Goal: Participate in discussion: Engage in conversation with other users on a specific topic

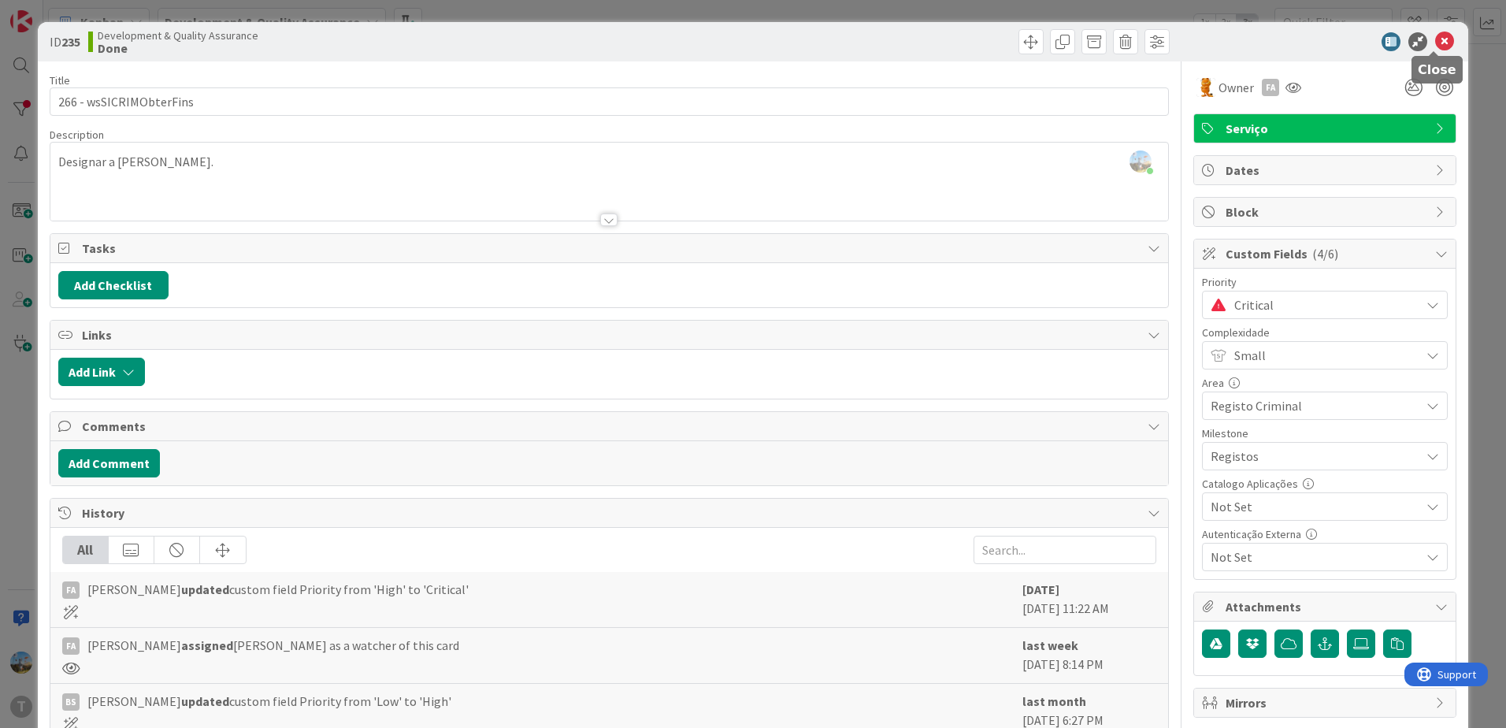
scroll to position [432, 0]
click at [1435, 37] on icon at bounding box center [1444, 41] width 19 height 19
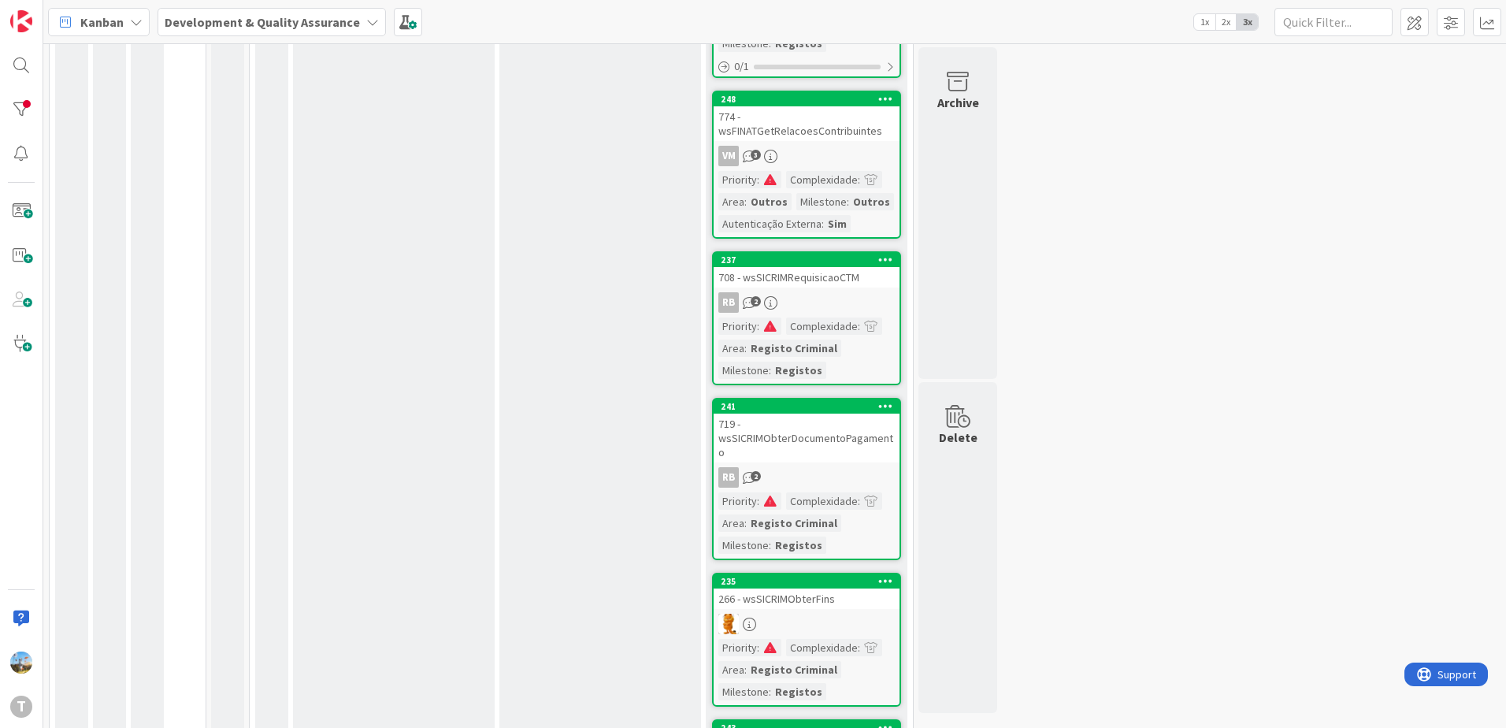
click at [758, 133] on div "774 - wsFINATGetRelacoesContribuintes" at bounding box center [807, 123] width 186 height 35
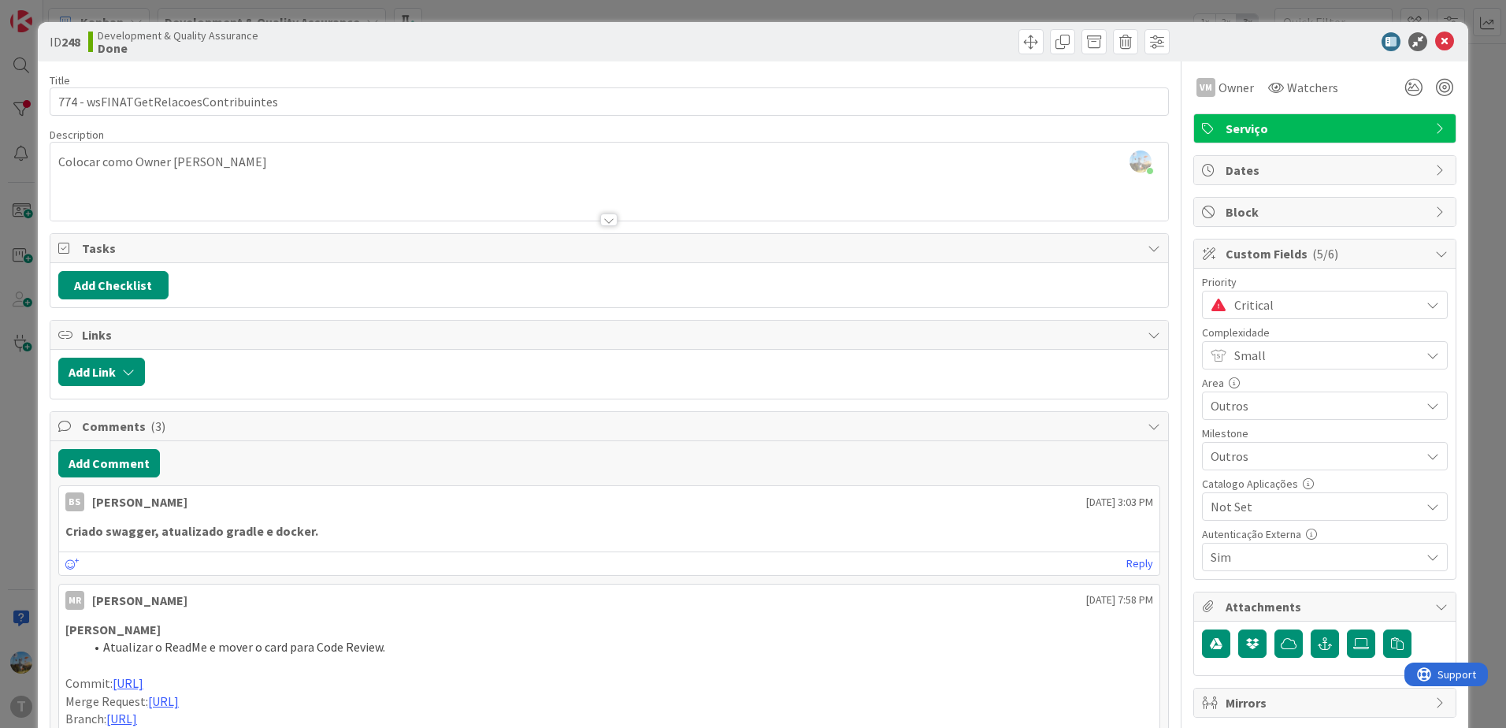
click at [1234, 294] on span "Critical" at bounding box center [1323, 305] width 178 height 22
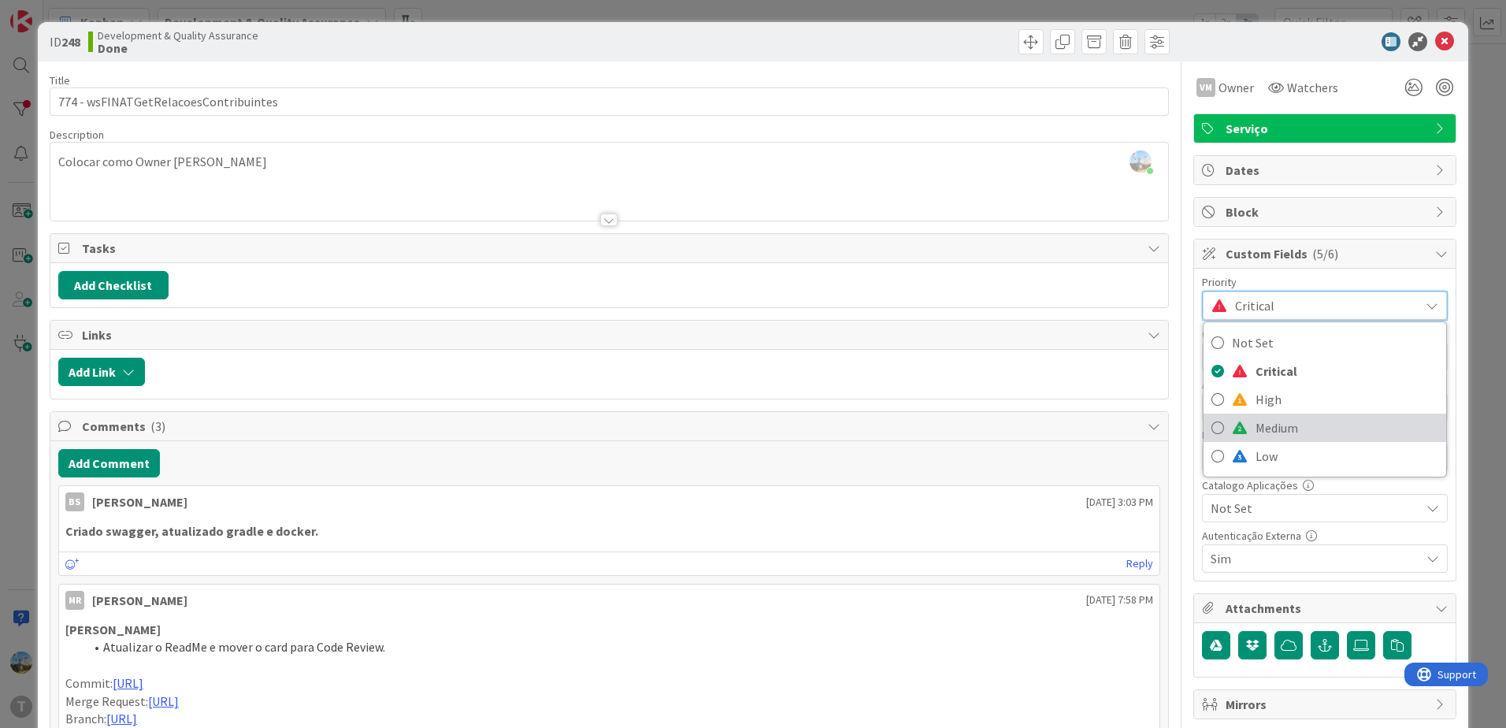
click at [1235, 416] on link "Medium" at bounding box center [1325, 428] width 243 height 28
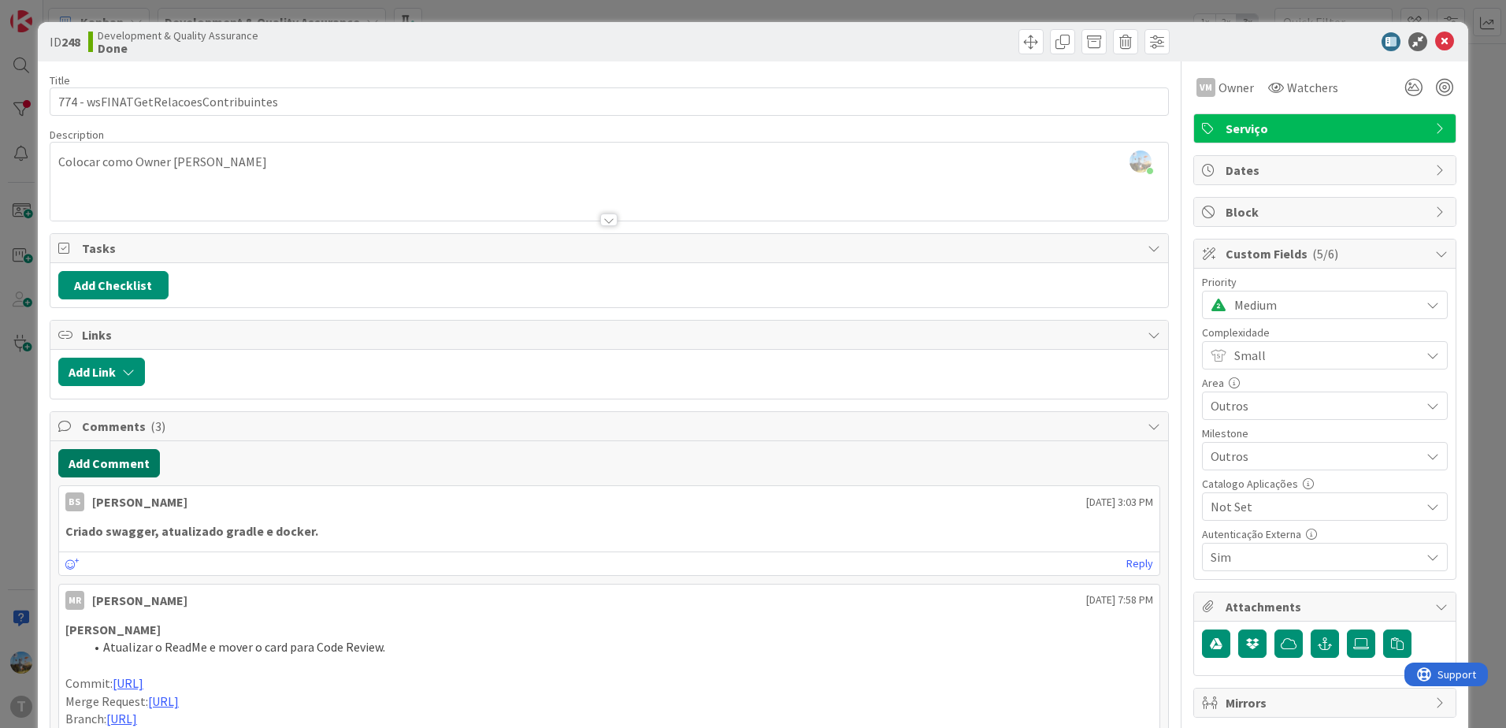
click at [101, 459] on button "Add Comment" at bounding box center [109, 463] width 102 height 28
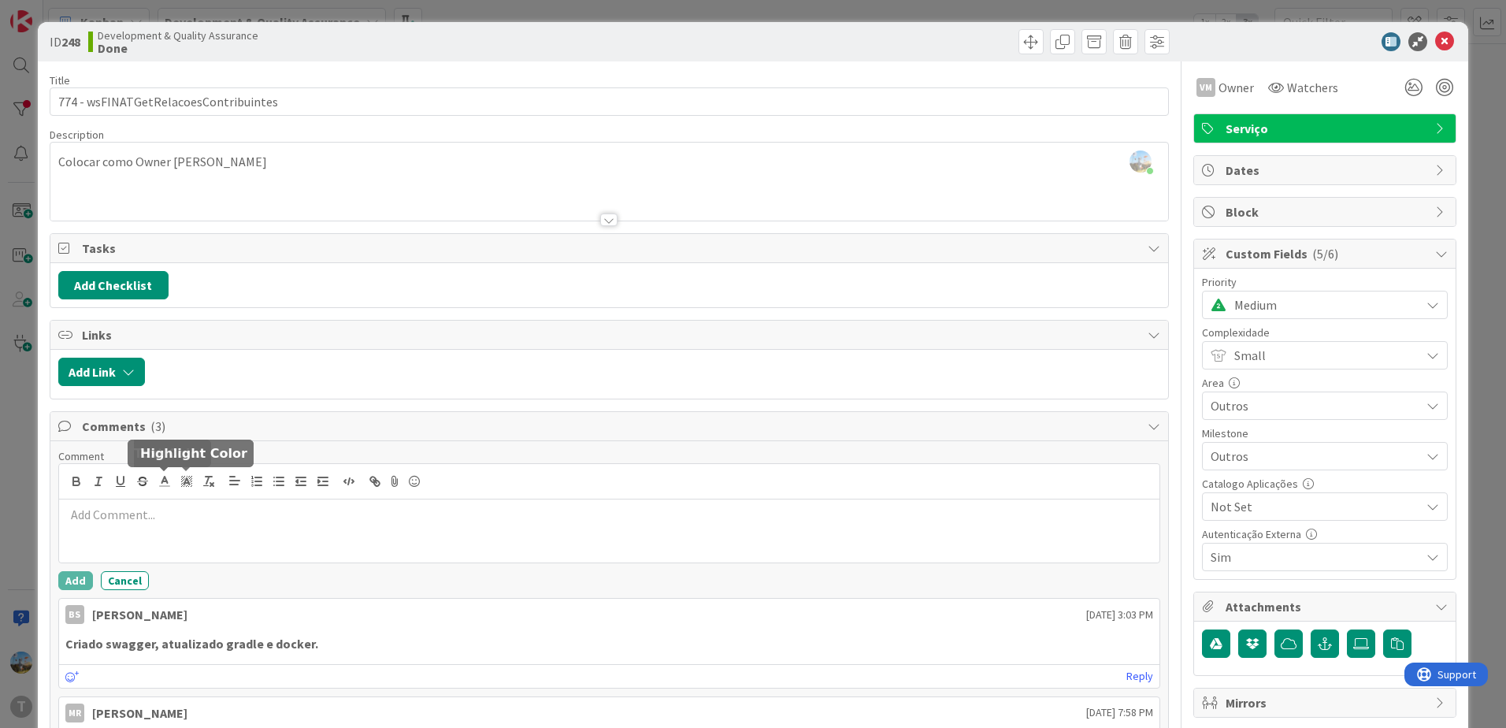
click at [188, 510] on p at bounding box center [609, 515] width 1088 height 18
click at [60, 581] on button "Add" at bounding box center [75, 580] width 35 height 19
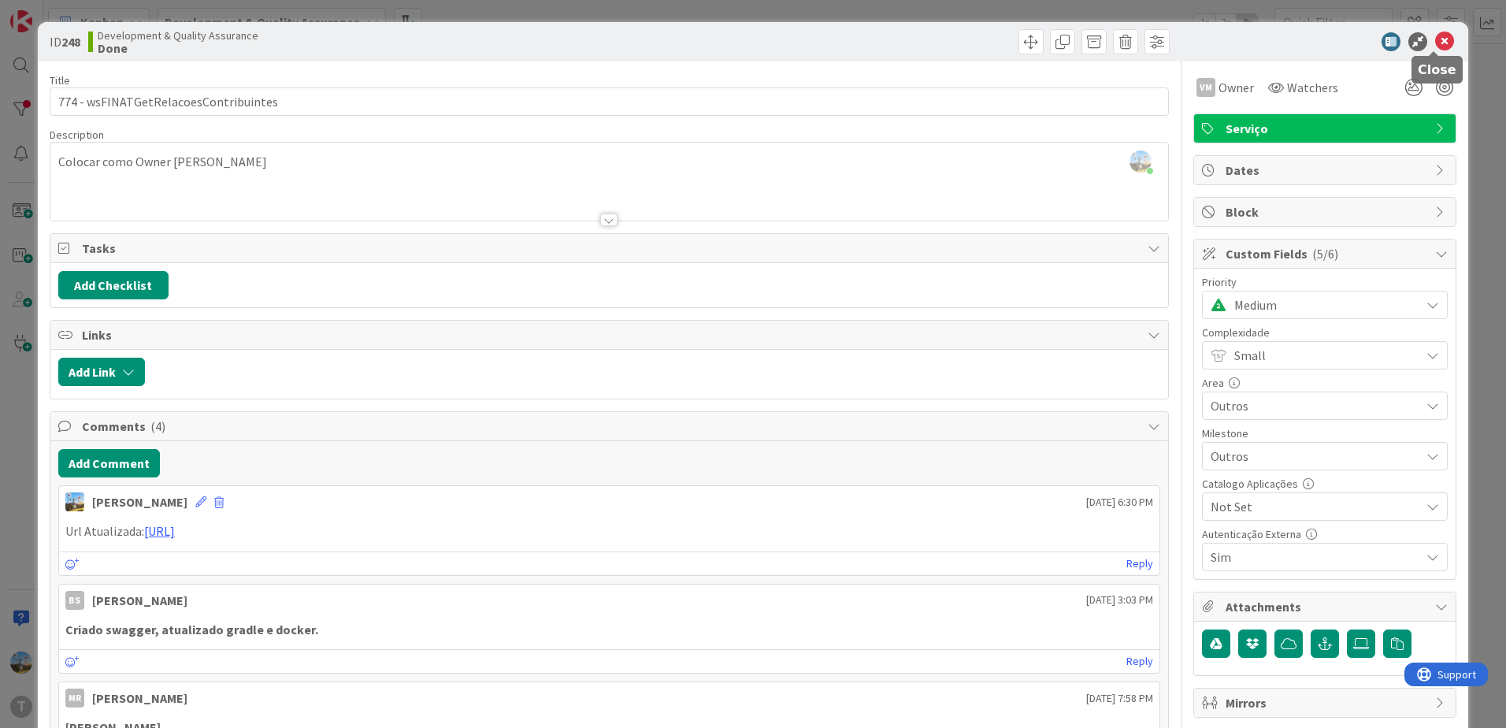
click at [1435, 37] on icon at bounding box center [1444, 41] width 19 height 19
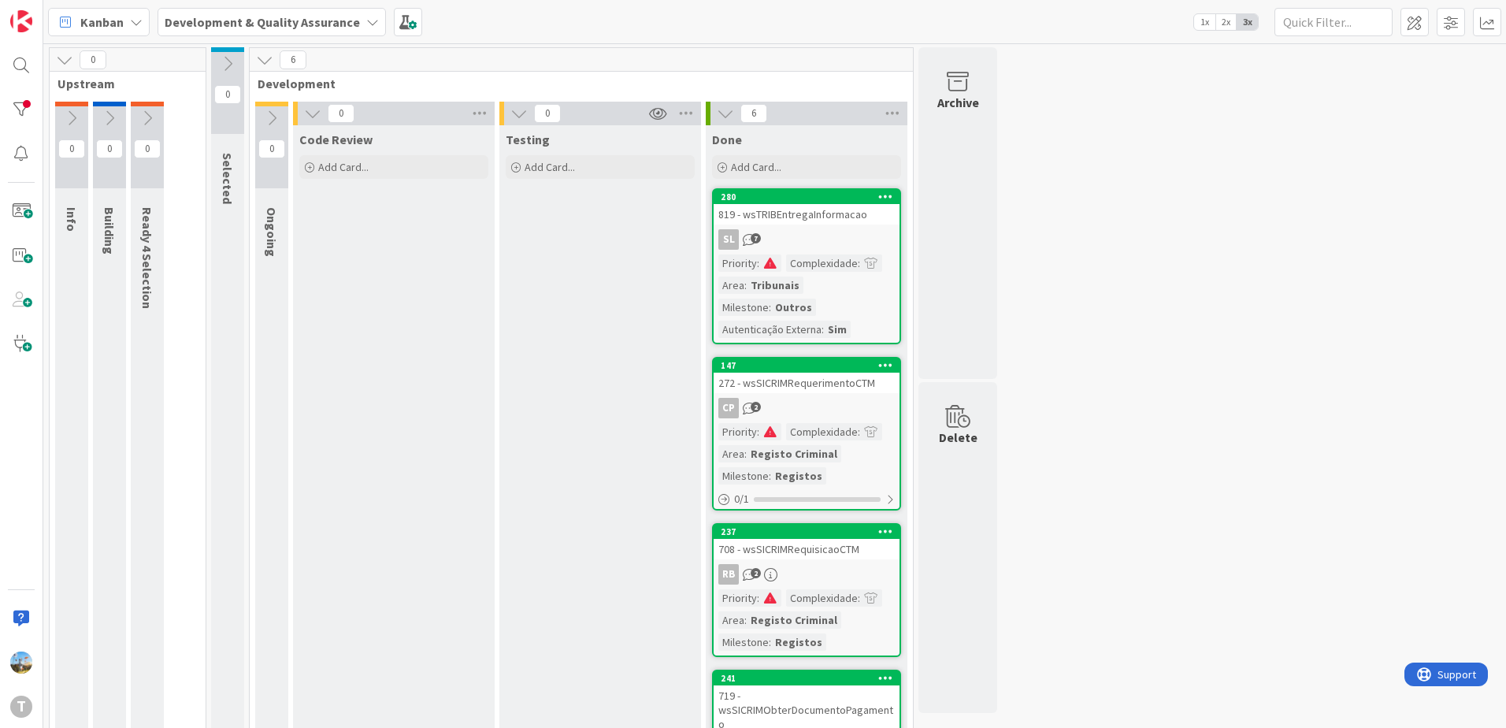
click at [833, 557] on div "708 - wsSICRIMRequisicaoCTM" at bounding box center [807, 549] width 186 height 20
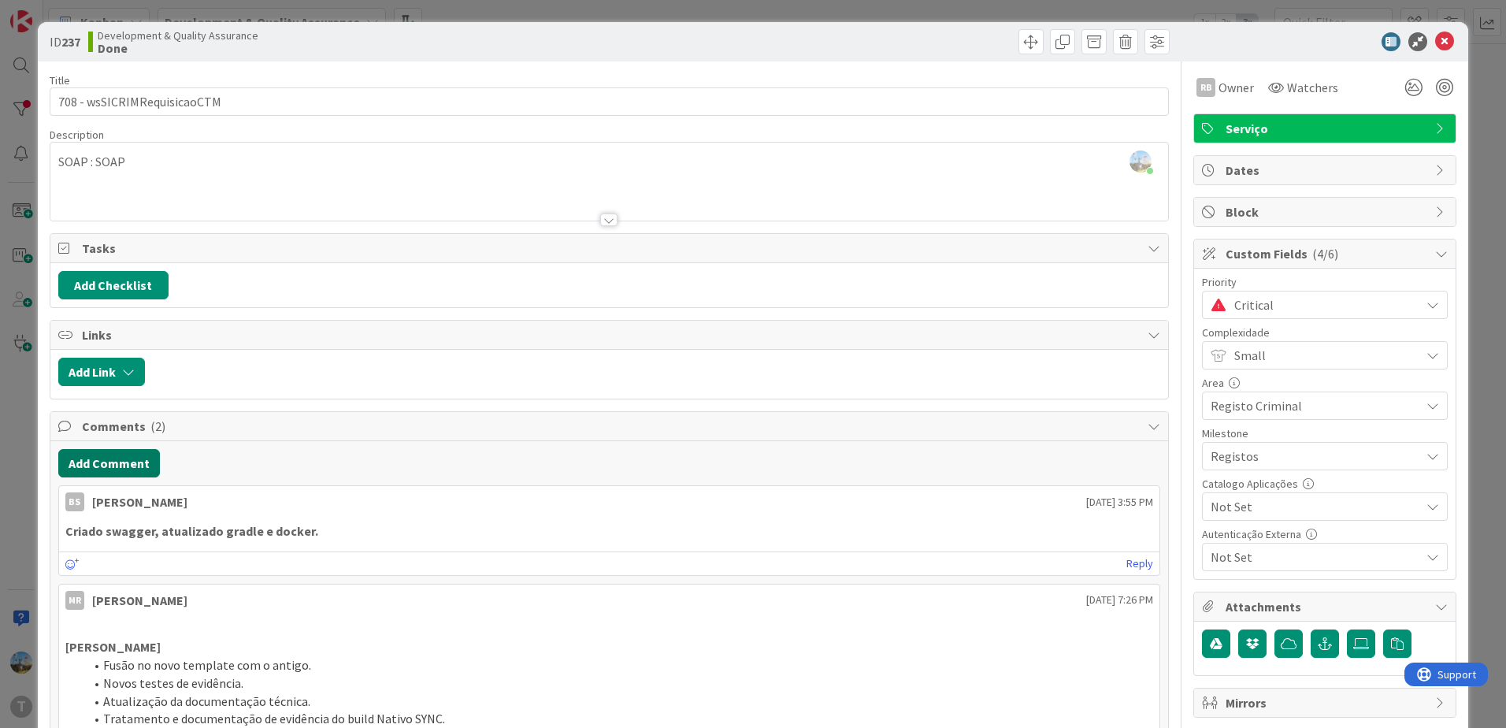
click at [130, 468] on button "Add Comment" at bounding box center [109, 463] width 102 height 28
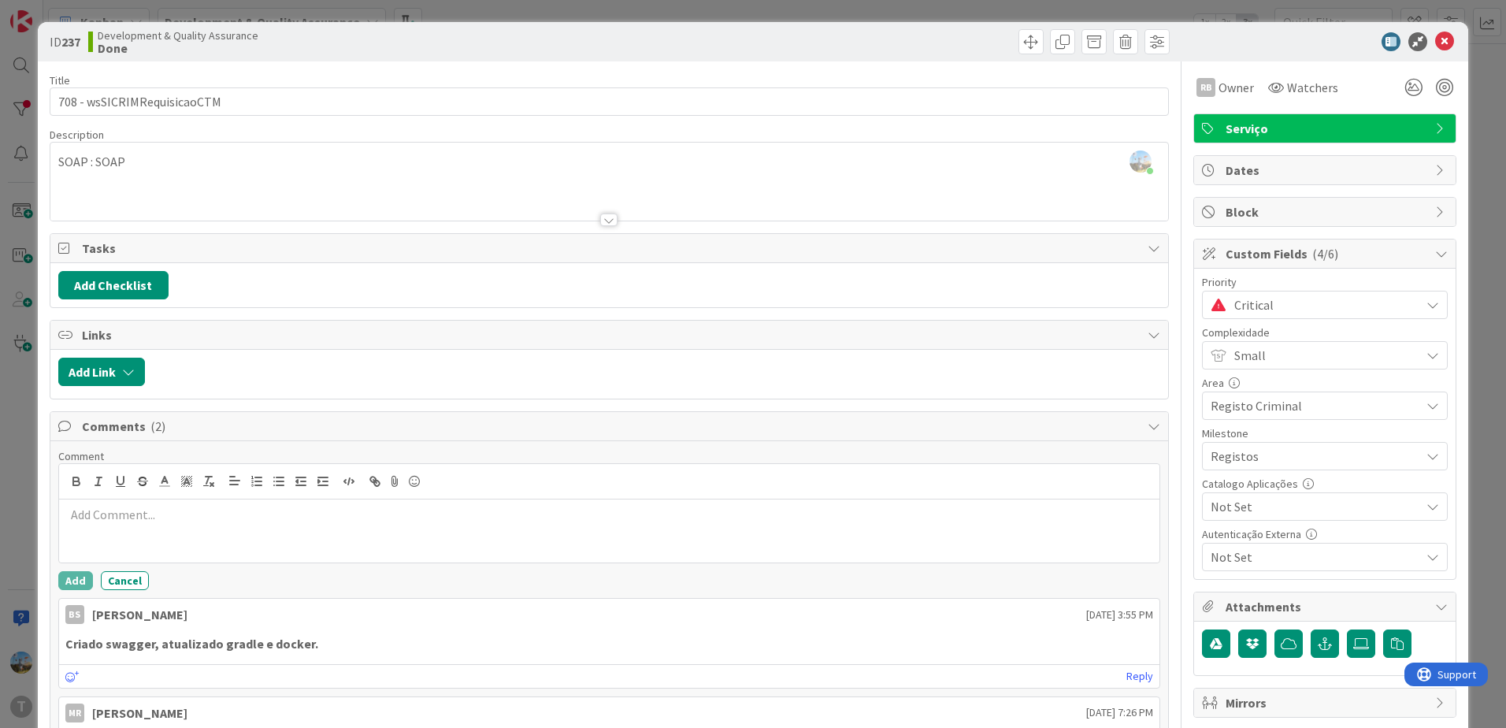
click at [288, 507] on p at bounding box center [609, 515] width 1088 height 18
click at [87, 581] on button "Add" at bounding box center [75, 580] width 35 height 19
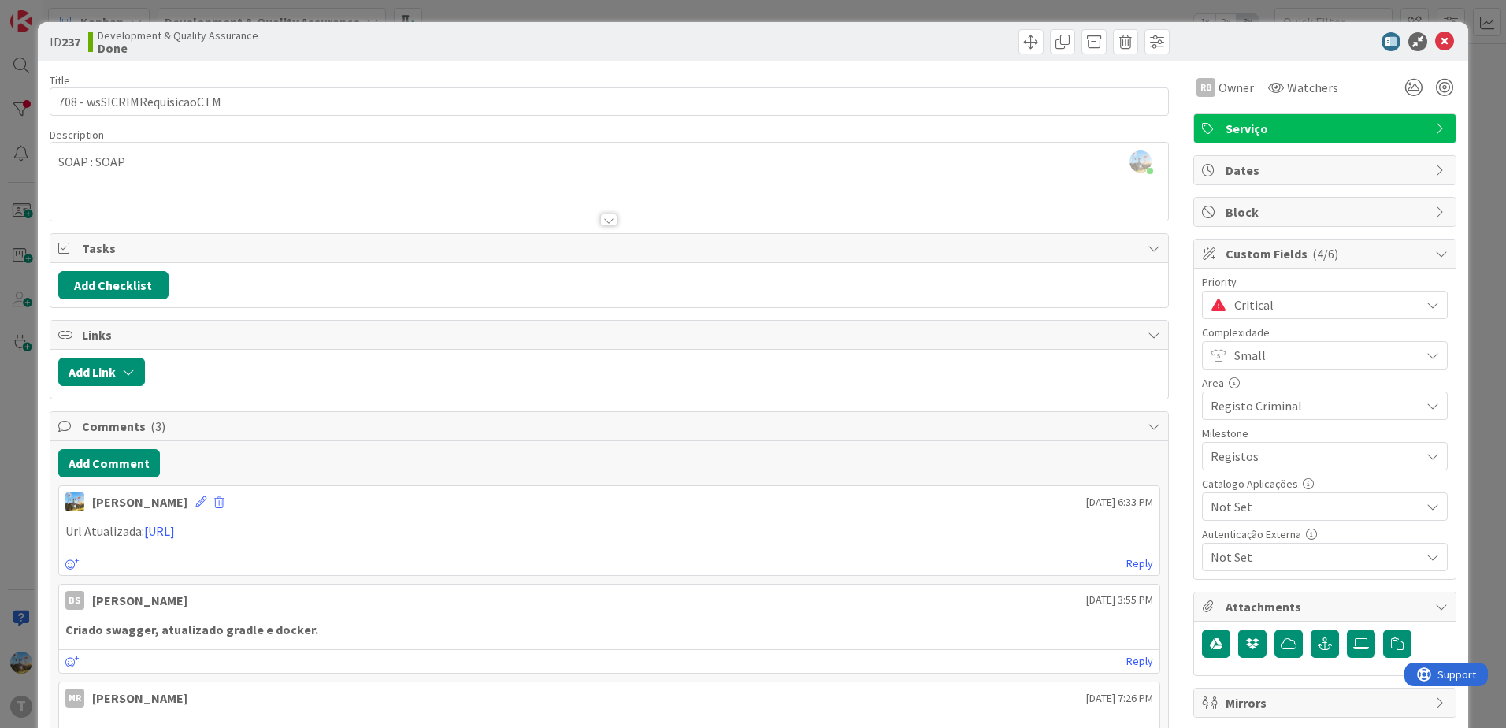
click at [1281, 308] on span "Critical" at bounding box center [1323, 305] width 178 height 22
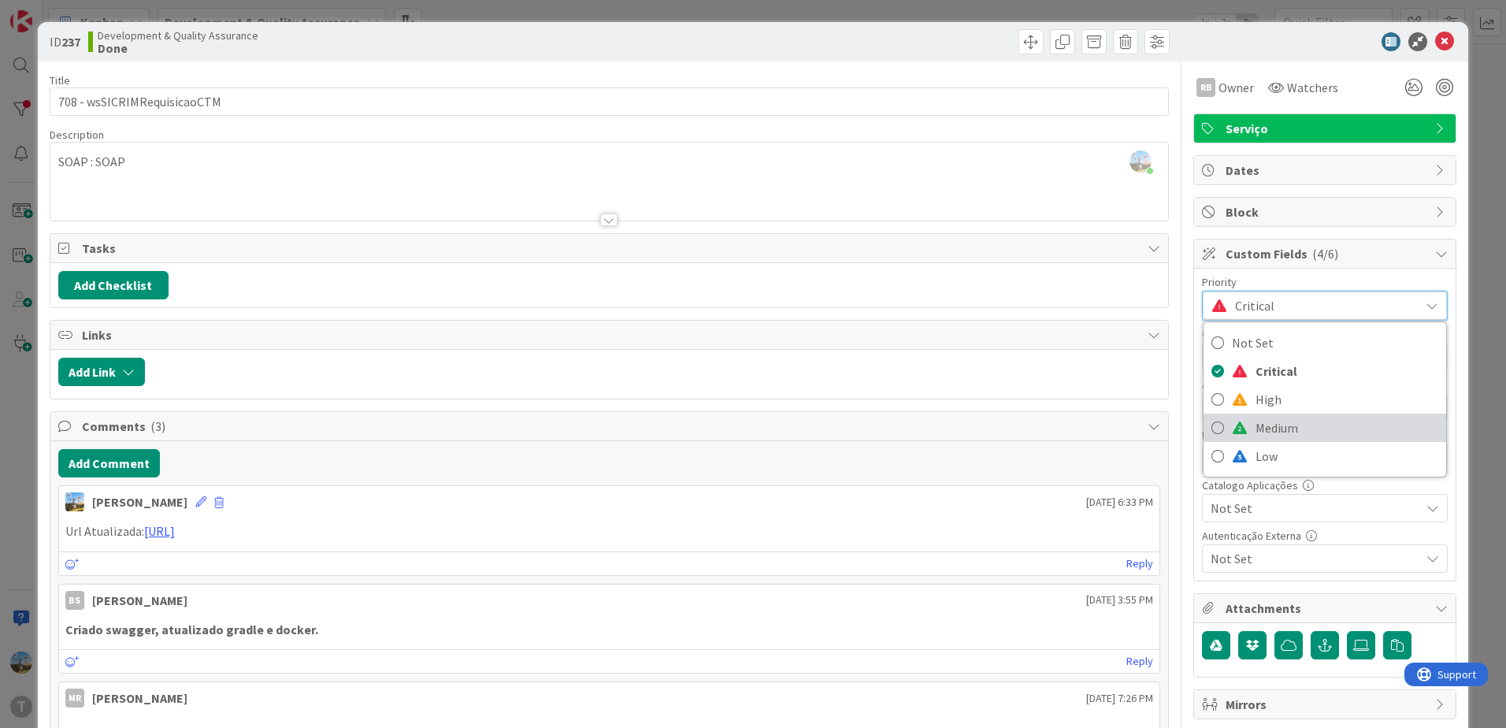
click at [1286, 432] on span "Medium" at bounding box center [1347, 428] width 183 height 24
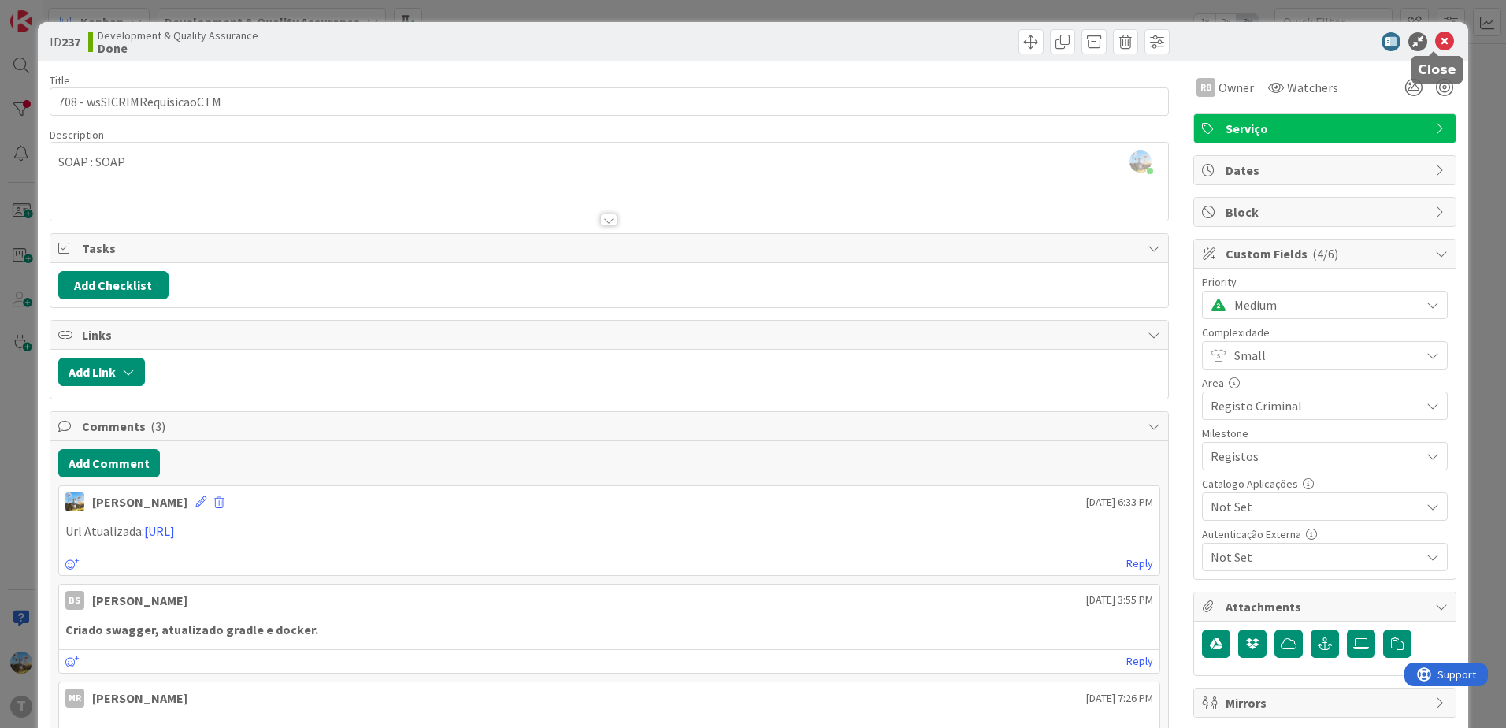
click at [1436, 39] on icon at bounding box center [1444, 41] width 19 height 19
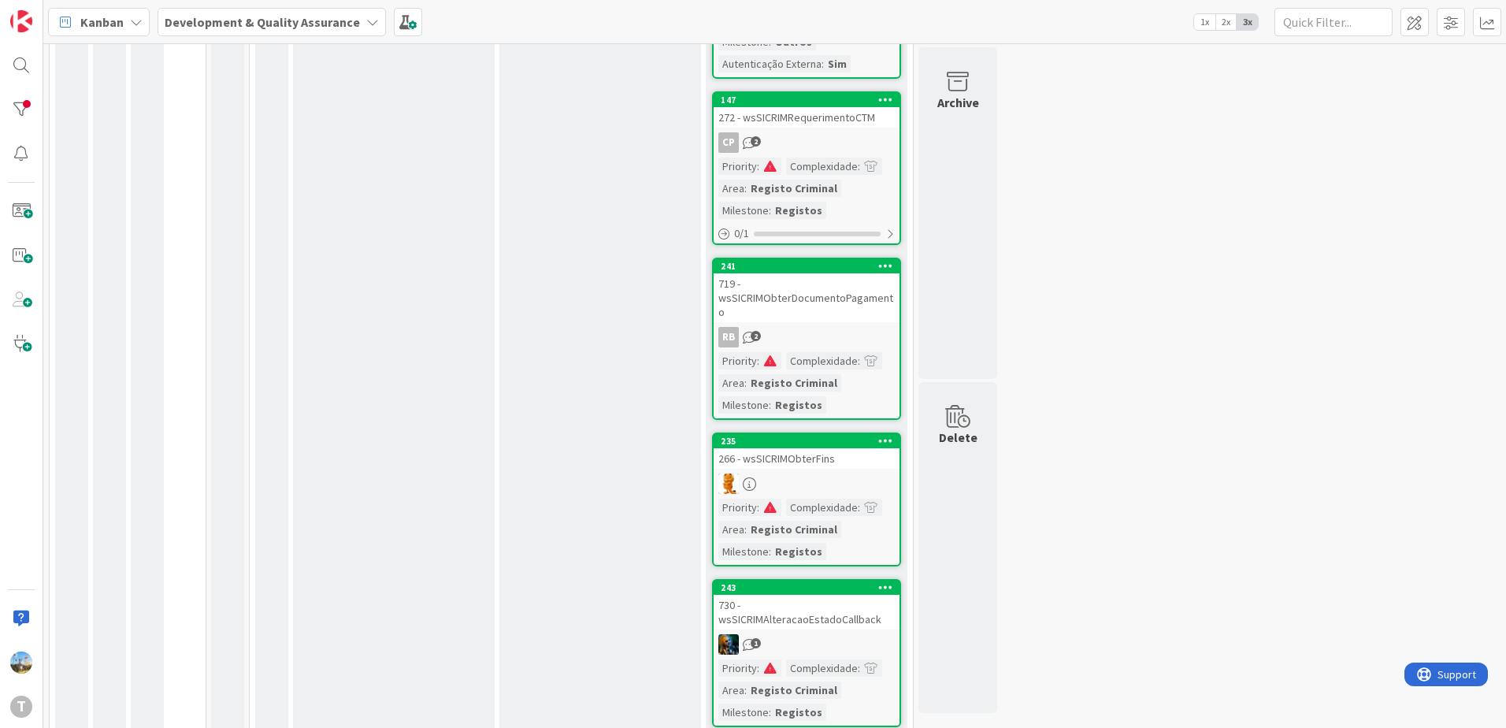
scroll to position [294, 0]
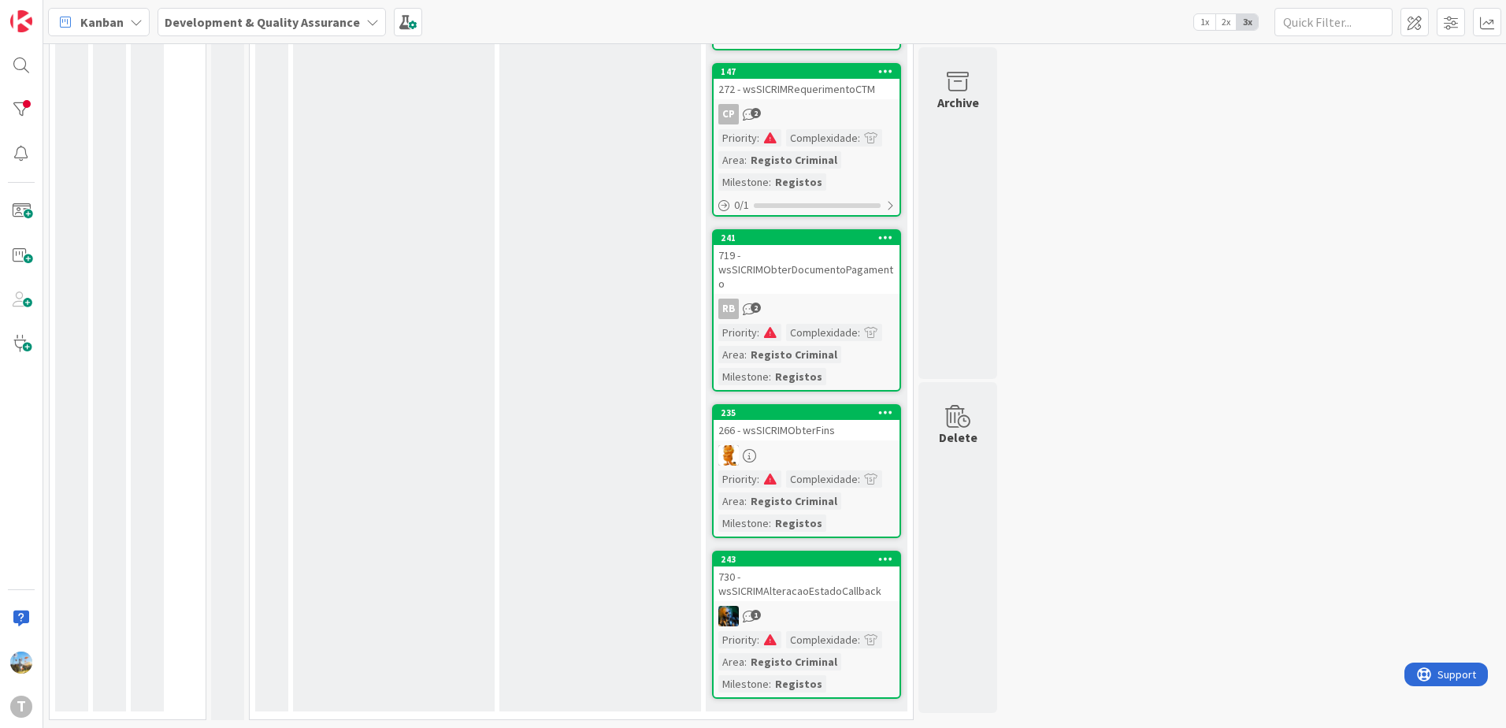
click at [838, 611] on div "1" at bounding box center [807, 616] width 186 height 20
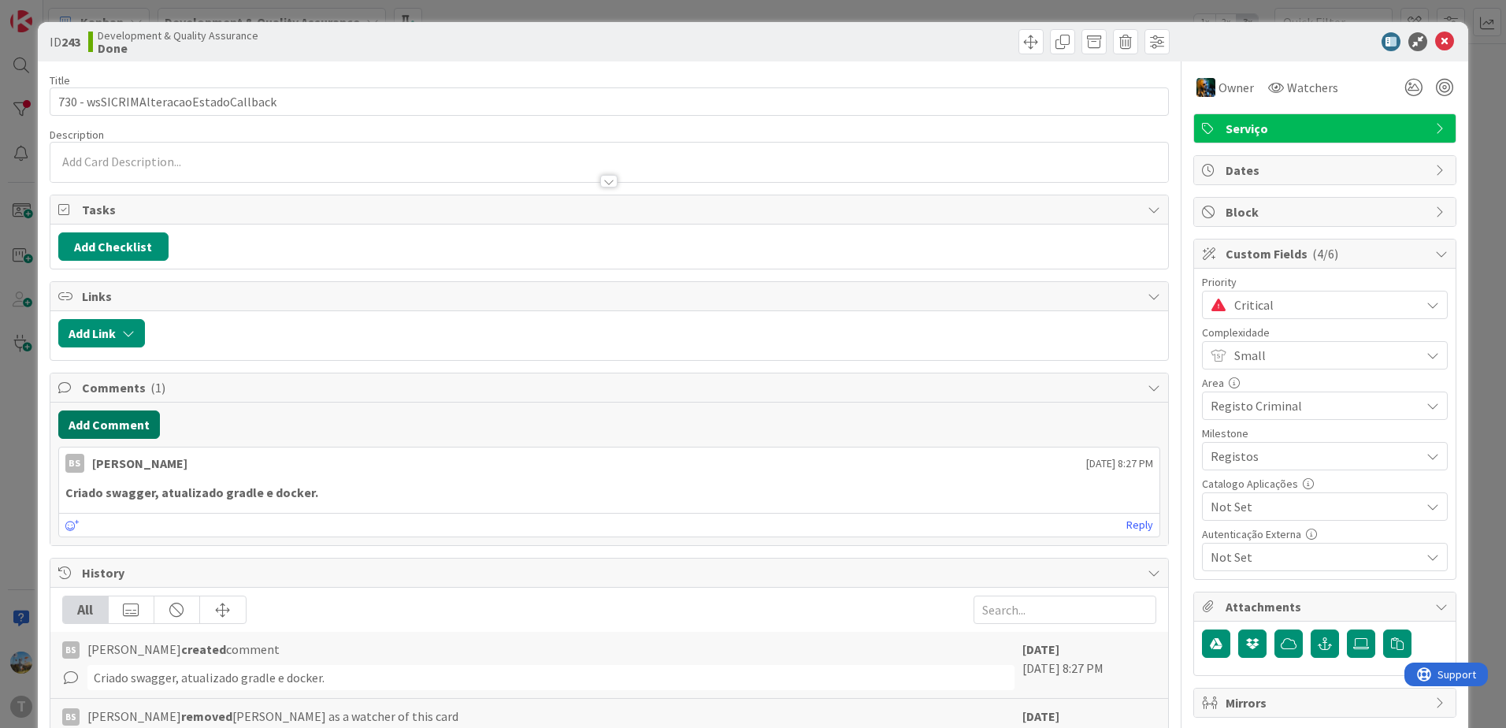
click at [87, 429] on button "Add Comment" at bounding box center [109, 424] width 102 height 28
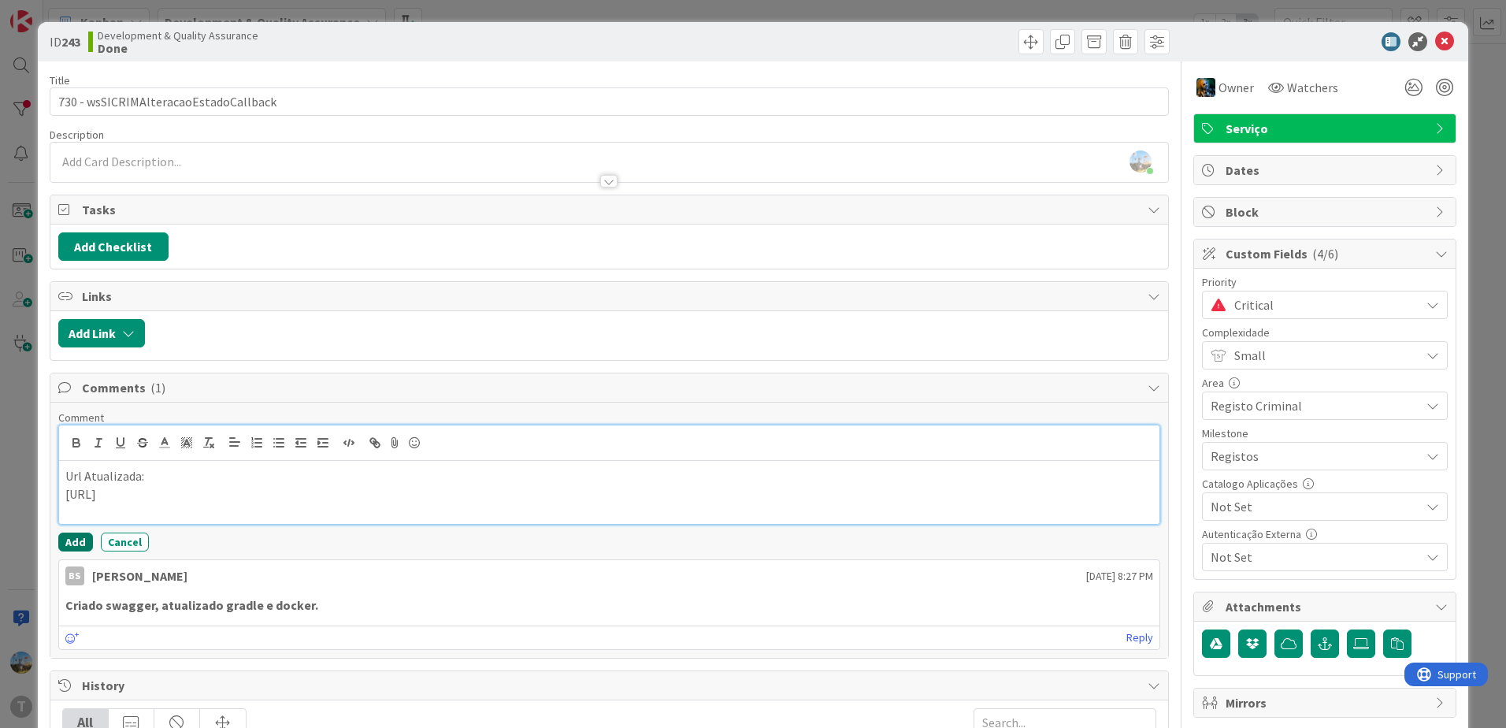
click at [82, 543] on button "Add" at bounding box center [75, 542] width 35 height 19
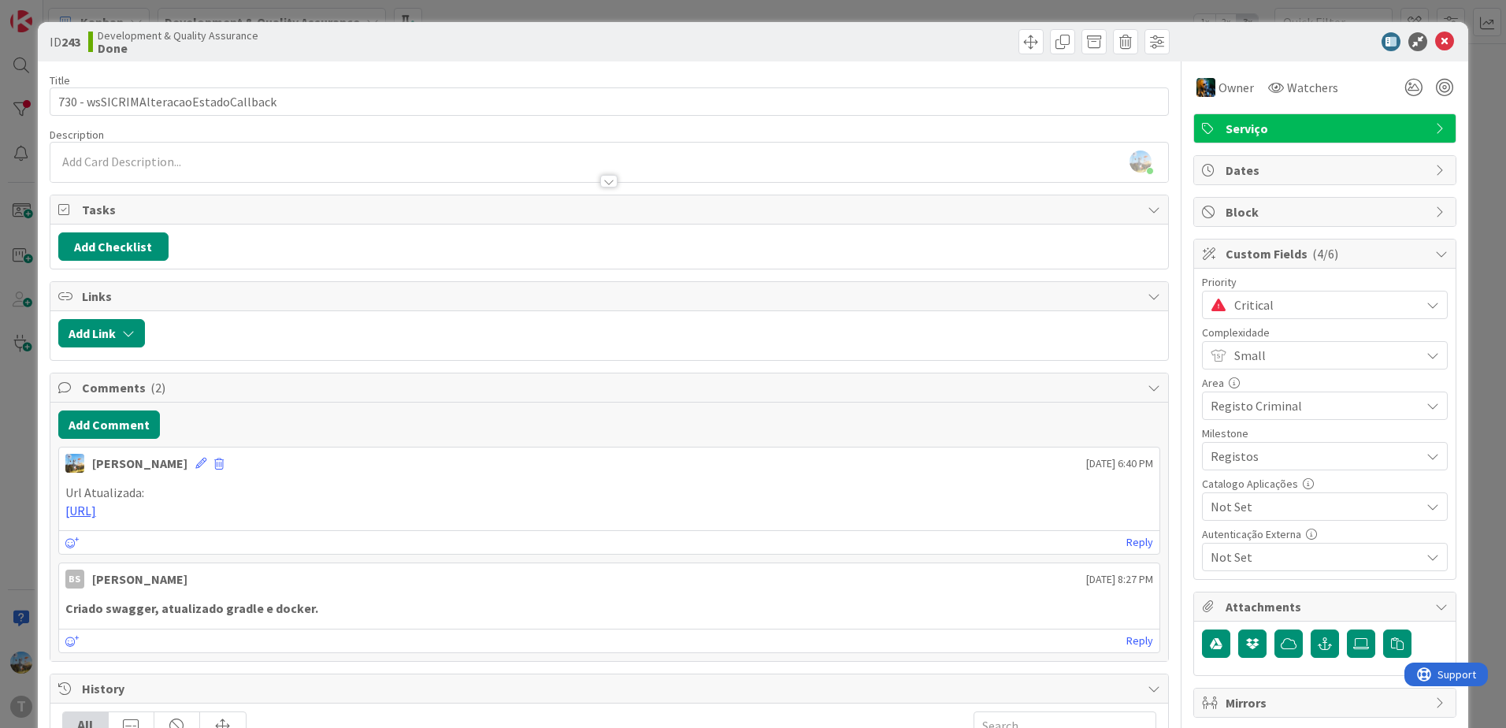
click at [1264, 309] on span "Critical" at bounding box center [1323, 305] width 178 height 22
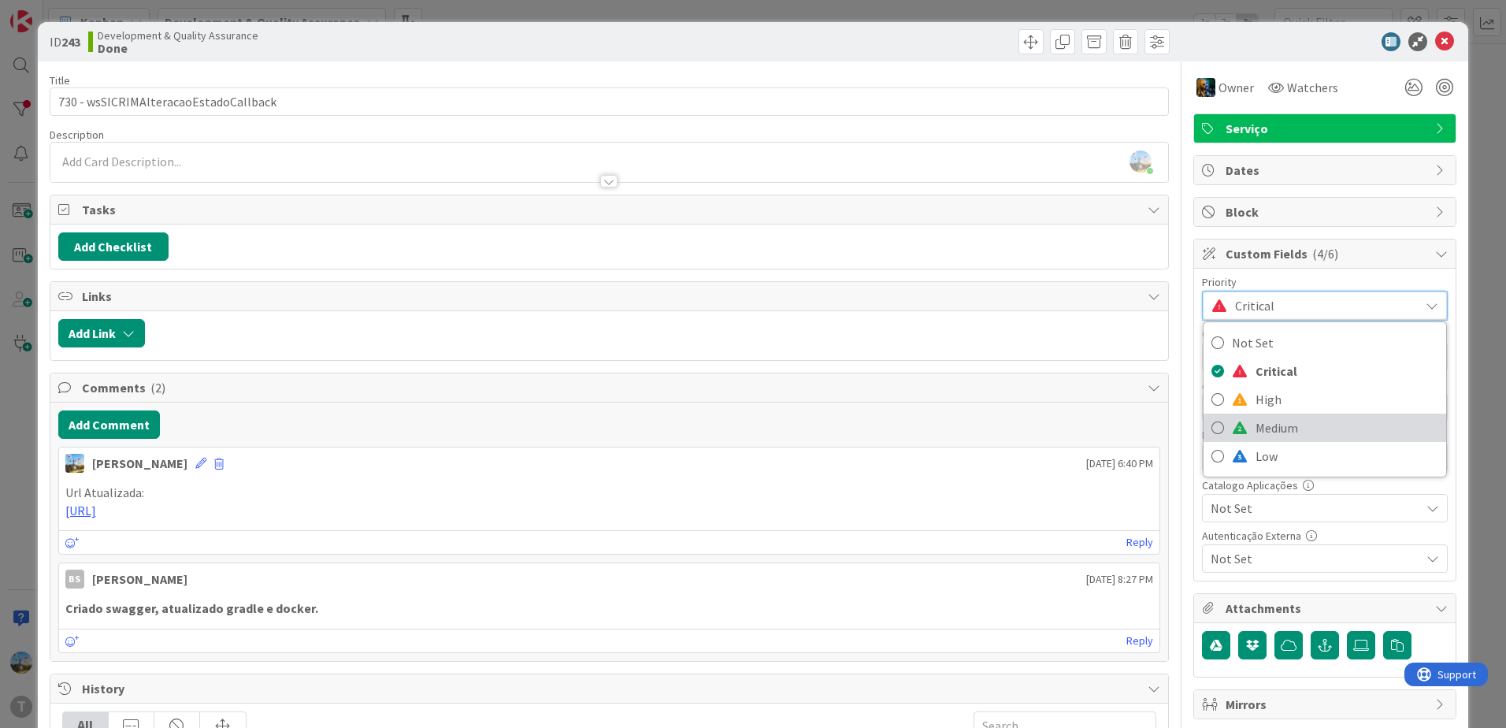
click at [1282, 434] on span "Medium" at bounding box center [1347, 428] width 183 height 24
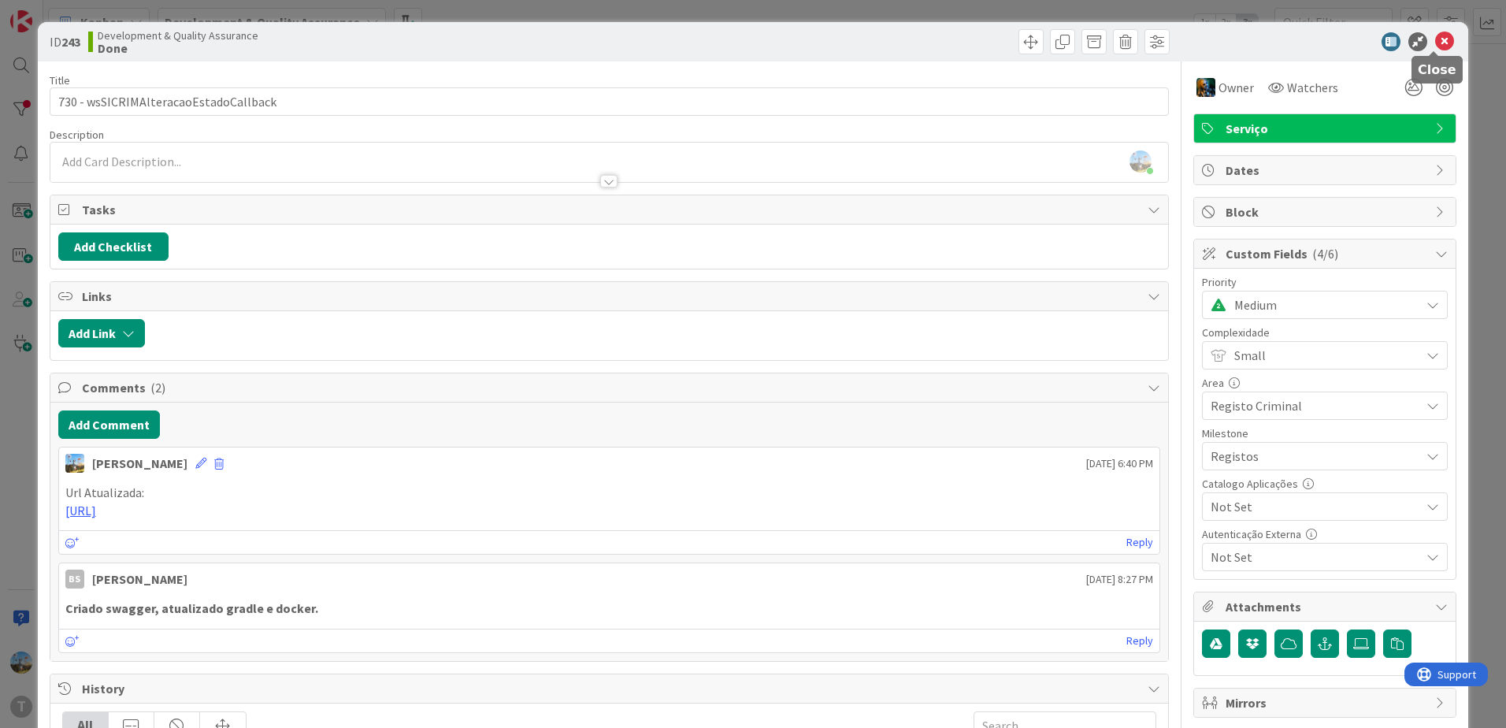
click at [1436, 45] on icon at bounding box center [1444, 41] width 19 height 19
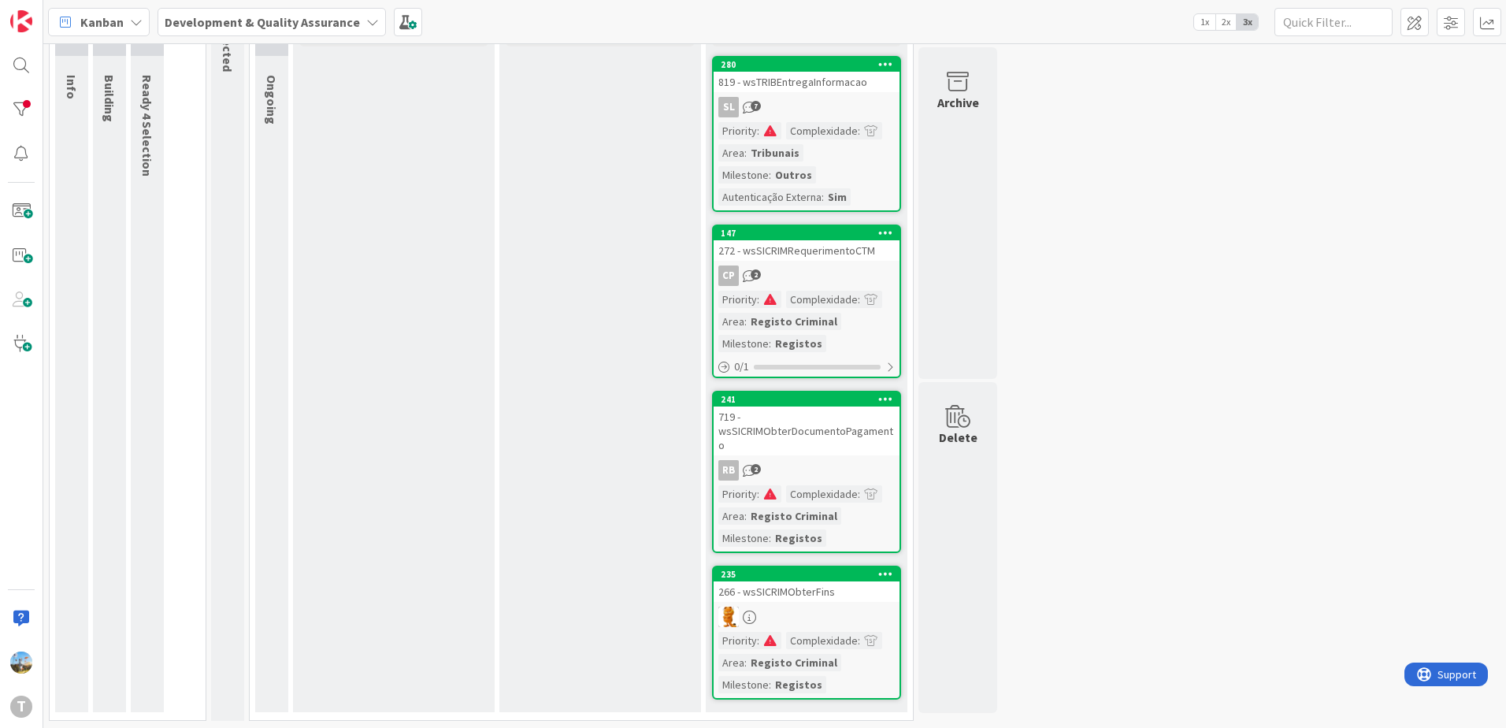
scroll to position [133, 0]
click at [837, 587] on div "266 - wsSICRIMObterFins" at bounding box center [807, 591] width 186 height 20
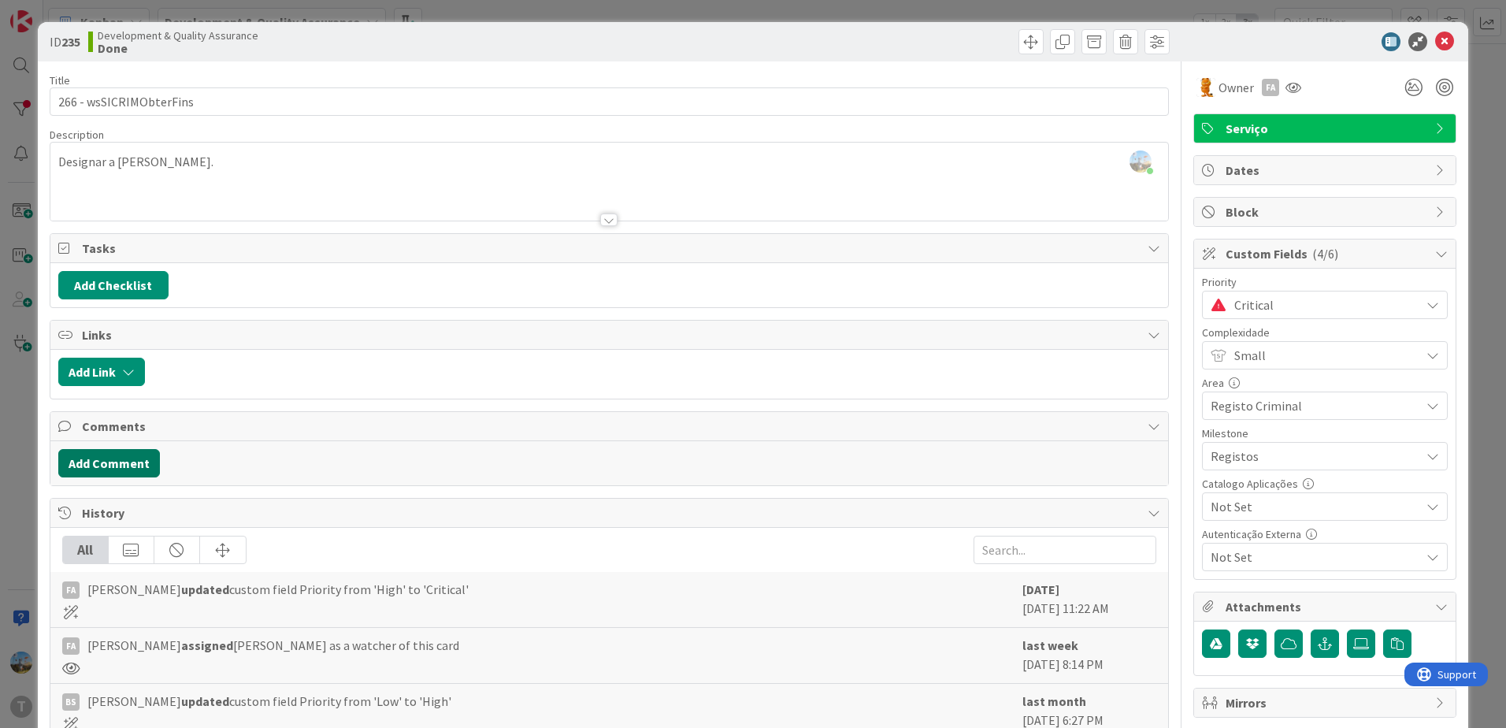
click at [124, 472] on button "Add Comment" at bounding box center [109, 463] width 102 height 28
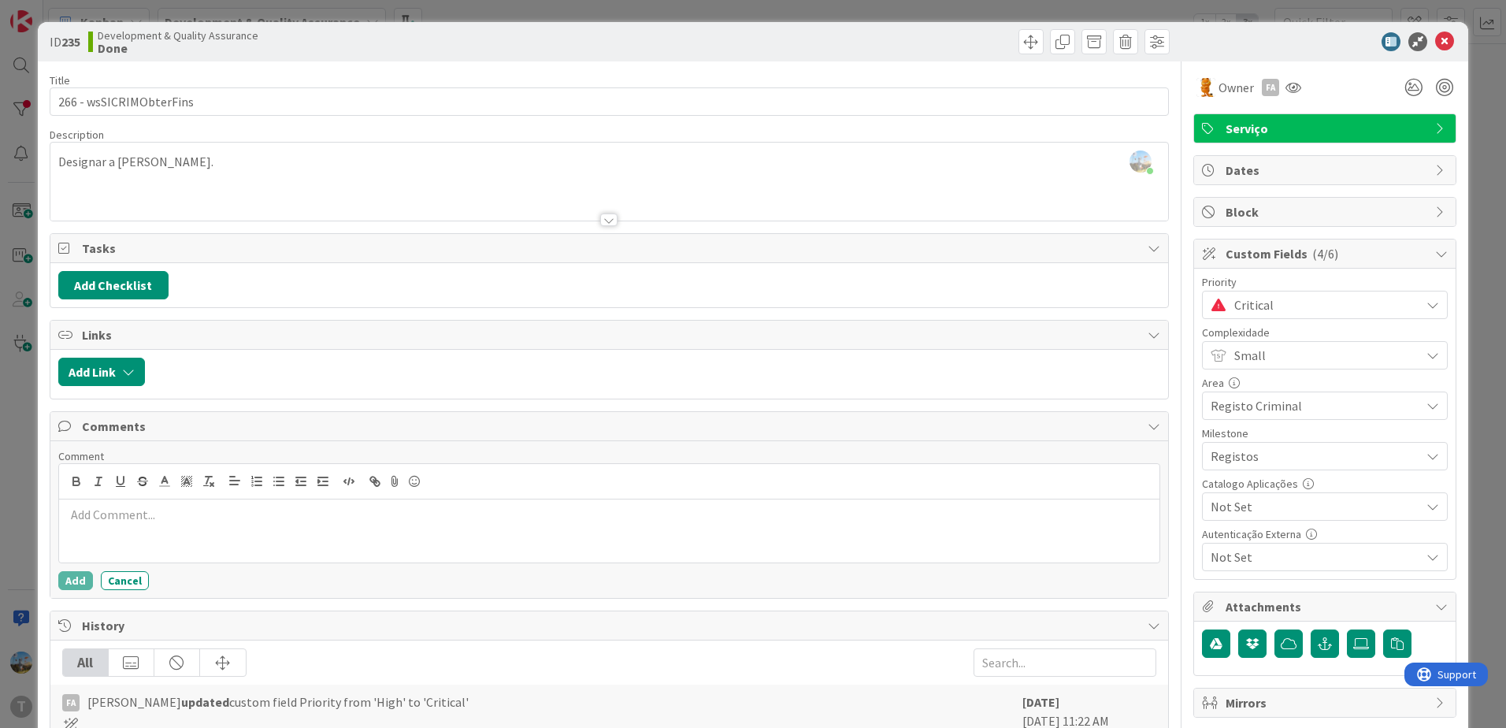
click at [132, 508] on p at bounding box center [609, 515] width 1088 height 18
click at [65, 579] on button "Add" at bounding box center [75, 580] width 35 height 19
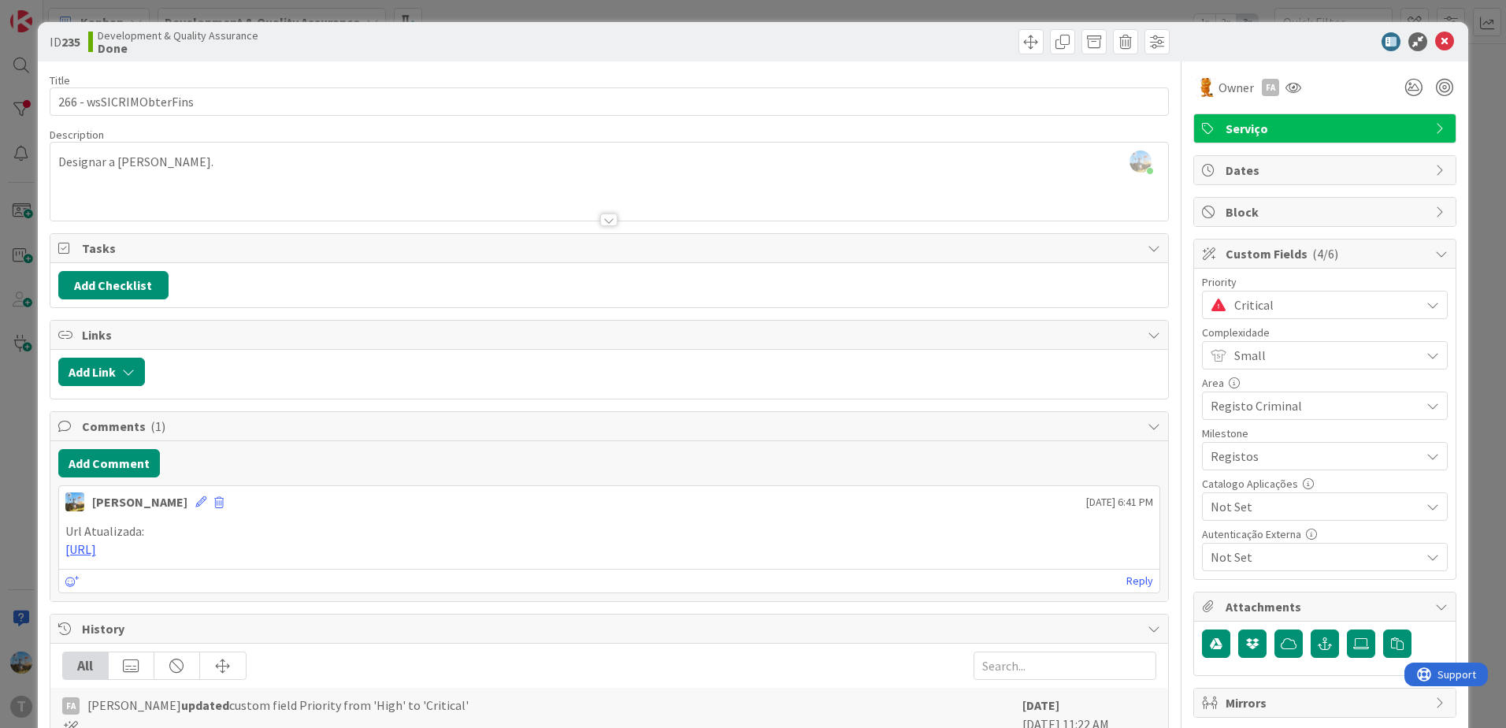
click at [1287, 305] on span "Critical" at bounding box center [1323, 305] width 178 height 22
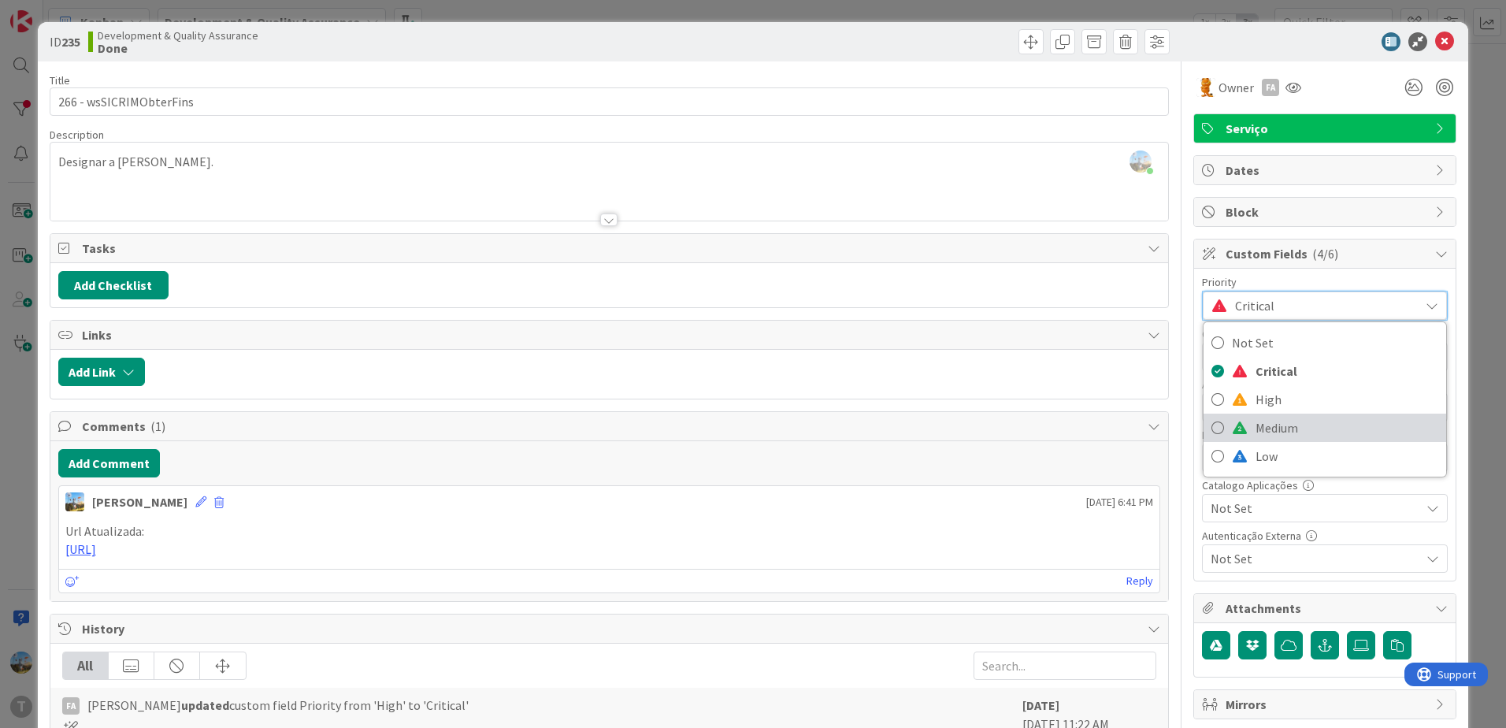
click at [1272, 422] on span "Medium" at bounding box center [1347, 428] width 183 height 24
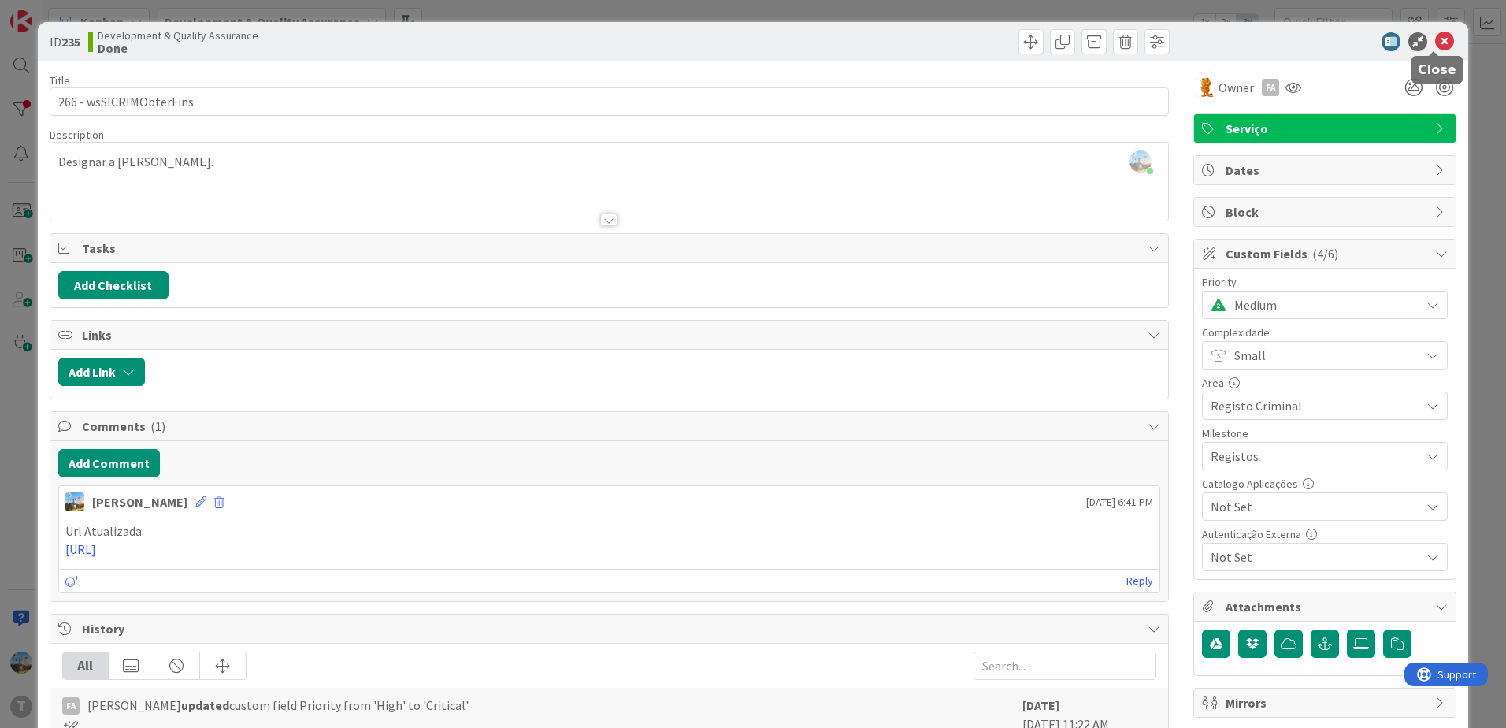
click at [1435, 46] on icon at bounding box center [1444, 41] width 19 height 19
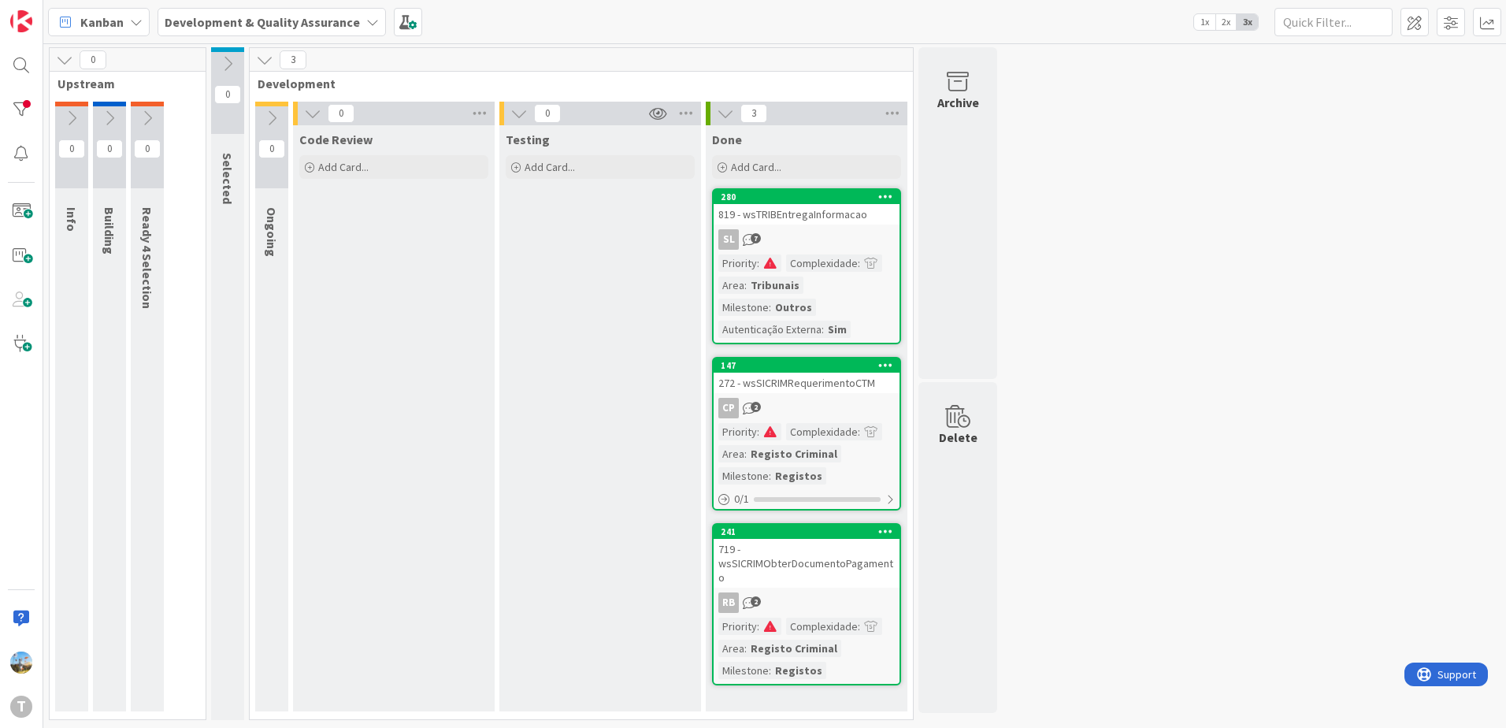
click at [795, 262] on div "Complexidade" at bounding box center [822, 262] width 72 height 17
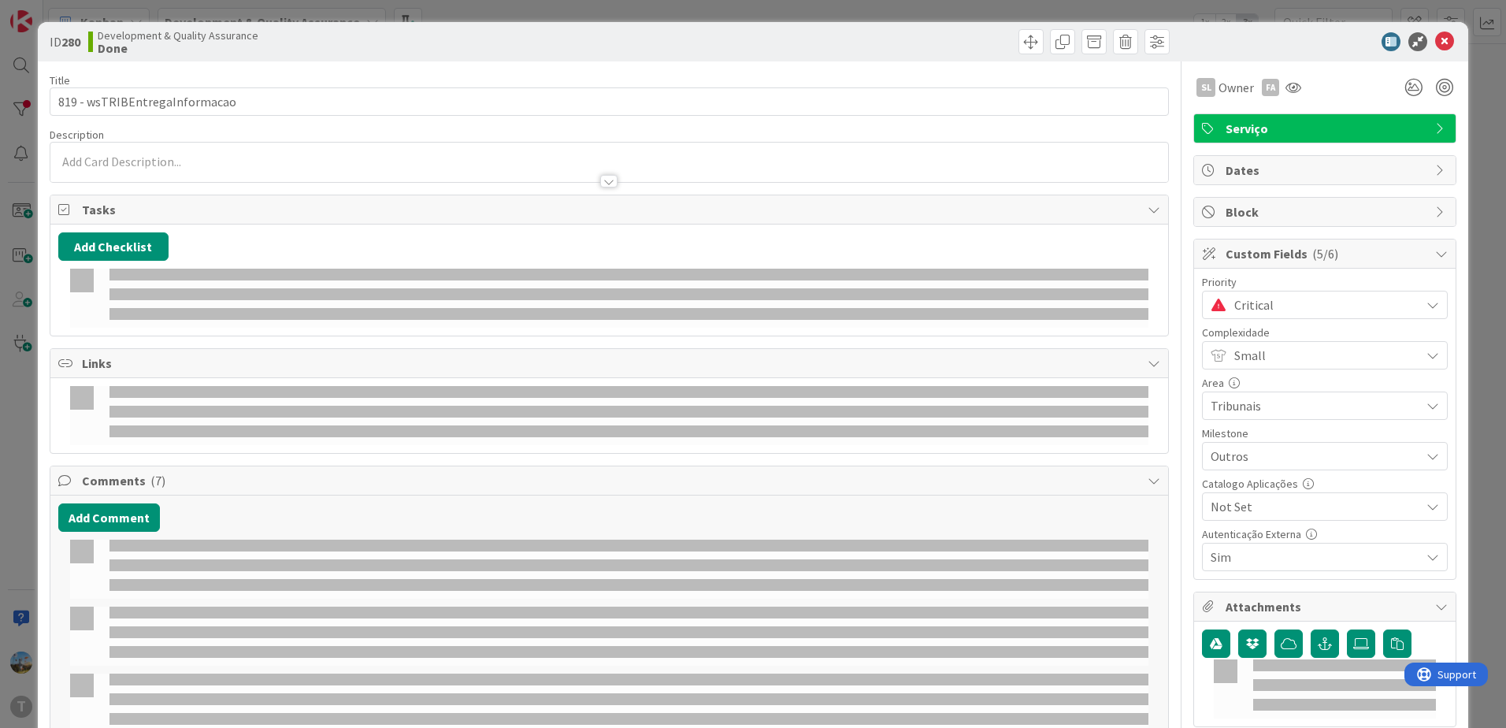
select select "java"
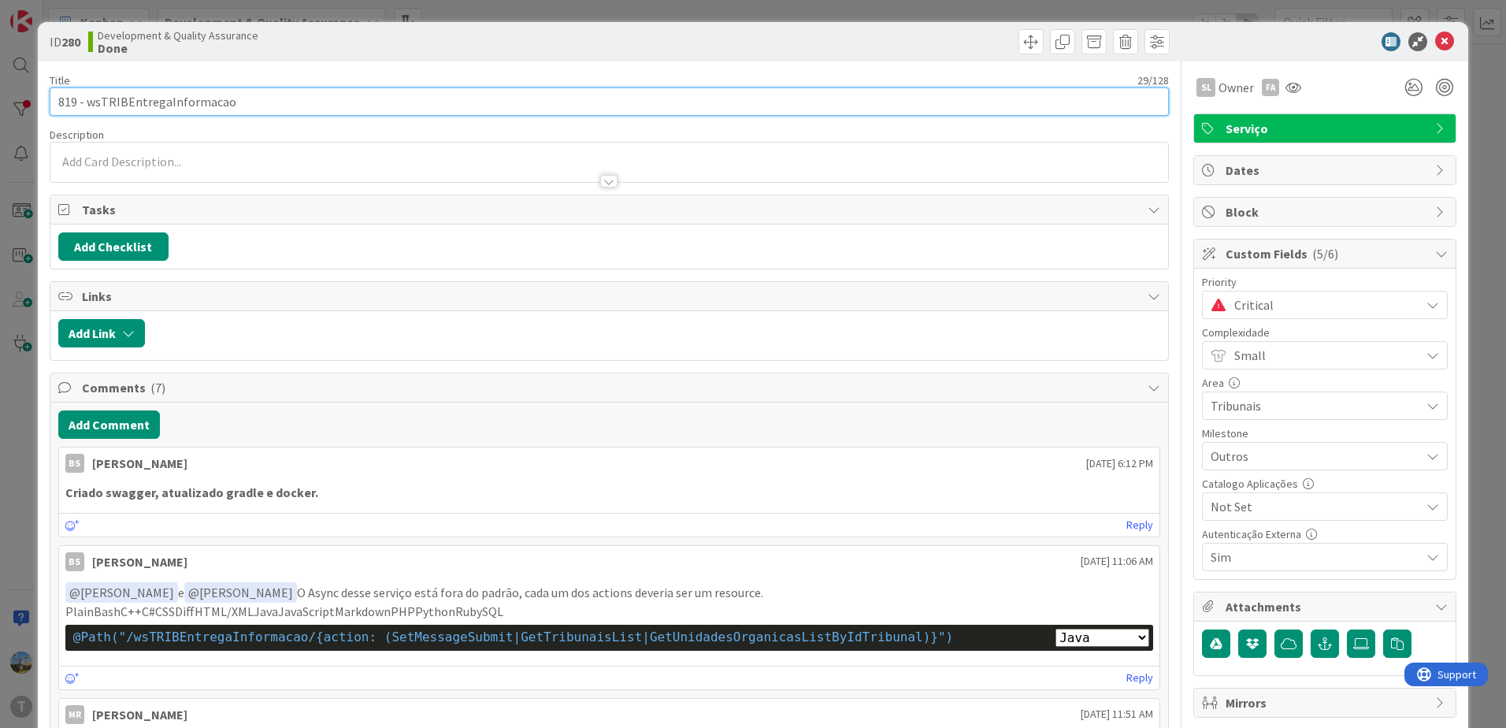
drag, startPoint x: 284, startPoint y: 103, endPoint x: 87, endPoint y: 112, distance: 197.9
click at [87, 112] on input "819 - wsTRIBEntregaInformacao" at bounding box center [609, 101] width 1119 height 28
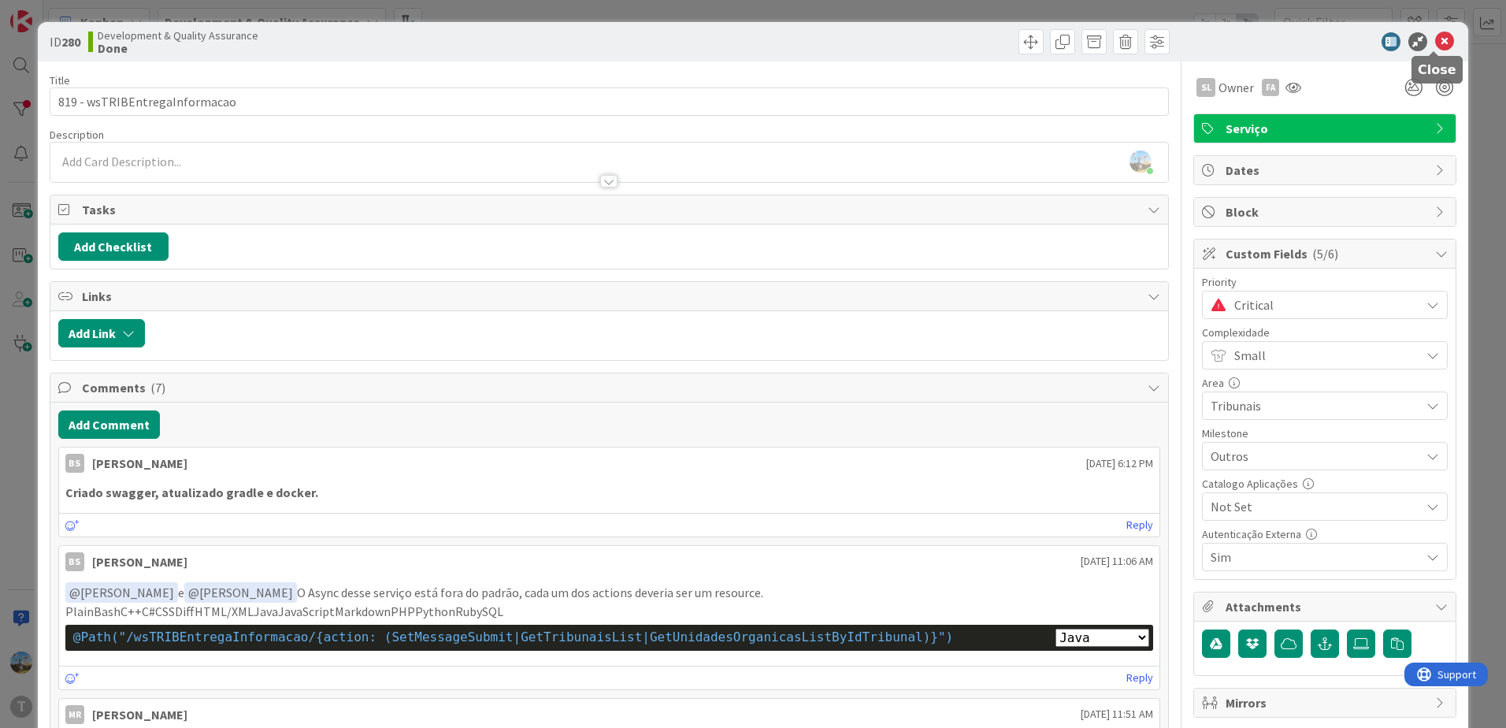
click at [1435, 45] on icon at bounding box center [1444, 41] width 19 height 19
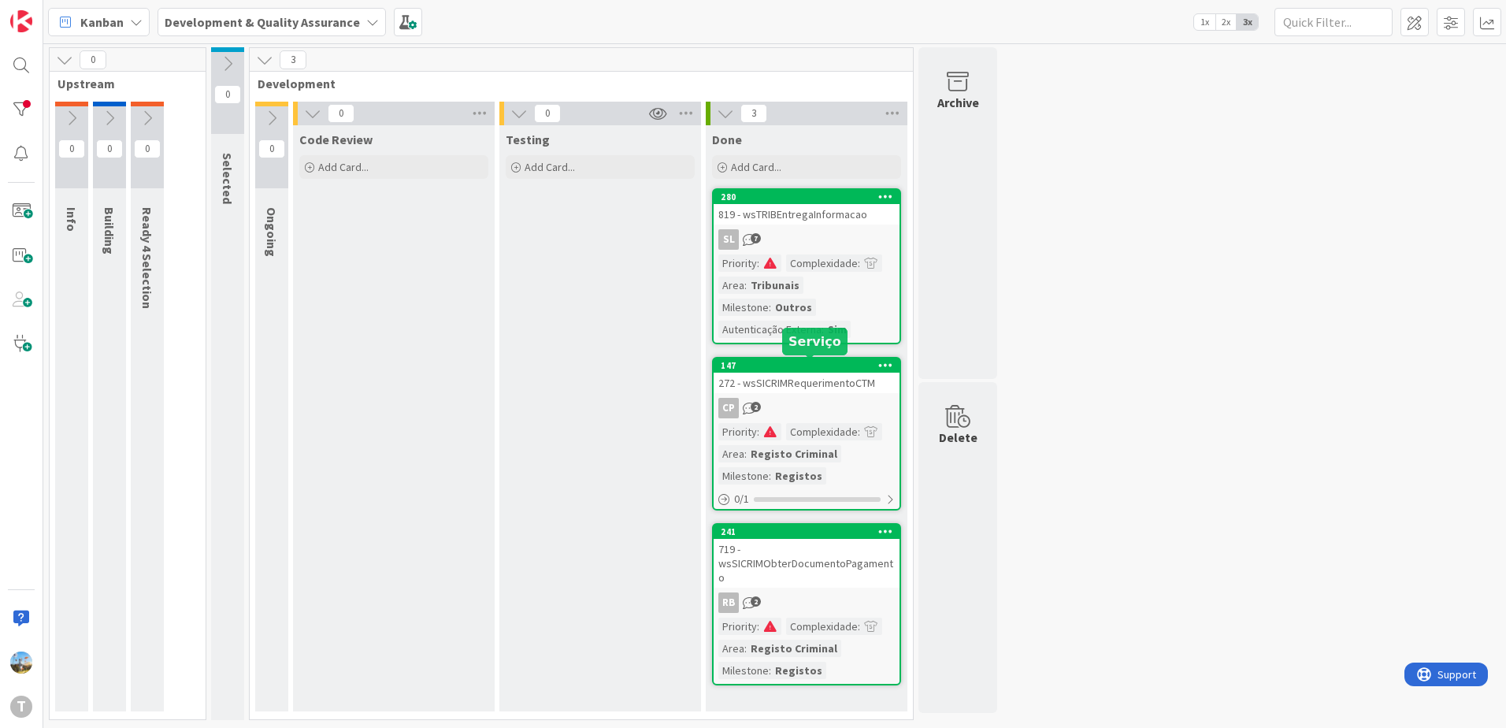
click at [764, 435] on span at bounding box center [770, 431] width 14 height 11
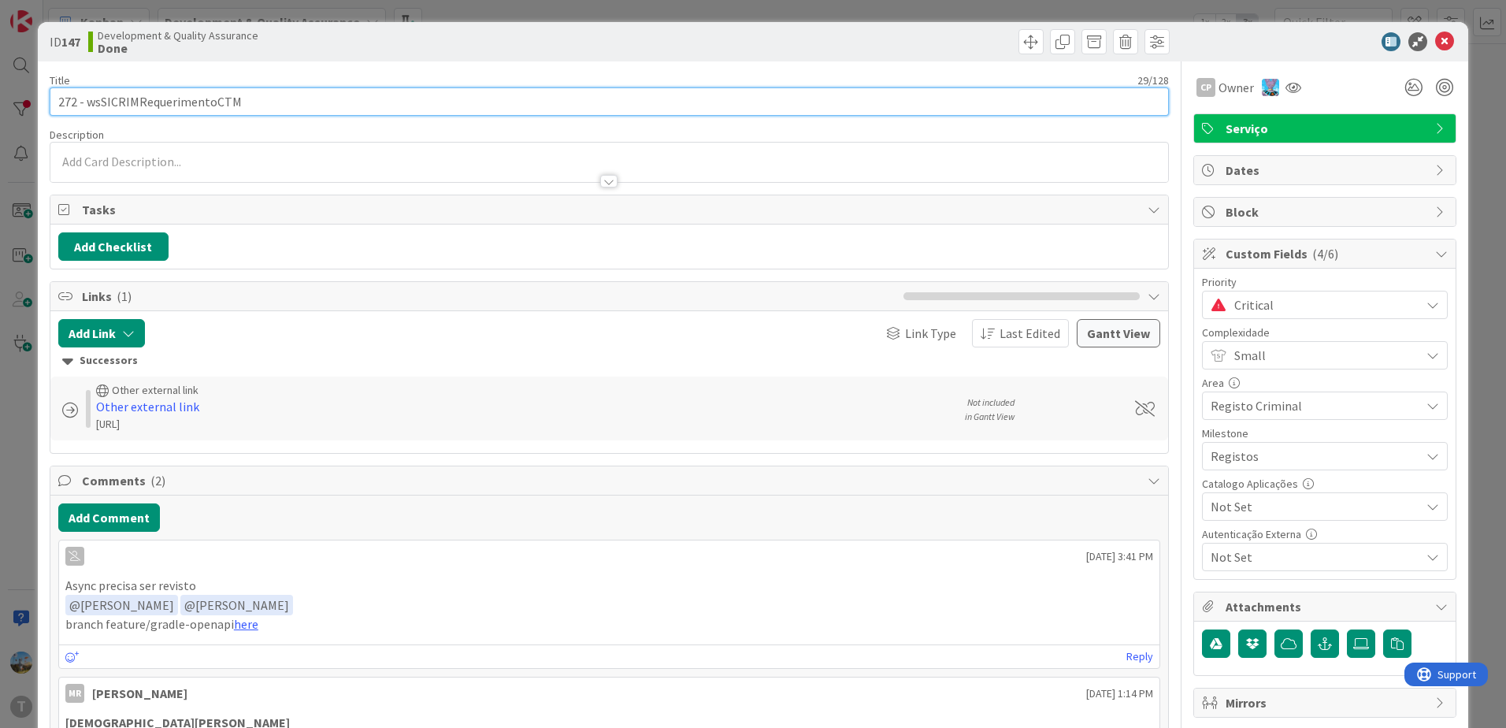
drag, startPoint x: 252, startPoint y: 102, endPoint x: 87, endPoint y: 95, distance: 165.6
click at [87, 95] on input "272 - wsSICRIMRequerimentoCTM" at bounding box center [609, 101] width 1119 height 28
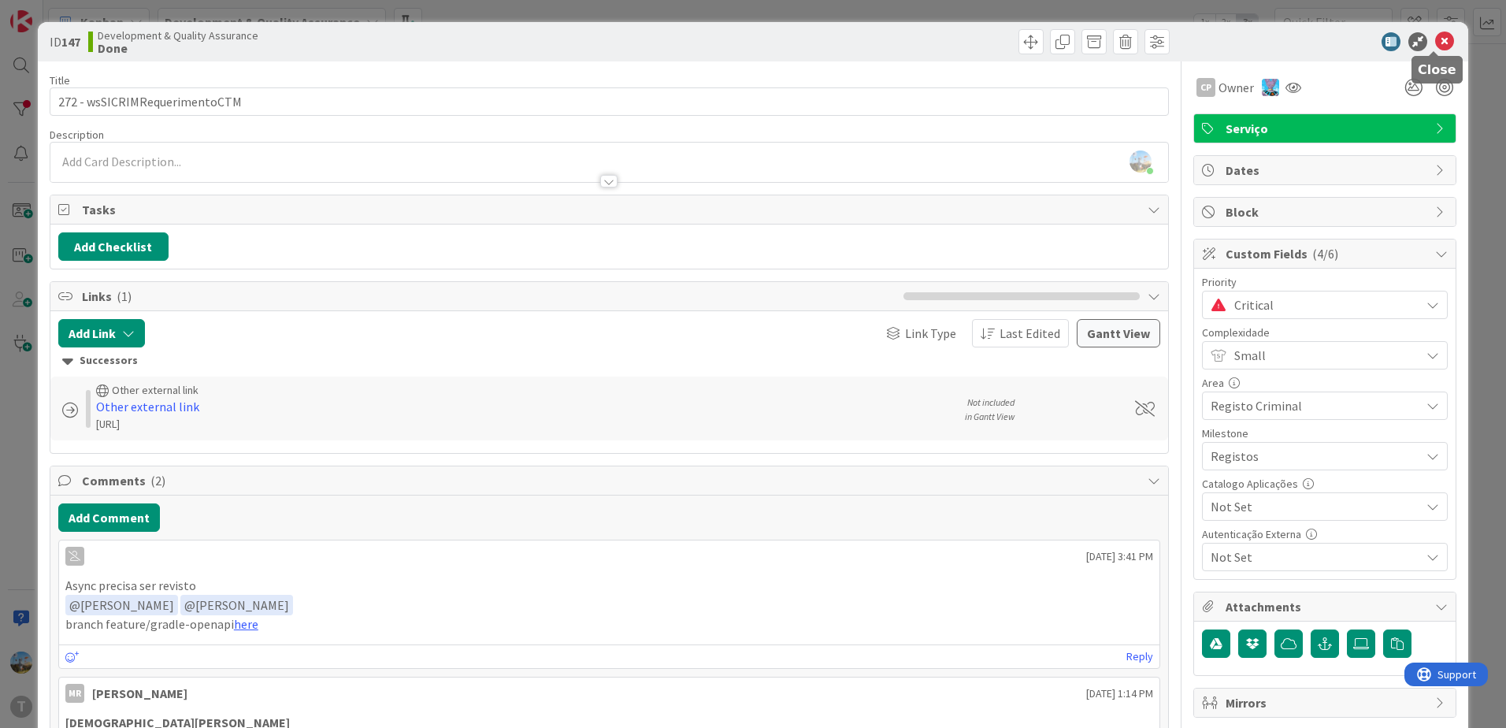
click at [1435, 43] on icon at bounding box center [1444, 41] width 19 height 19
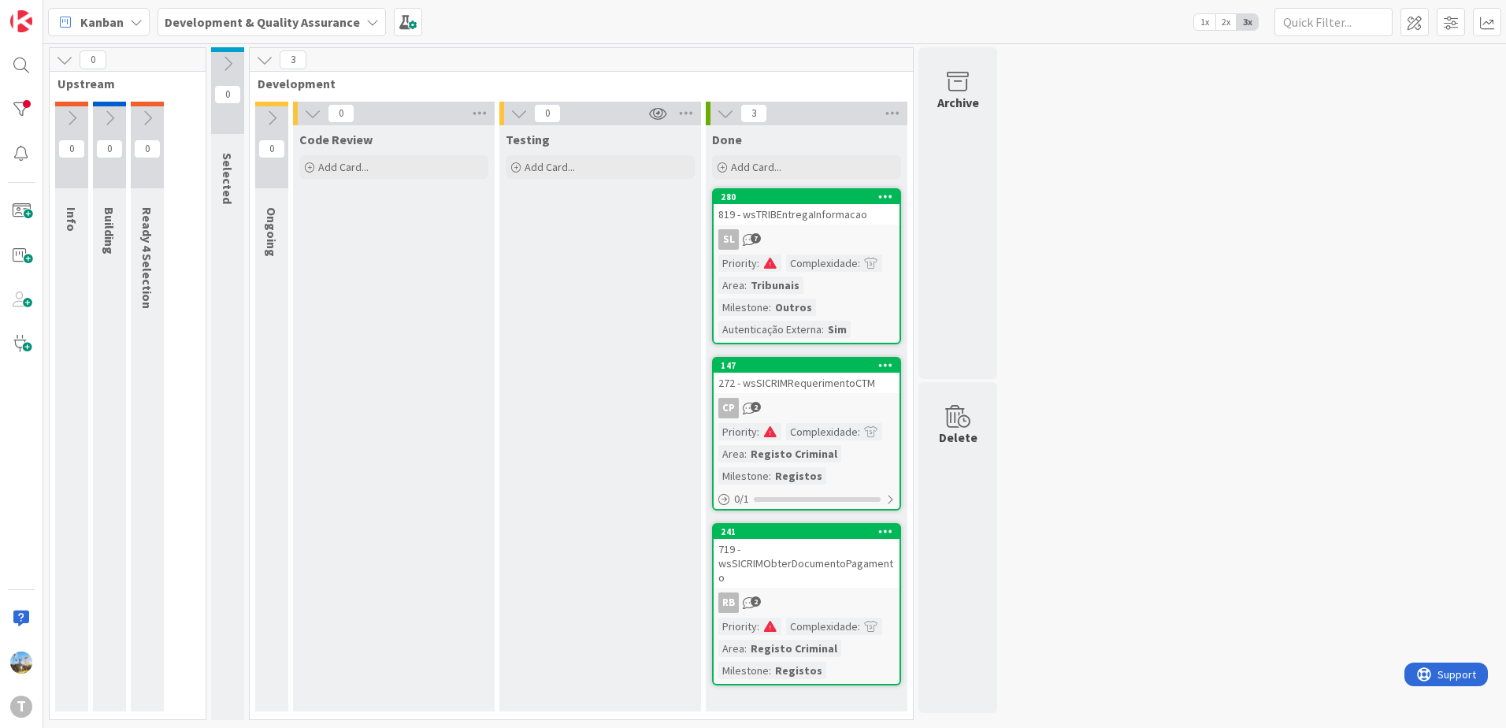
click at [835, 588] on link "241 719 - wsSICRIMObterDocumentoPagamento RB 2 Priority : Complexidade : Area :…" at bounding box center [806, 604] width 189 height 162
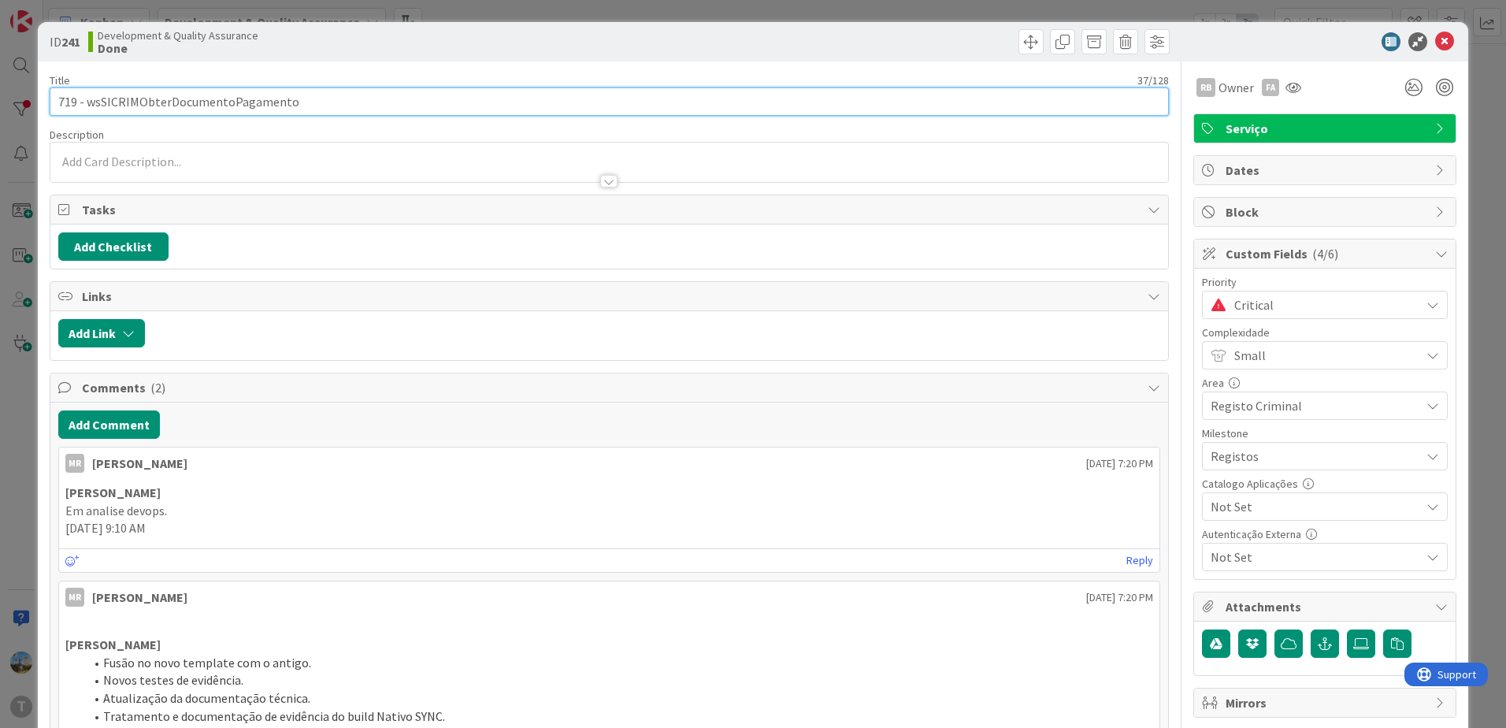
drag, startPoint x: 342, startPoint y: 104, endPoint x: 88, endPoint y: 103, distance: 253.7
click at [88, 103] on input "719 - wsSICRIMObterDocumentoPagamento" at bounding box center [609, 101] width 1119 height 28
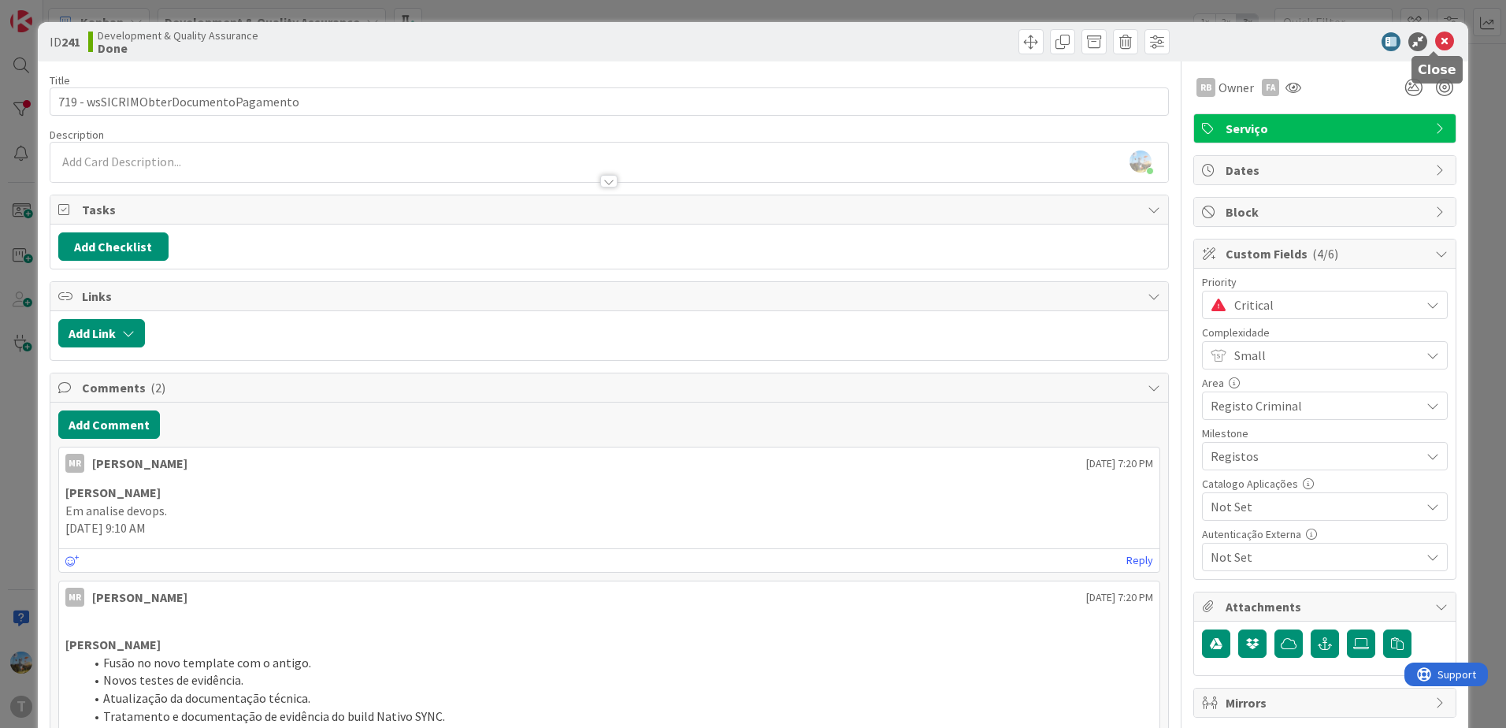
click at [1435, 43] on icon at bounding box center [1444, 41] width 19 height 19
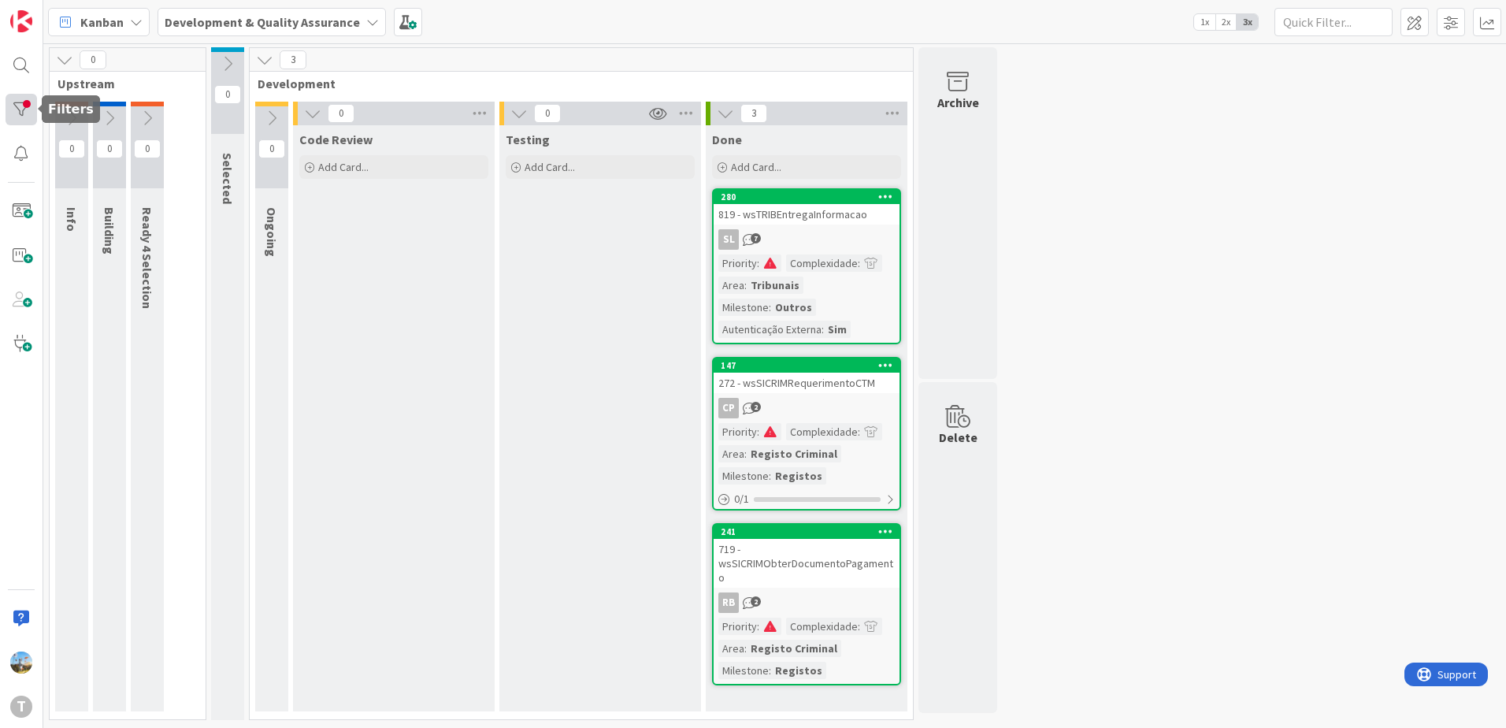
click at [24, 102] on div at bounding box center [22, 110] width 32 height 32
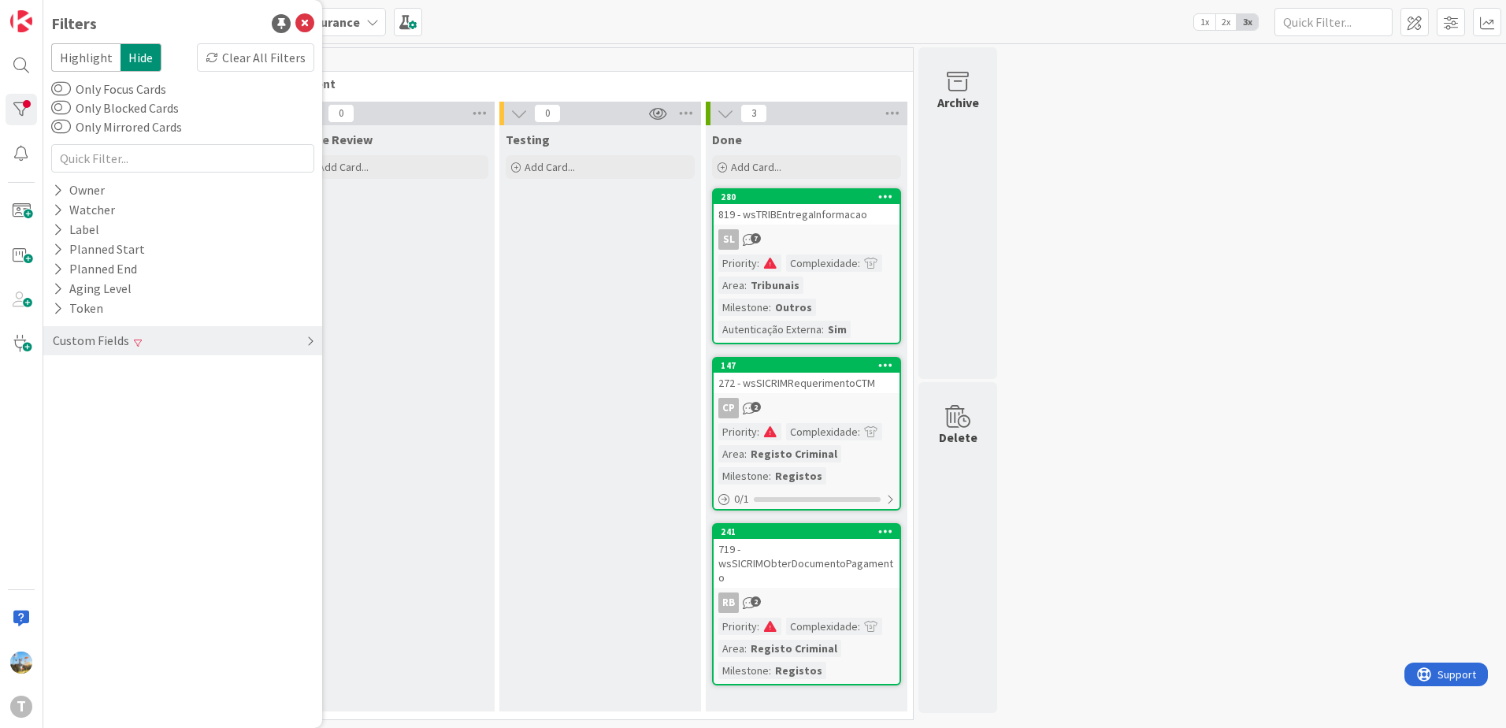
click at [179, 337] on div "Custom Fields" at bounding box center [182, 340] width 279 height 29
click at [288, 376] on div "Clear" at bounding box center [292, 373] width 46 height 20
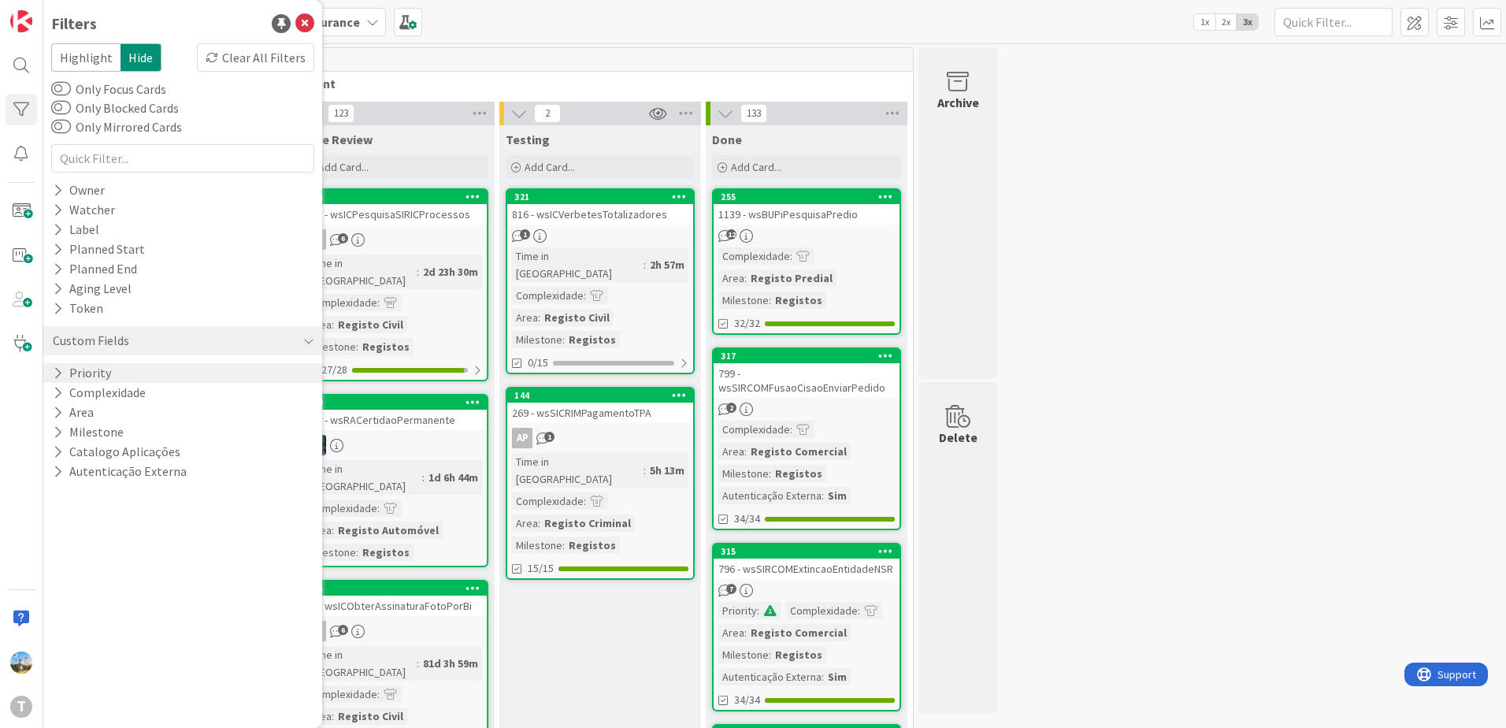
click at [150, 377] on div "Priority" at bounding box center [182, 373] width 279 height 20
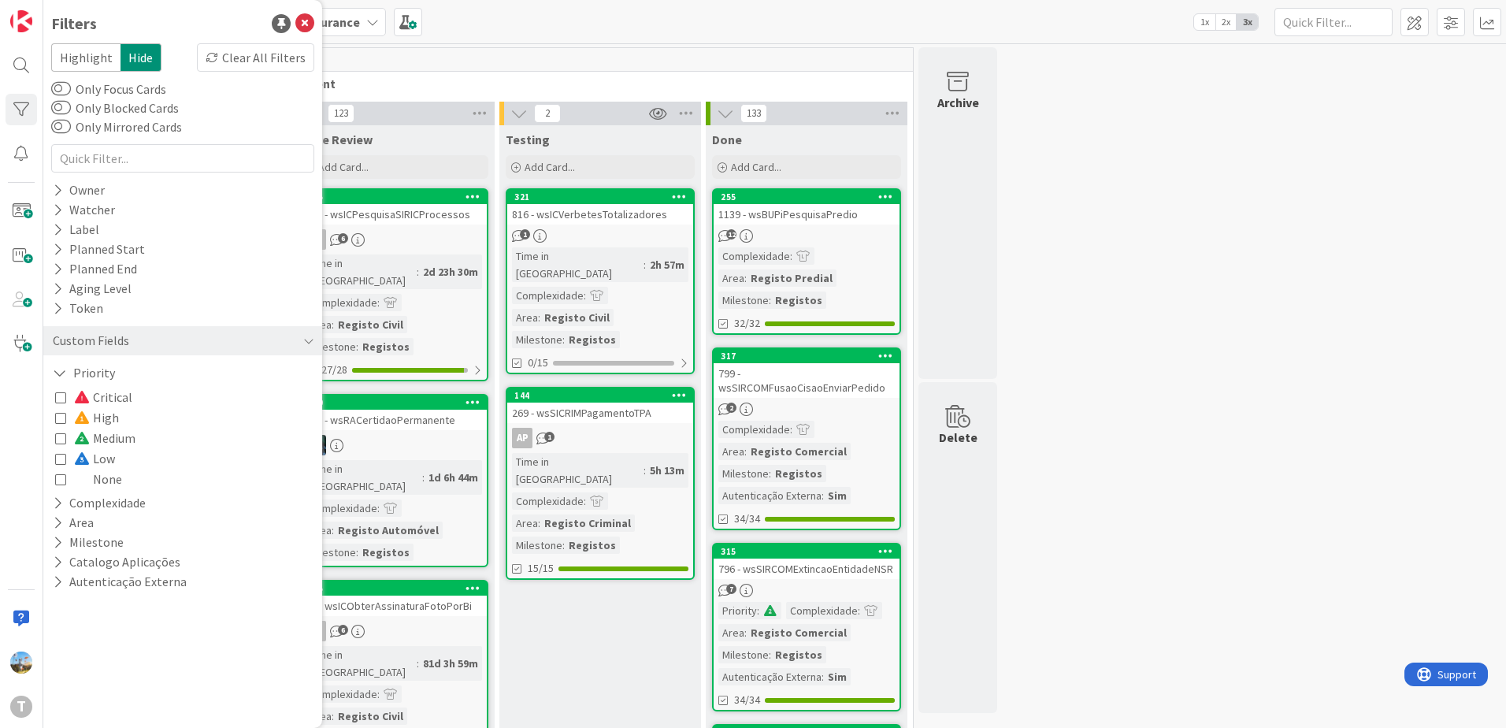
click at [118, 401] on span "Critical" at bounding box center [103, 397] width 58 height 20
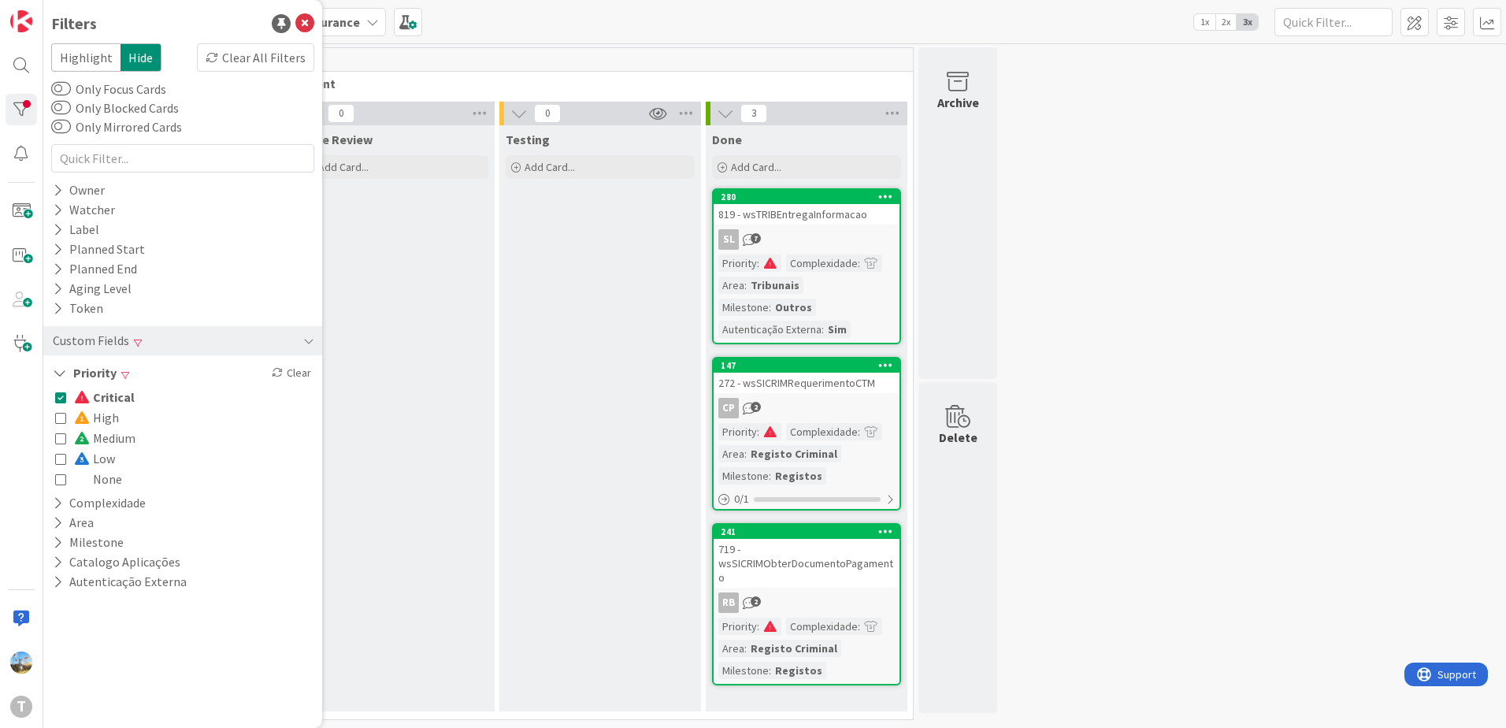
click at [118, 401] on span "Critical" at bounding box center [104, 397] width 61 height 20
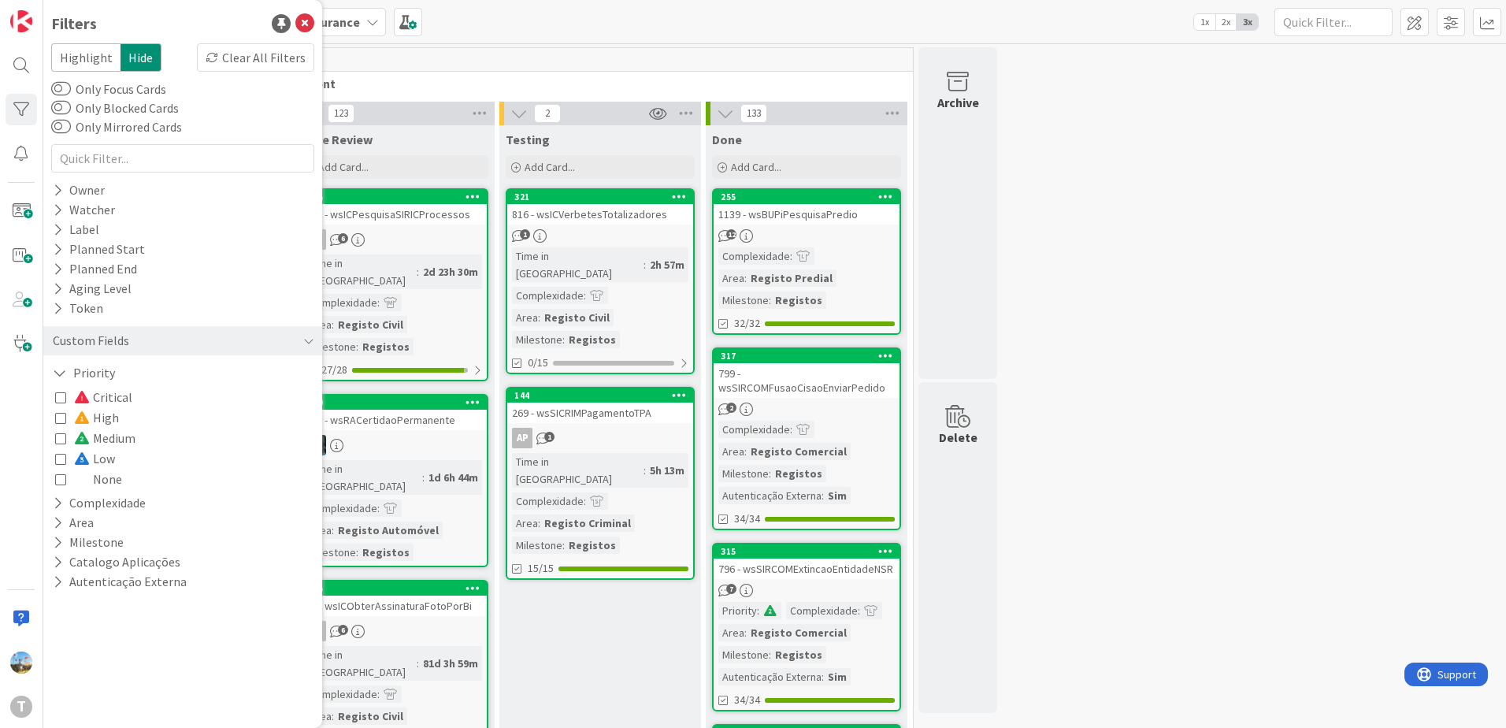
click at [117, 414] on span "High" at bounding box center [96, 417] width 45 height 20
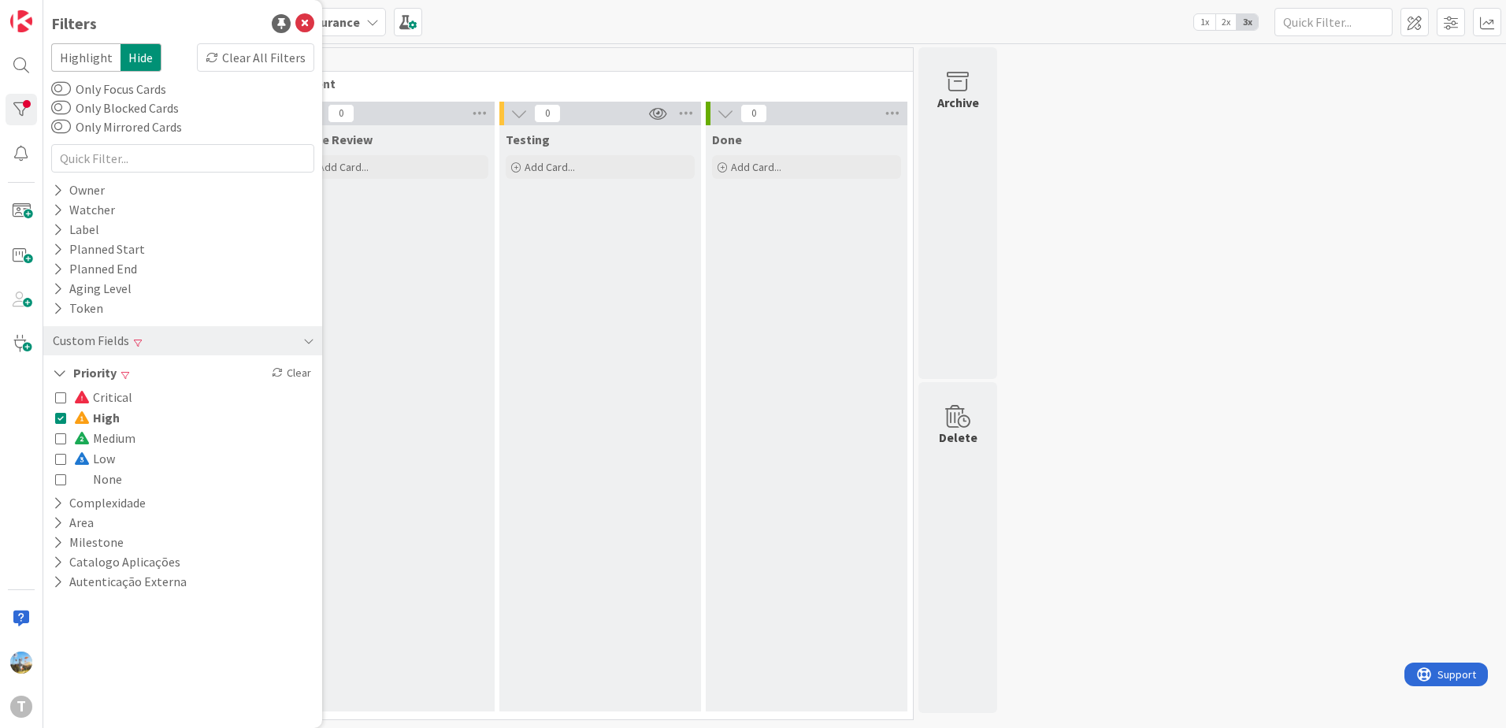
click at [114, 418] on span "High" at bounding box center [97, 417] width 46 height 20
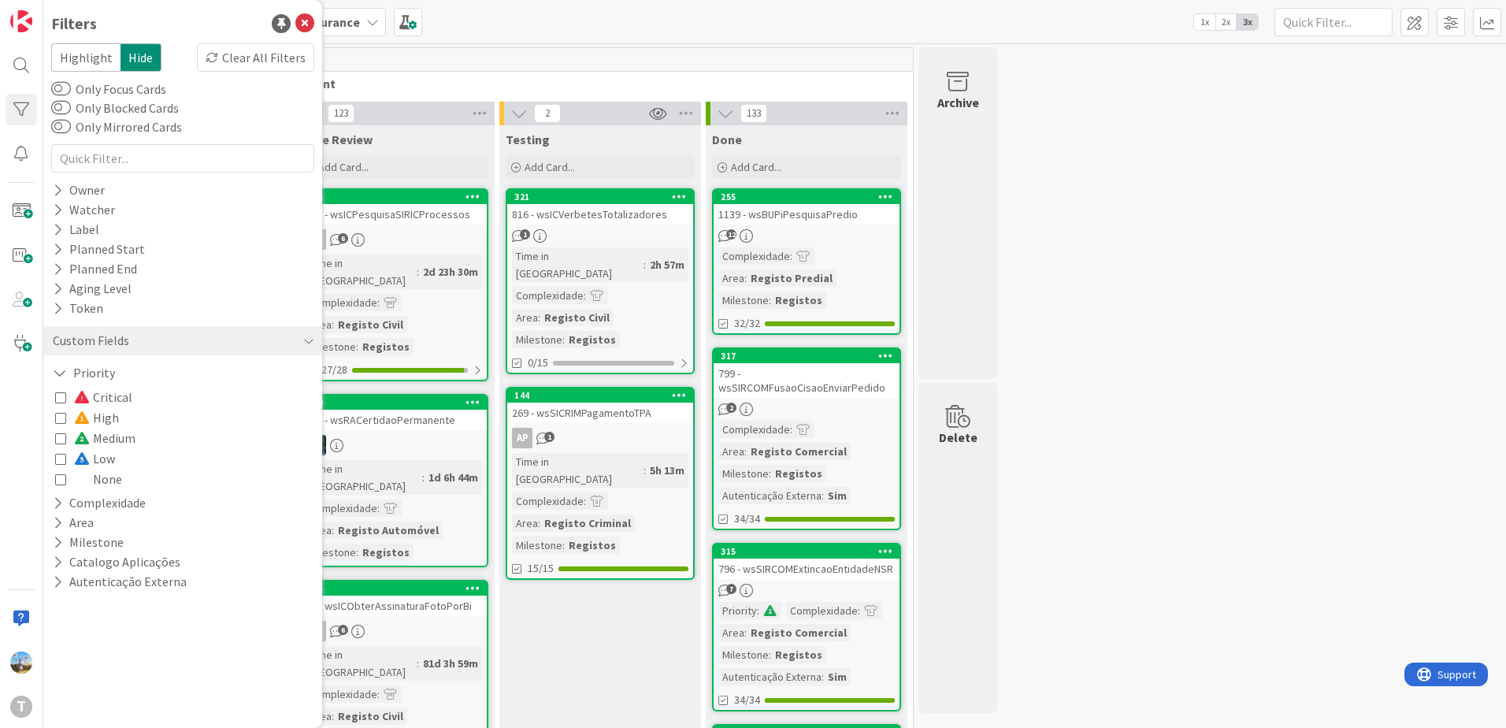
click at [111, 435] on span "Medium" at bounding box center [104, 438] width 61 height 20
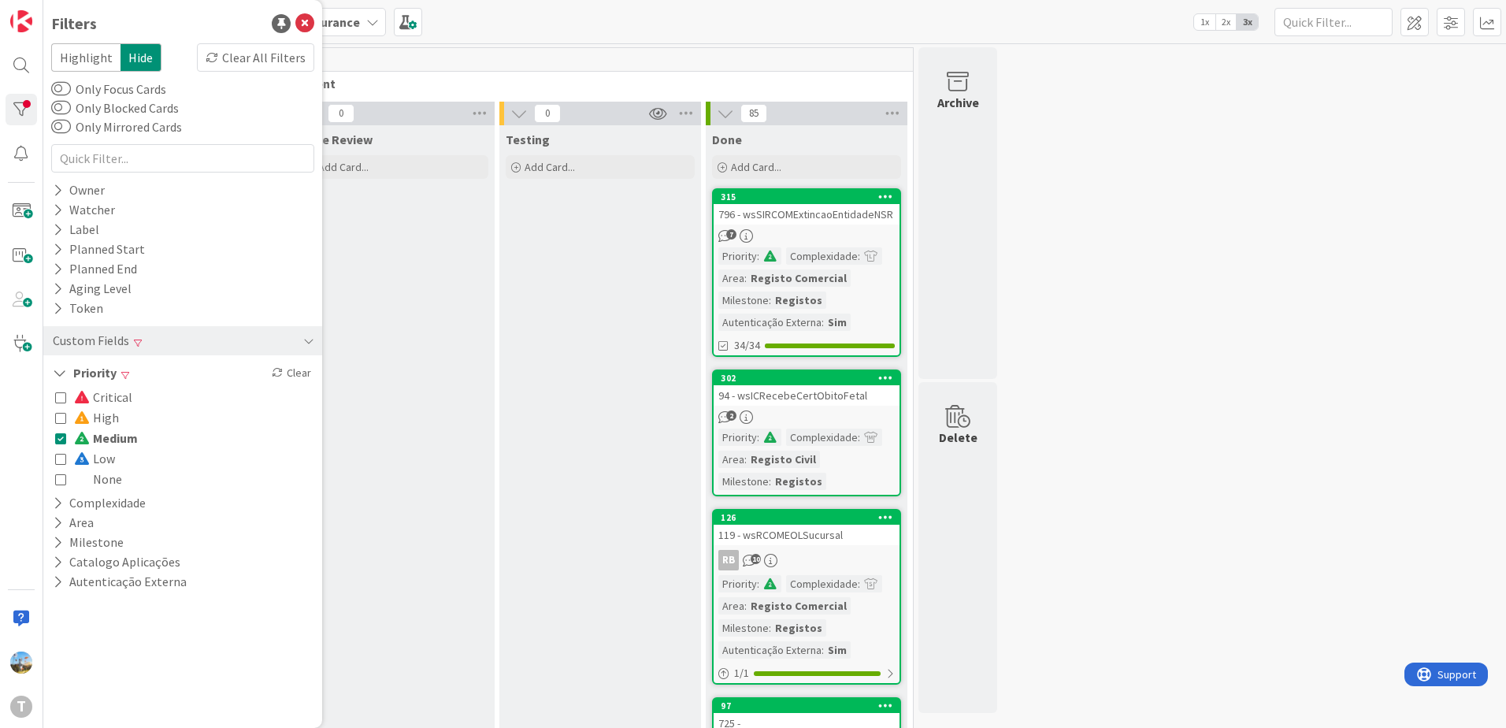
click at [111, 435] on span "Medium" at bounding box center [106, 438] width 64 height 20
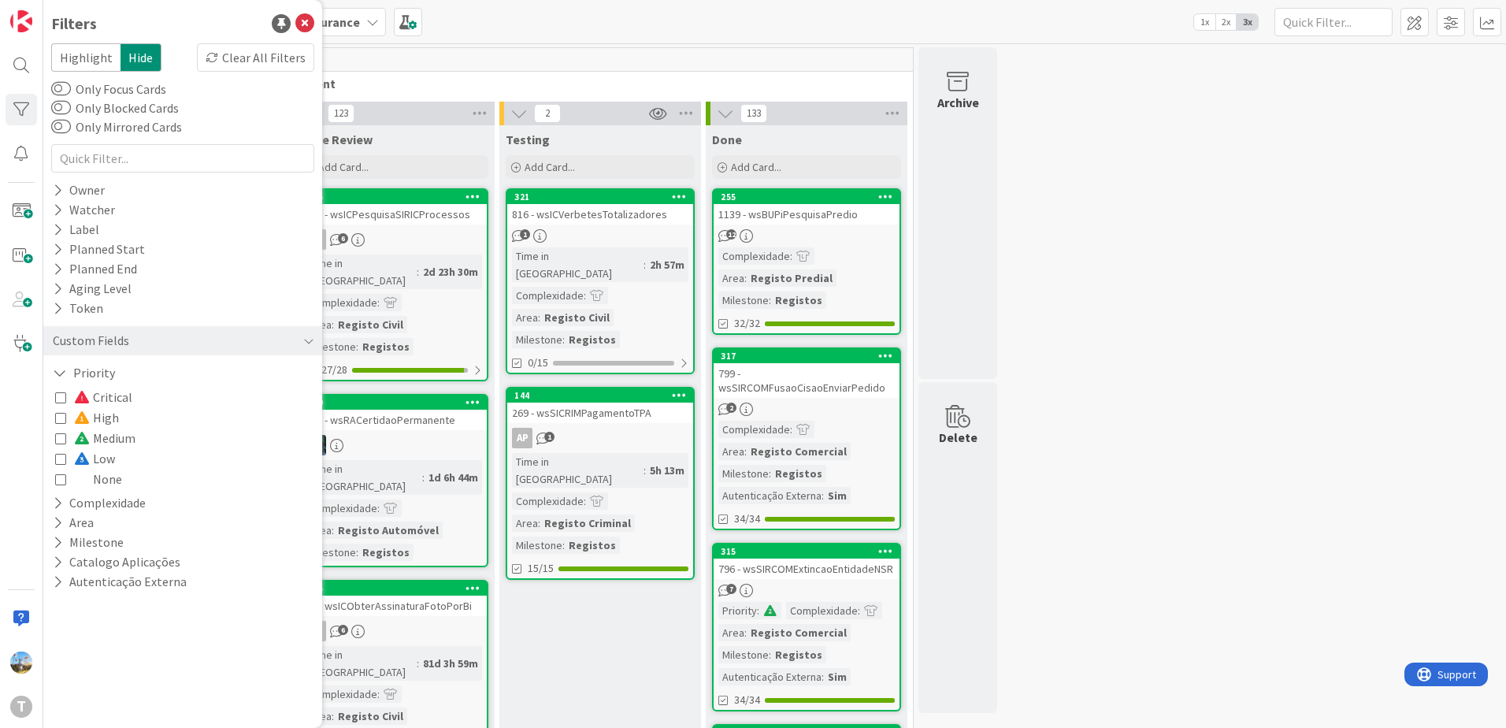
click at [108, 465] on span "Low" at bounding box center [94, 458] width 41 height 20
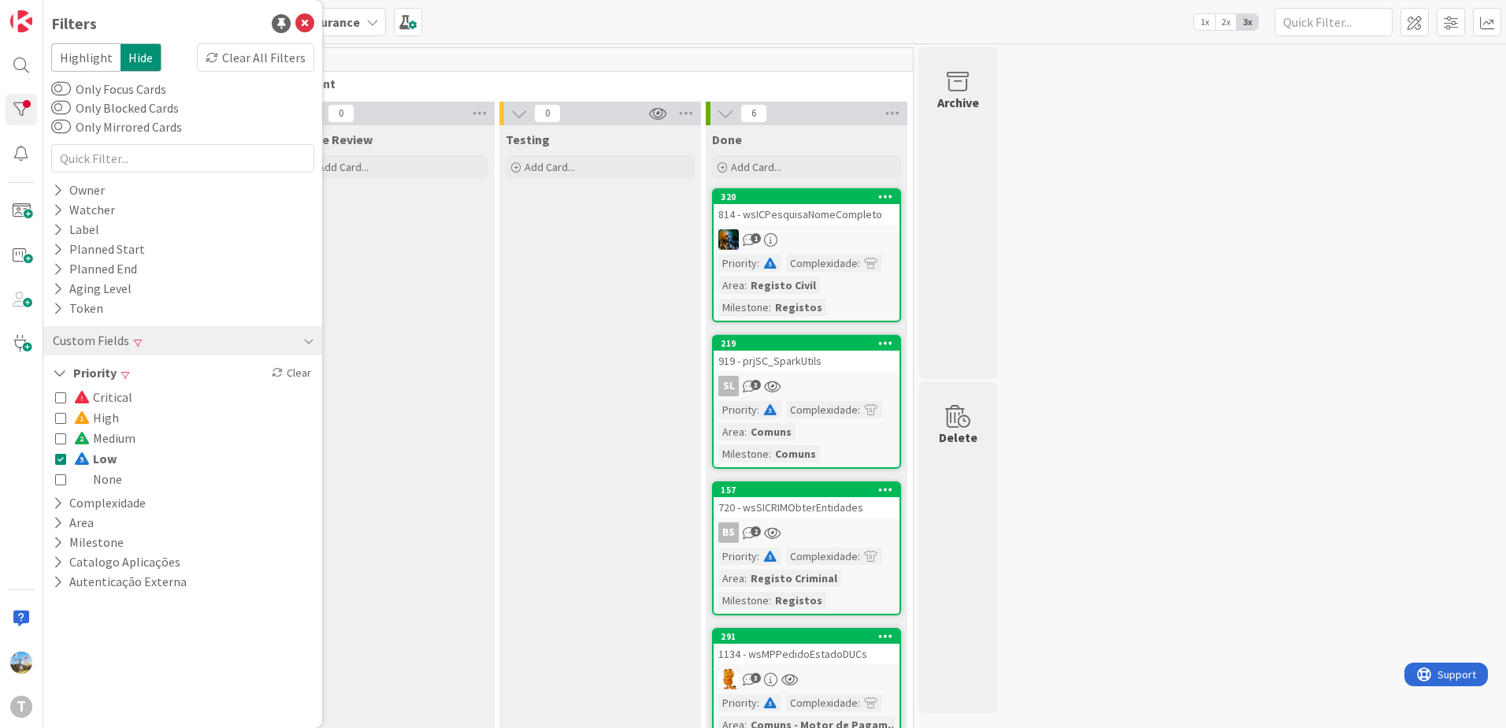
click at [106, 461] on span "Low" at bounding box center [95, 458] width 43 height 20
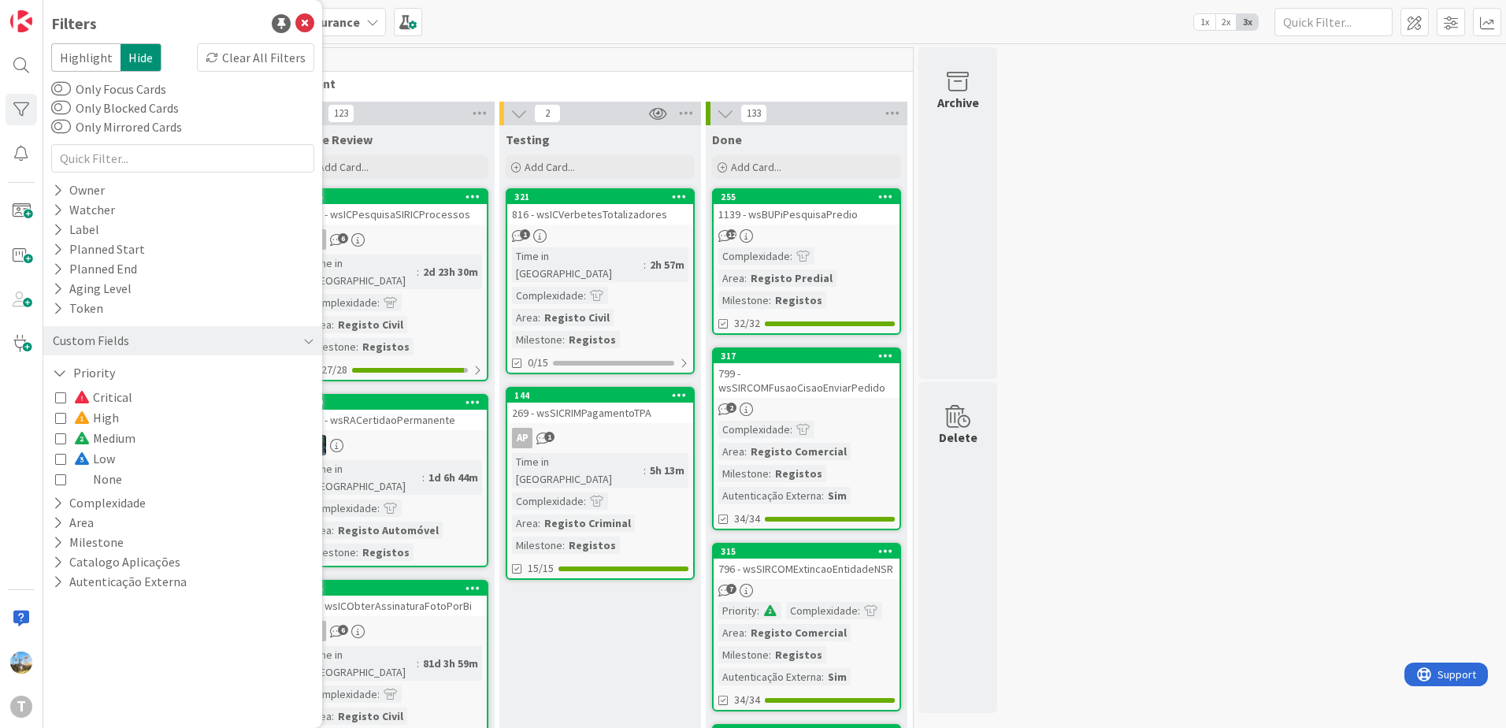
click at [108, 437] on span "Medium" at bounding box center [104, 438] width 61 height 20
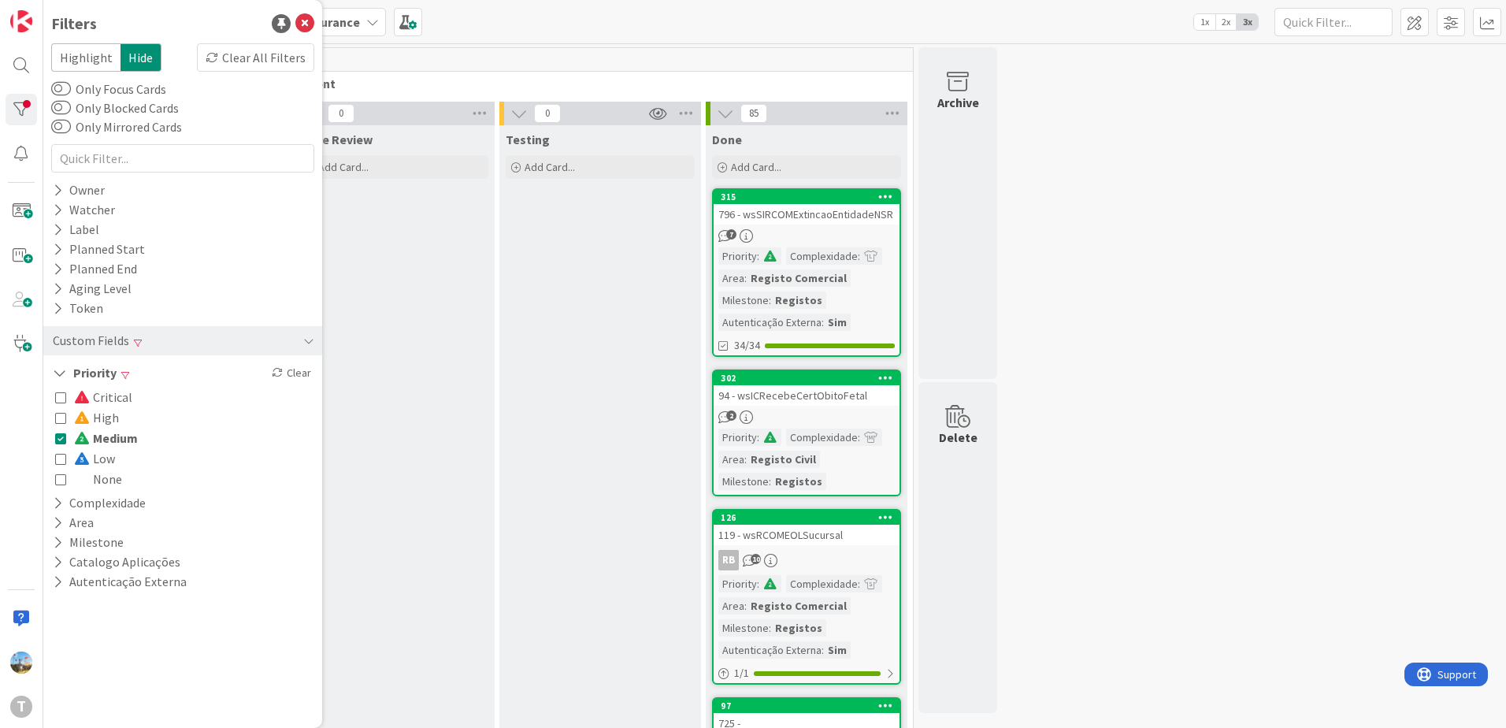
click at [127, 435] on span "Medium" at bounding box center [106, 438] width 64 height 20
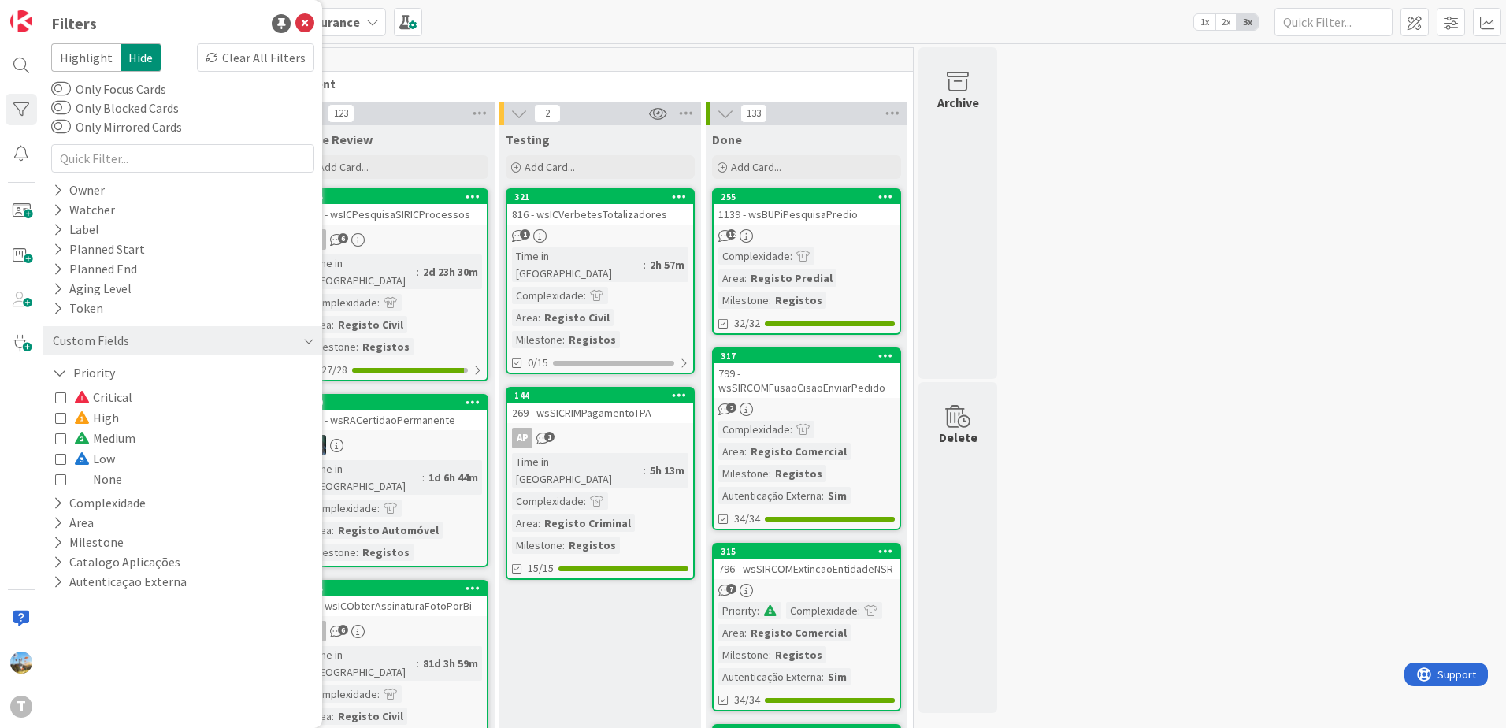
click at [106, 399] on span "Critical" at bounding box center [103, 397] width 58 height 20
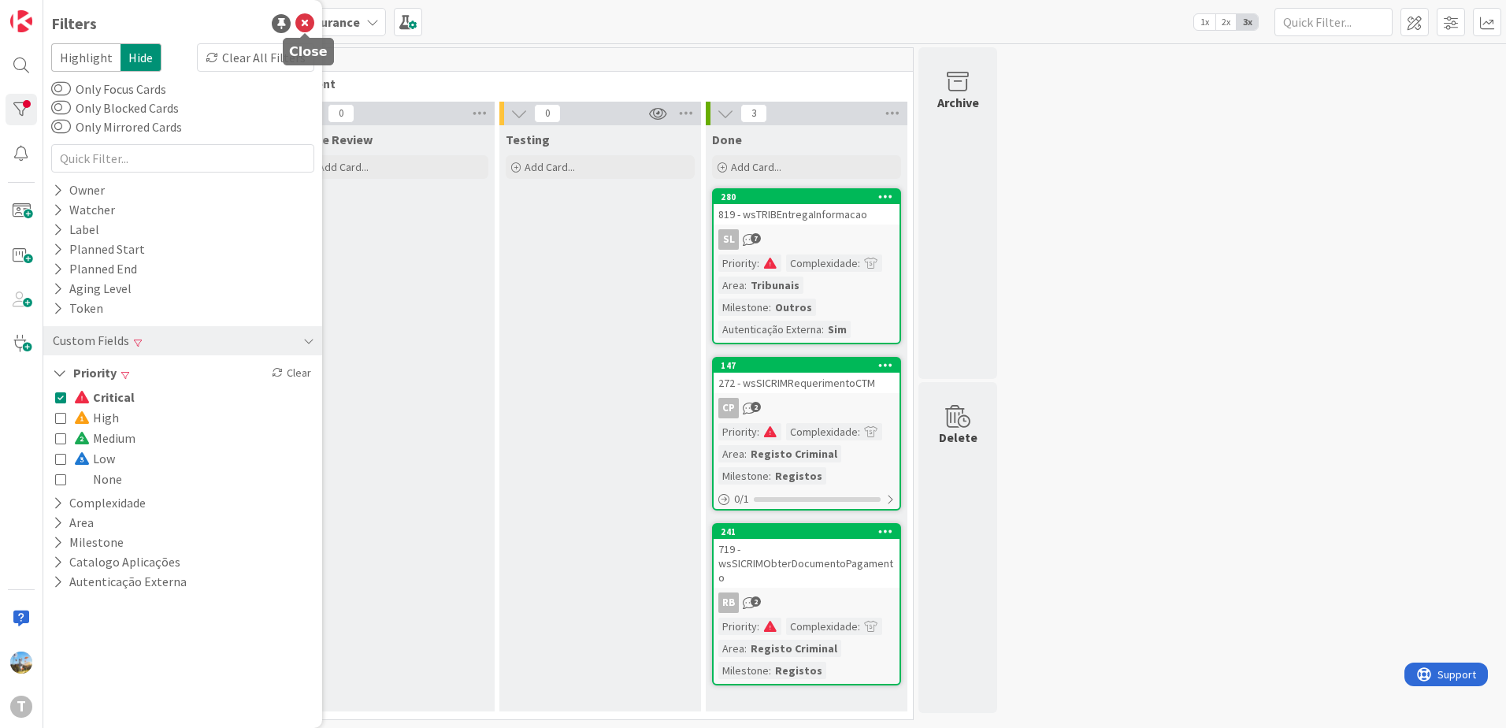
click at [302, 27] on icon at bounding box center [304, 23] width 19 height 19
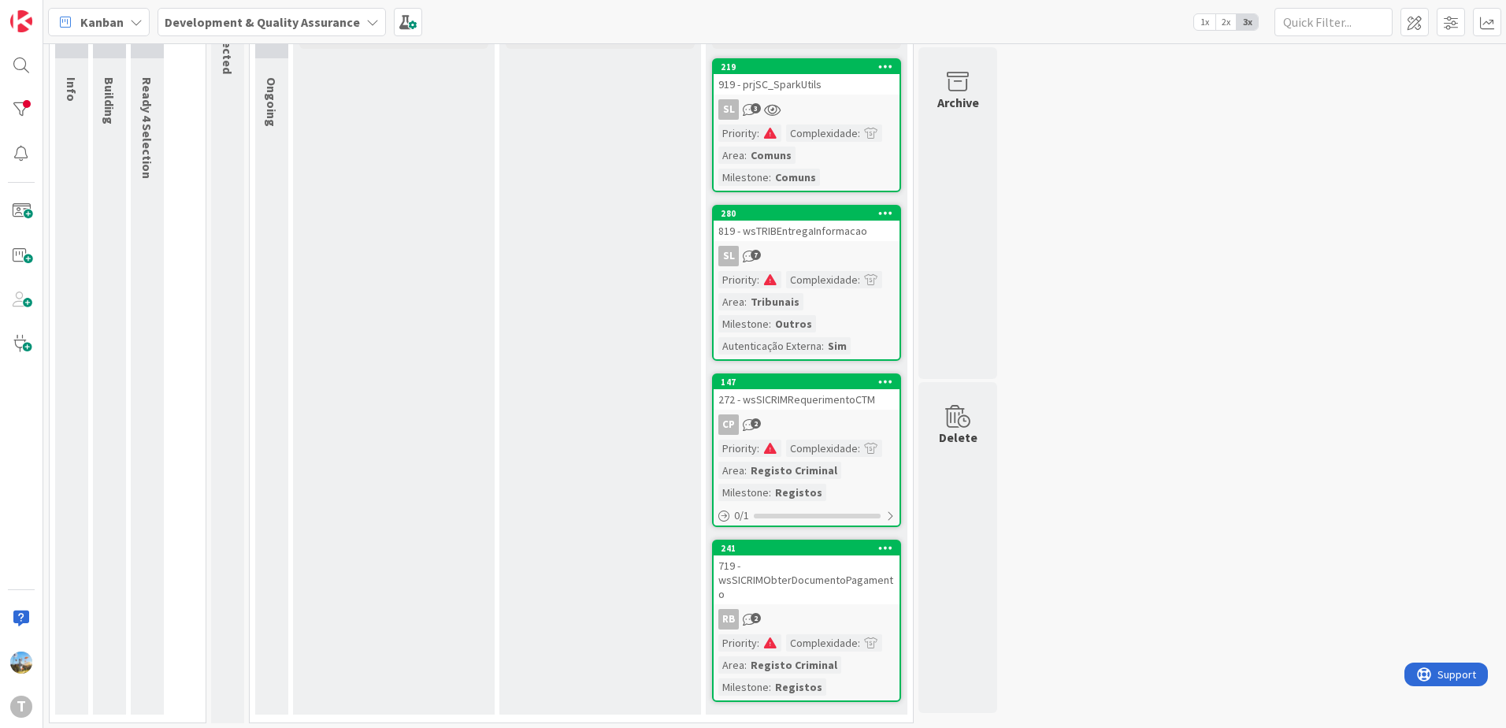
scroll to position [133, 0]
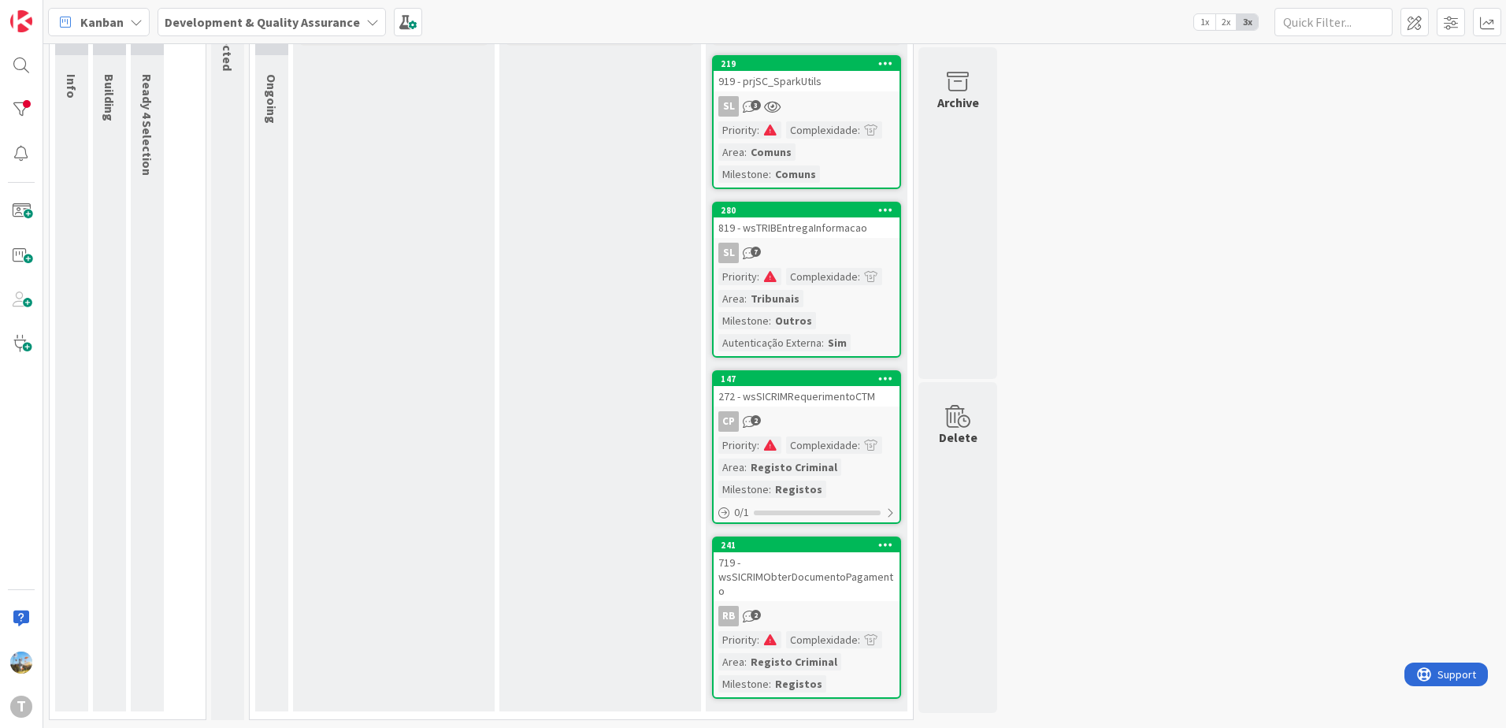
click at [815, 394] on div "272 - wsSICRIMRequerimentoCTM" at bounding box center [807, 396] width 186 height 20
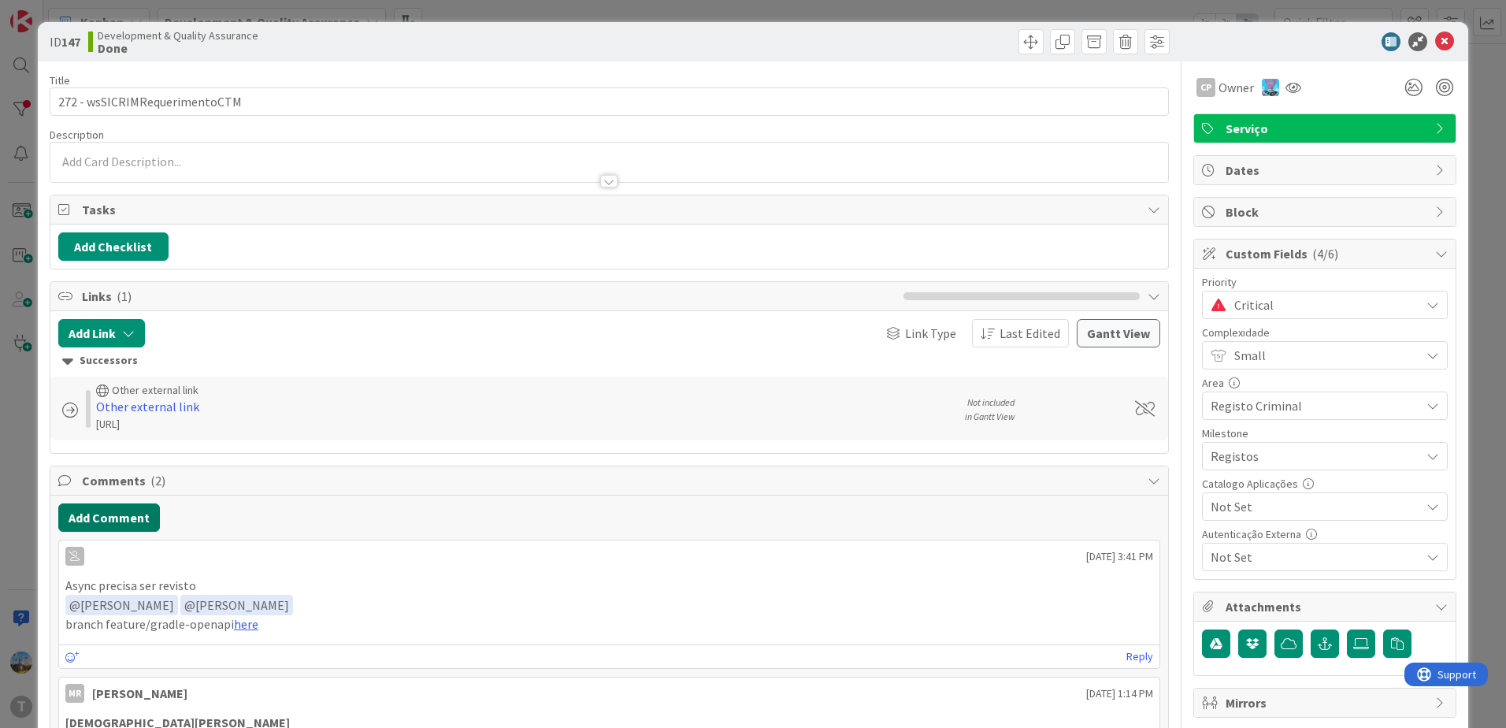
click at [132, 525] on button "Add Comment" at bounding box center [109, 517] width 102 height 28
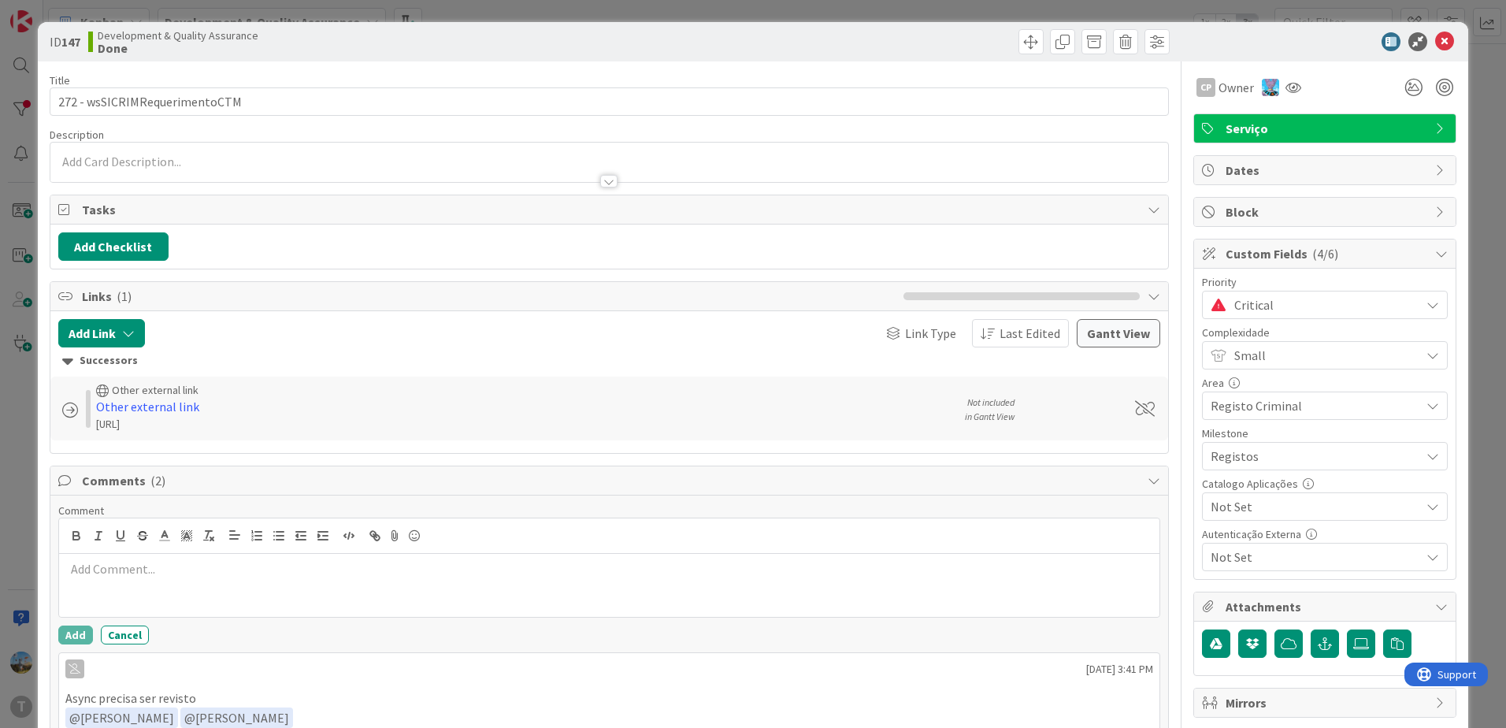
click at [221, 582] on div at bounding box center [609, 585] width 1100 height 63
click at [65, 643] on button "Add" at bounding box center [75, 634] width 35 height 19
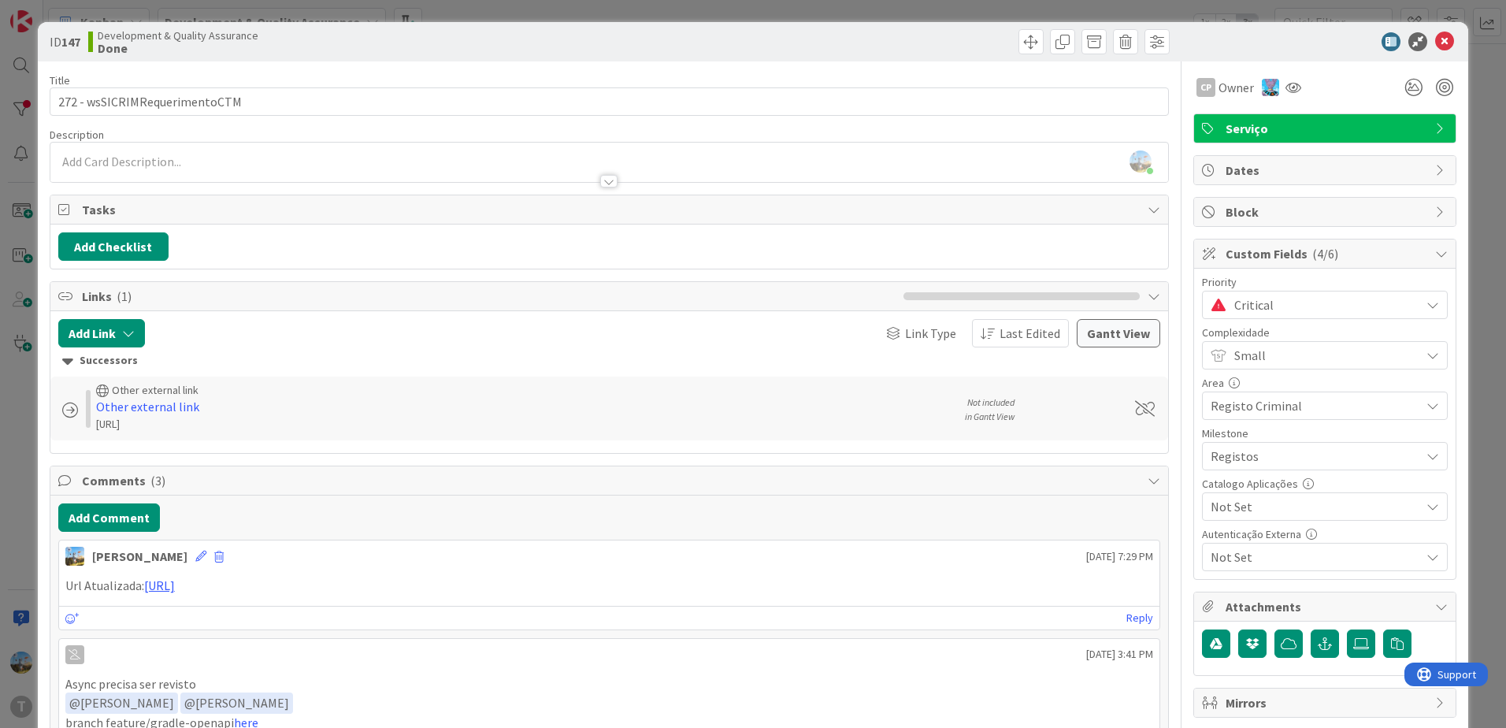
click at [1249, 296] on span "Critical" at bounding box center [1323, 305] width 178 height 22
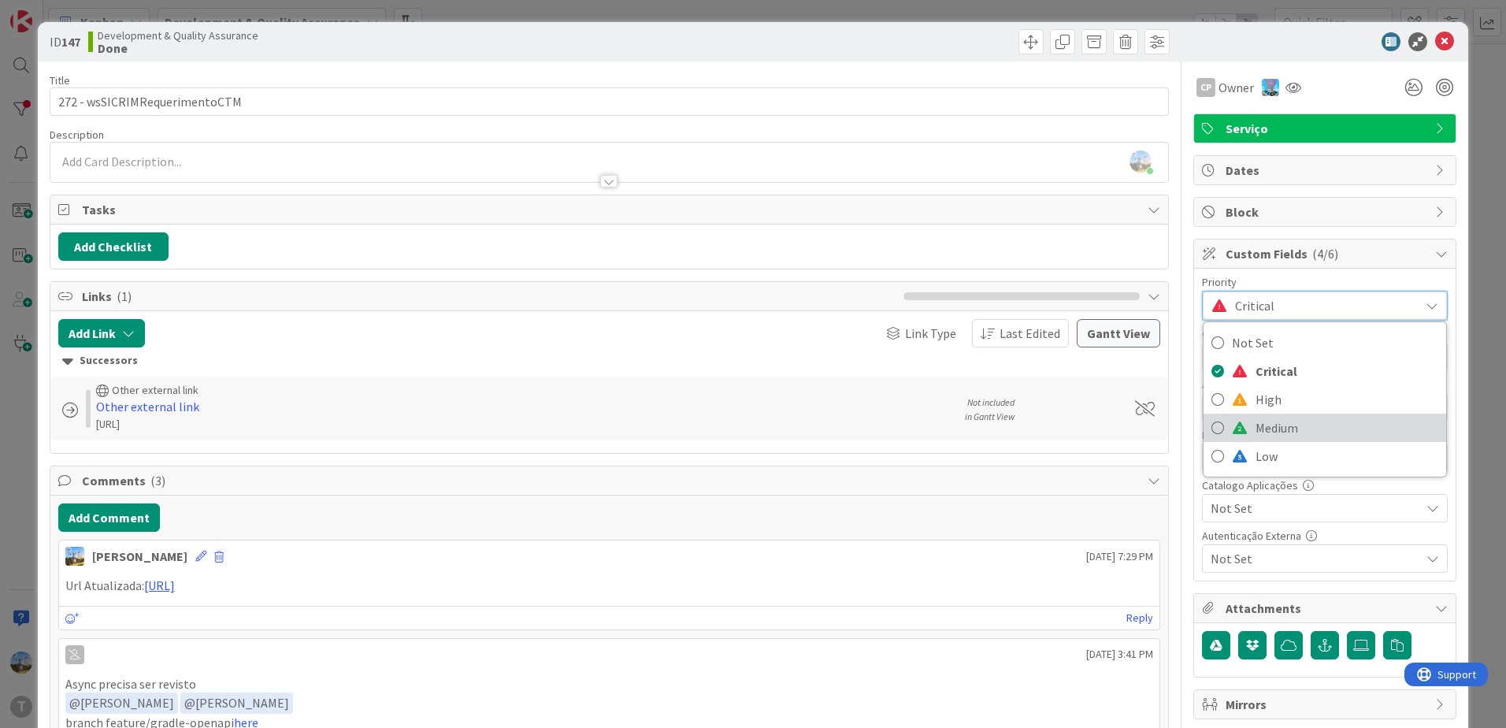
click at [1289, 421] on span "Medium" at bounding box center [1347, 428] width 183 height 24
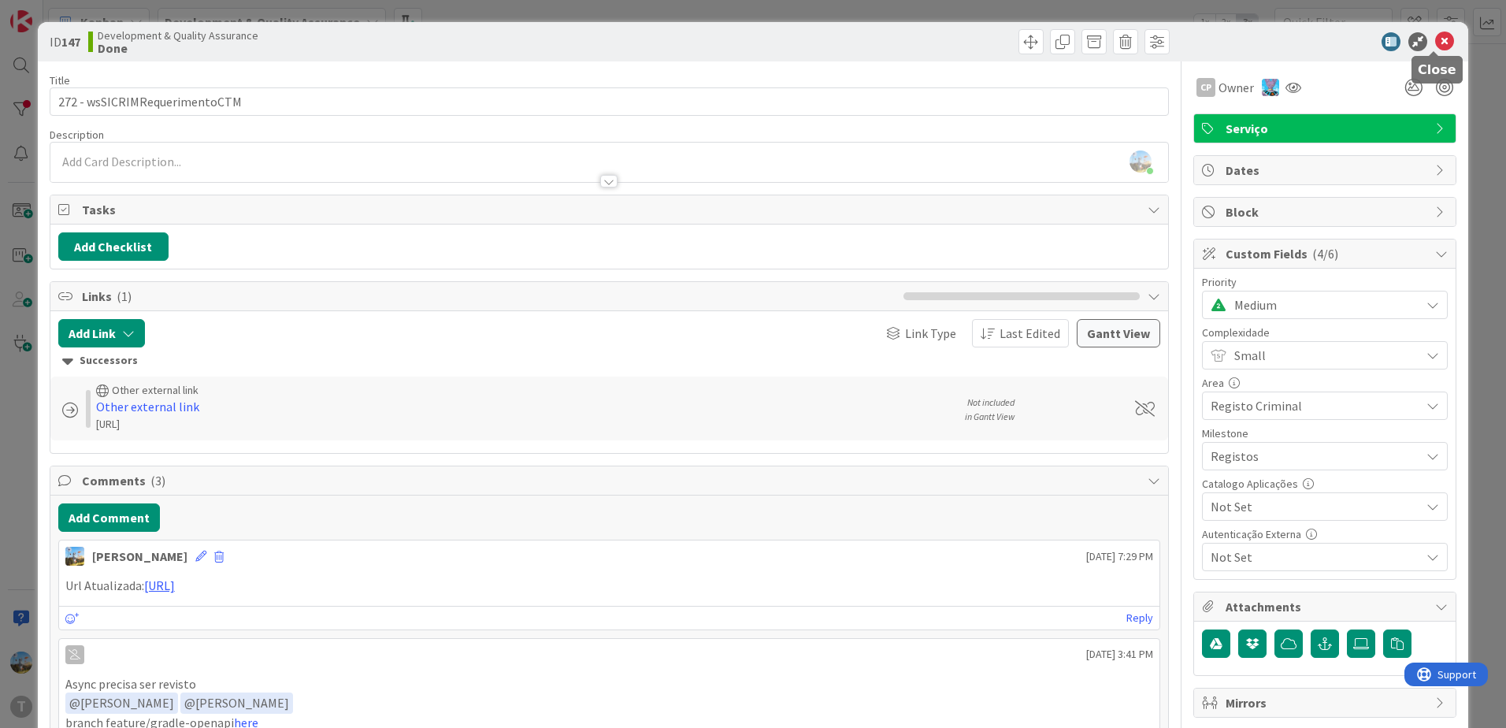
click at [1436, 47] on icon at bounding box center [1444, 41] width 19 height 19
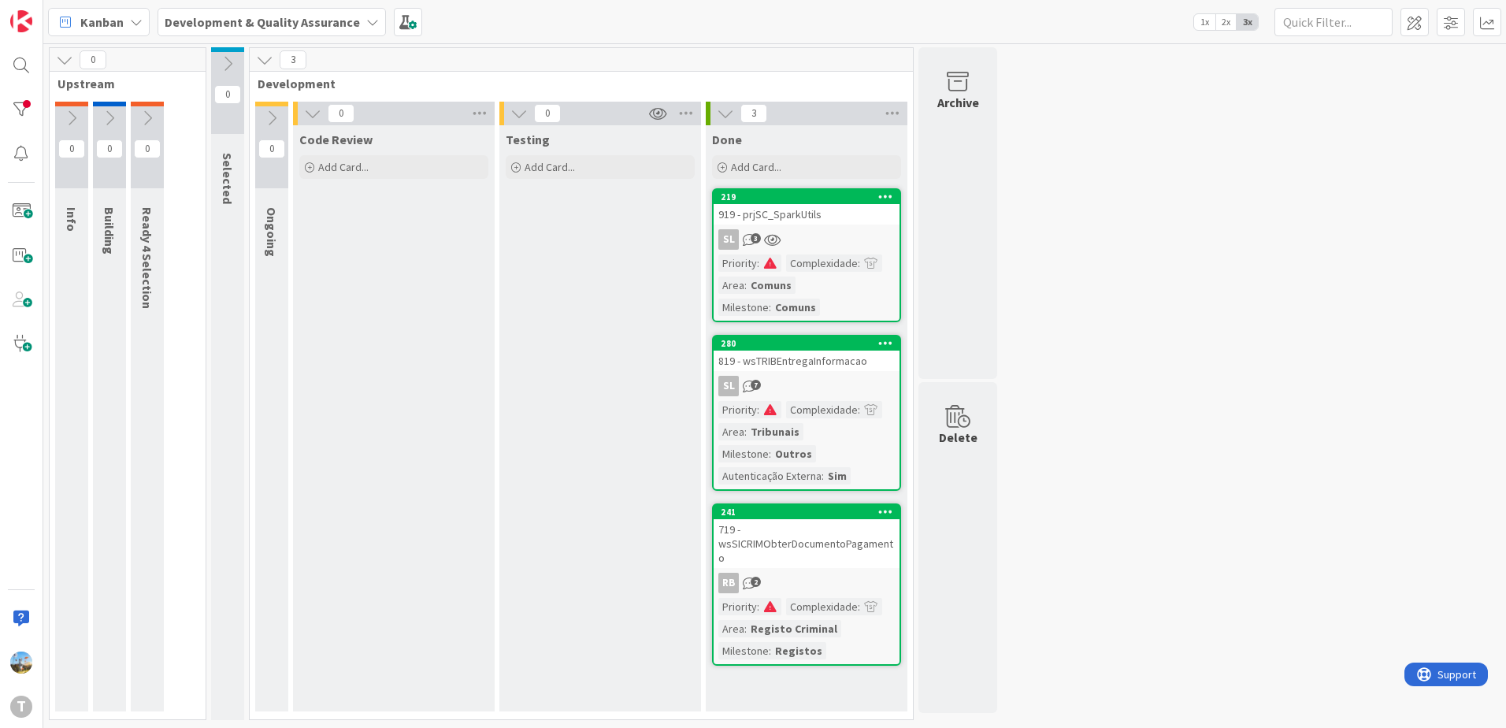
click at [815, 252] on link "219 919 - prjSC_SparkUtils SL 3 Priority : Complexidade : Area : Comuns Milesto…" at bounding box center [806, 255] width 189 height 134
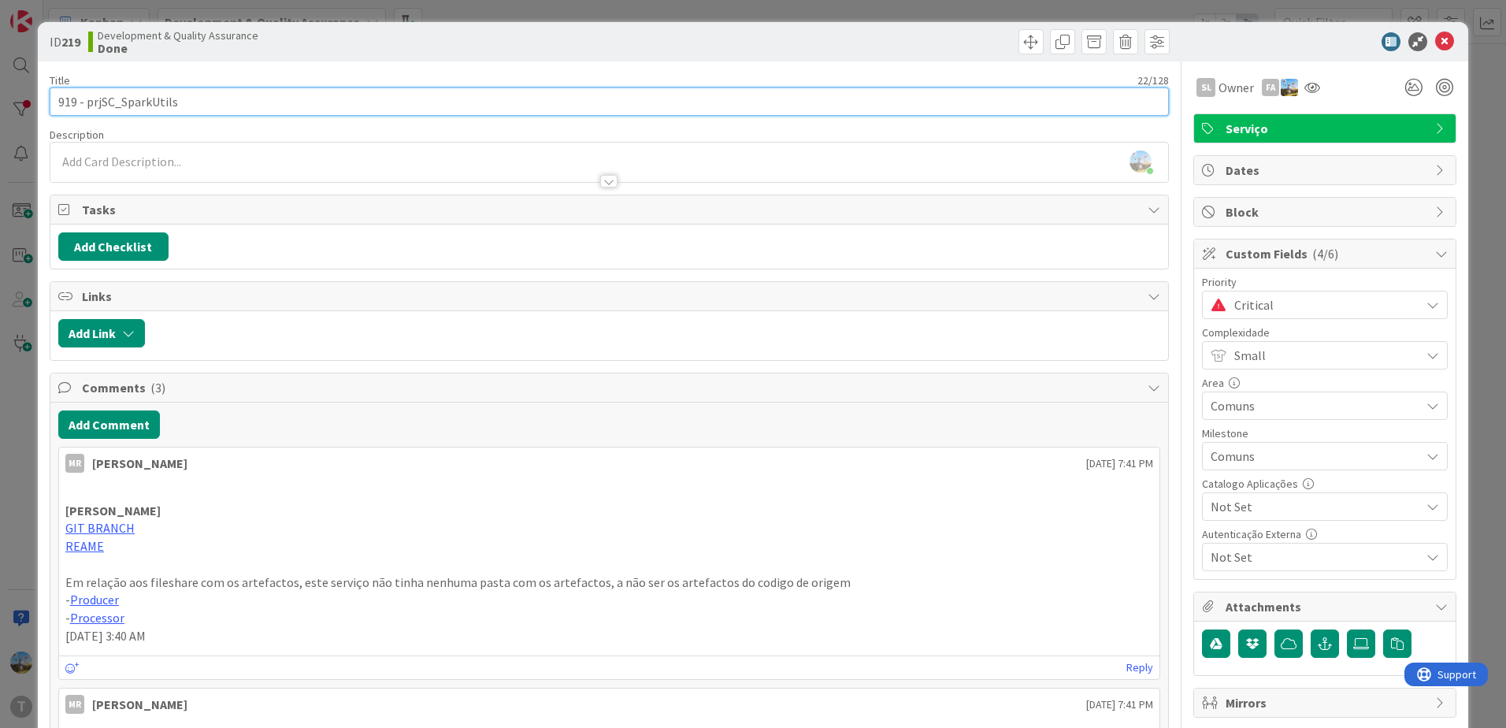
drag, startPoint x: 196, startPoint y: 110, endPoint x: 121, endPoint y: 106, distance: 75.8
click at [121, 106] on input "919 - prjSC_SparkUtils" at bounding box center [609, 101] width 1119 height 28
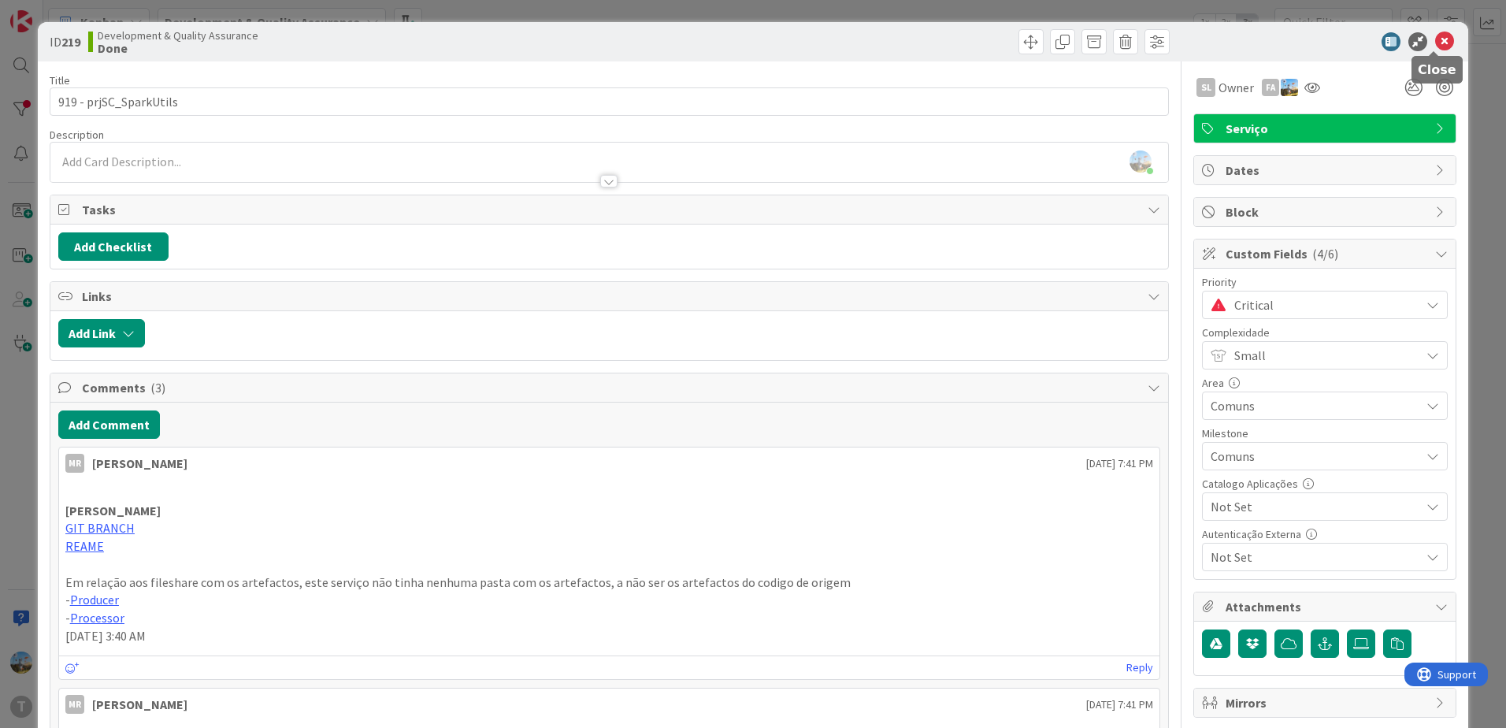
click at [1435, 38] on icon at bounding box center [1444, 41] width 19 height 19
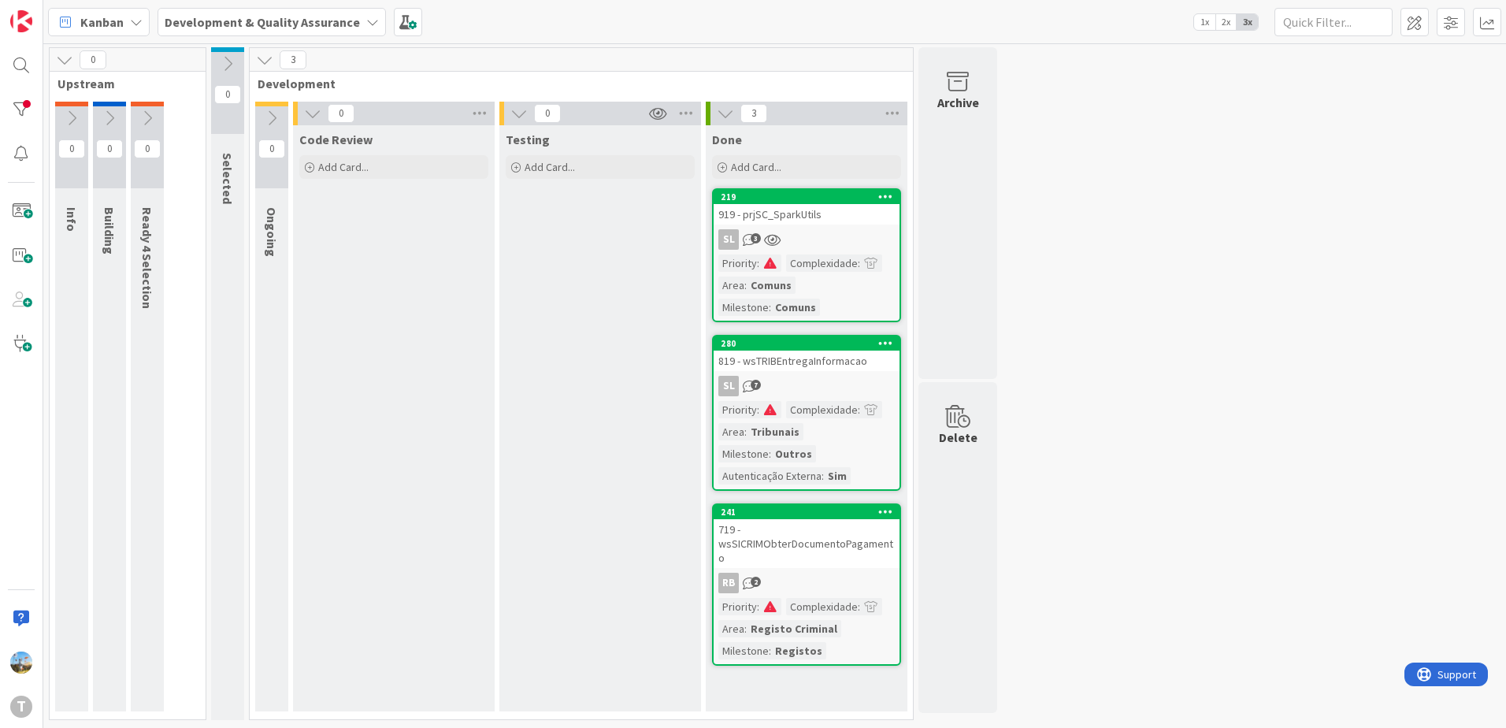
click at [837, 544] on div "719 - wsSICRIMObterDocumentoPagamento" at bounding box center [807, 543] width 186 height 49
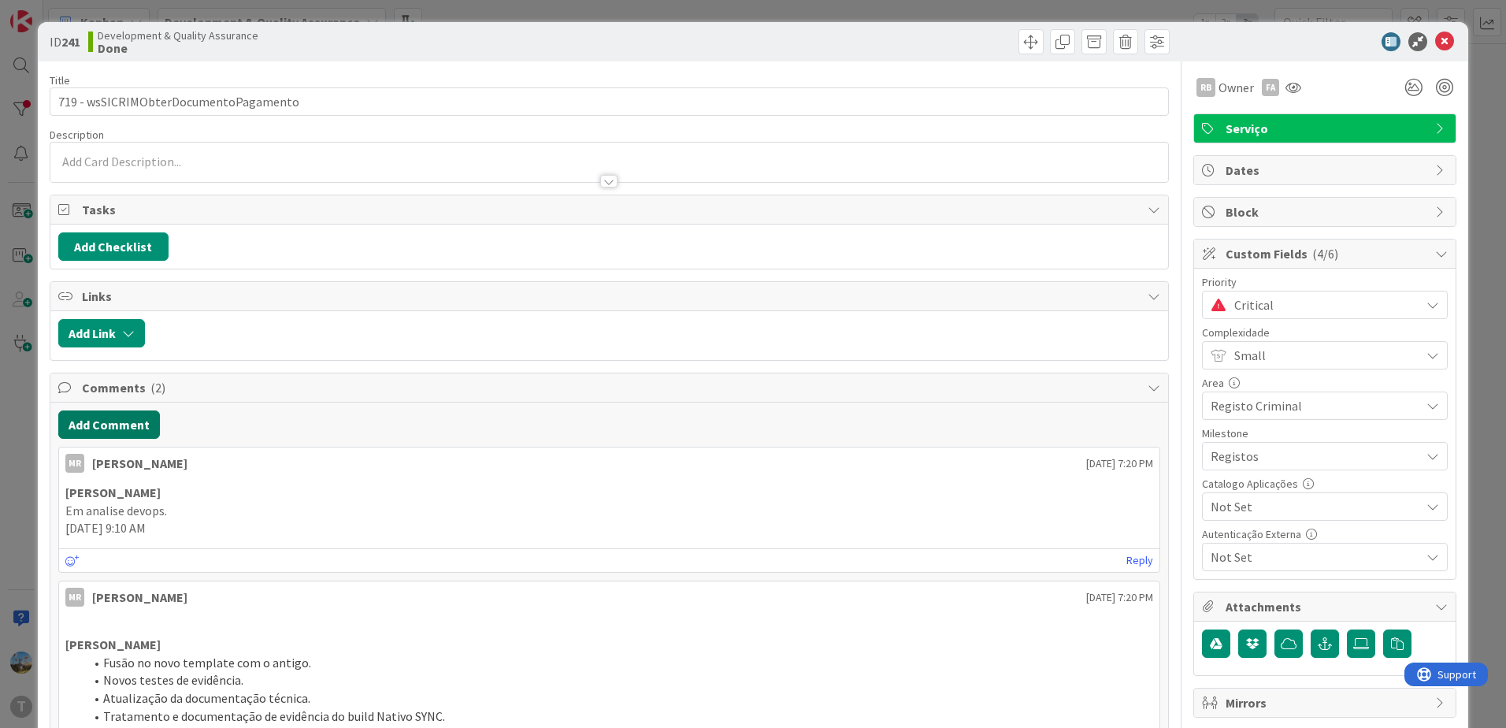
click at [134, 432] on button "Add Comment" at bounding box center [109, 424] width 102 height 28
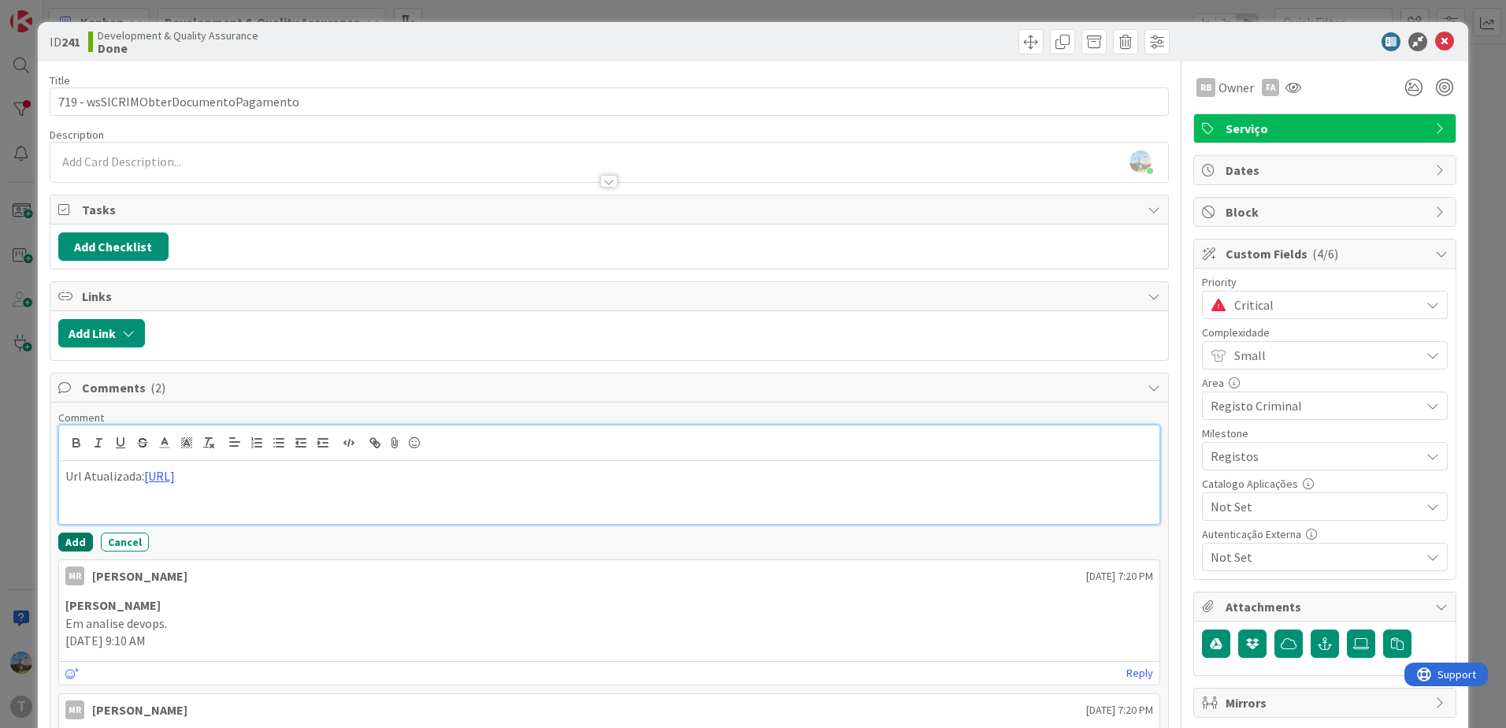
click at [65, 536] on button "Add" at bounding box center [75, 542] width 35 height 19
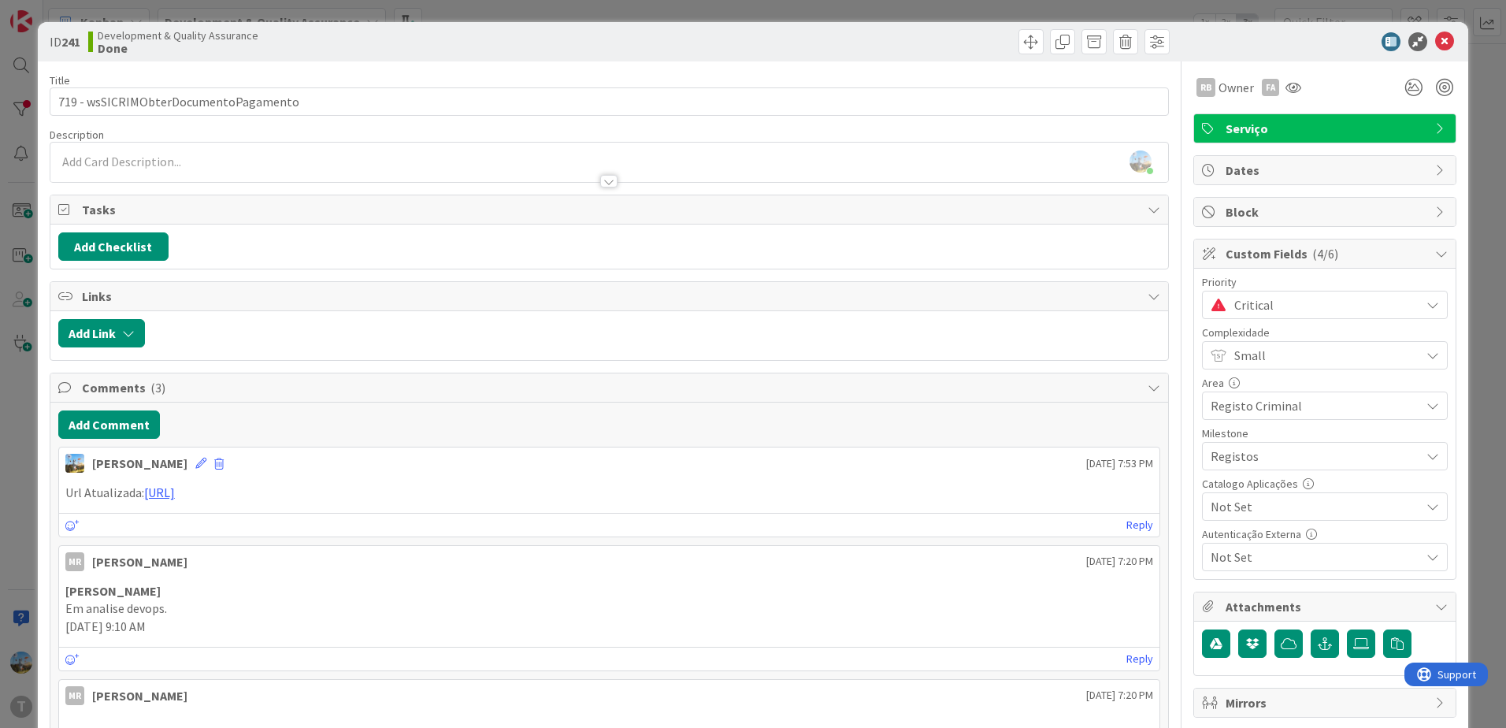
click at [1234, 310] on span "Critical" at bounding box center [1323, 305] width 178 height 22
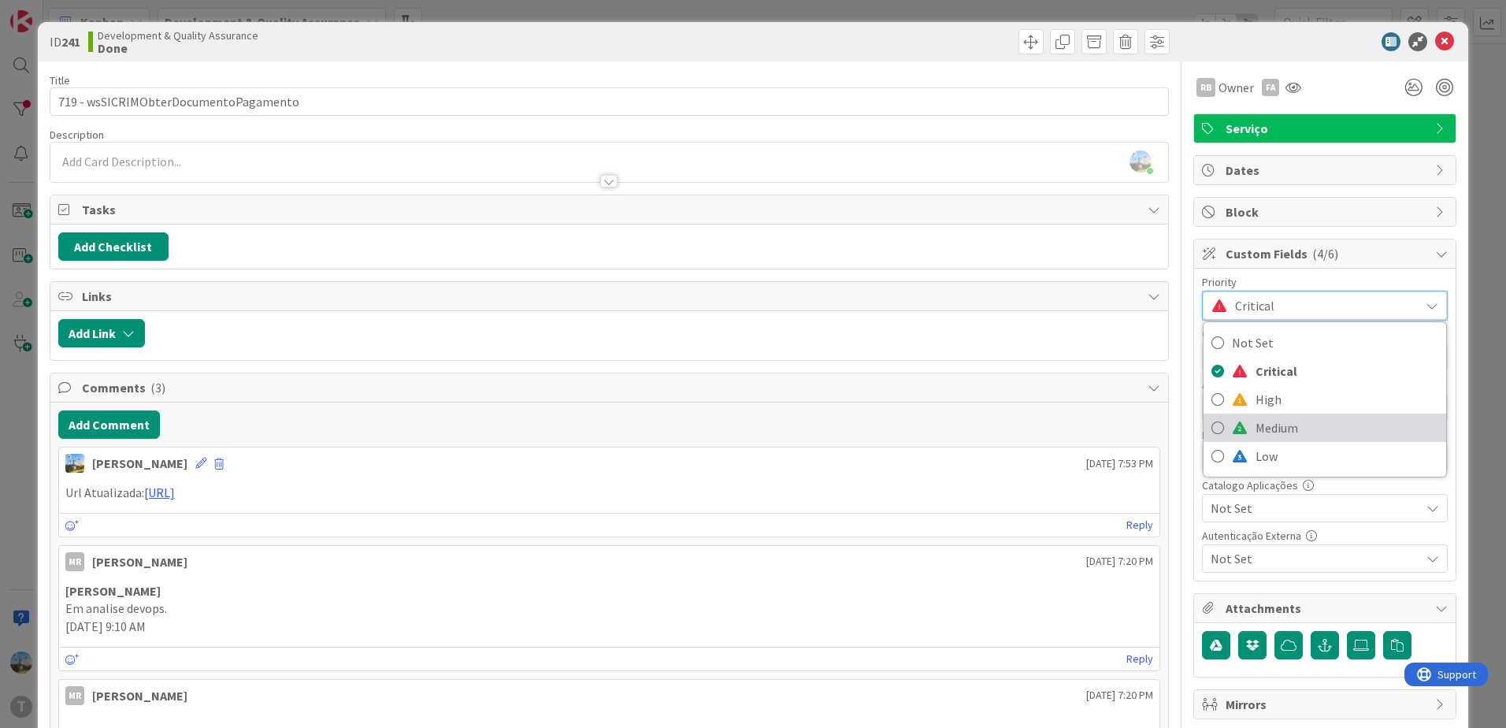
click at [1268, 422] on span "Medium" at bounding box center [1347, 428] width 183 height 24
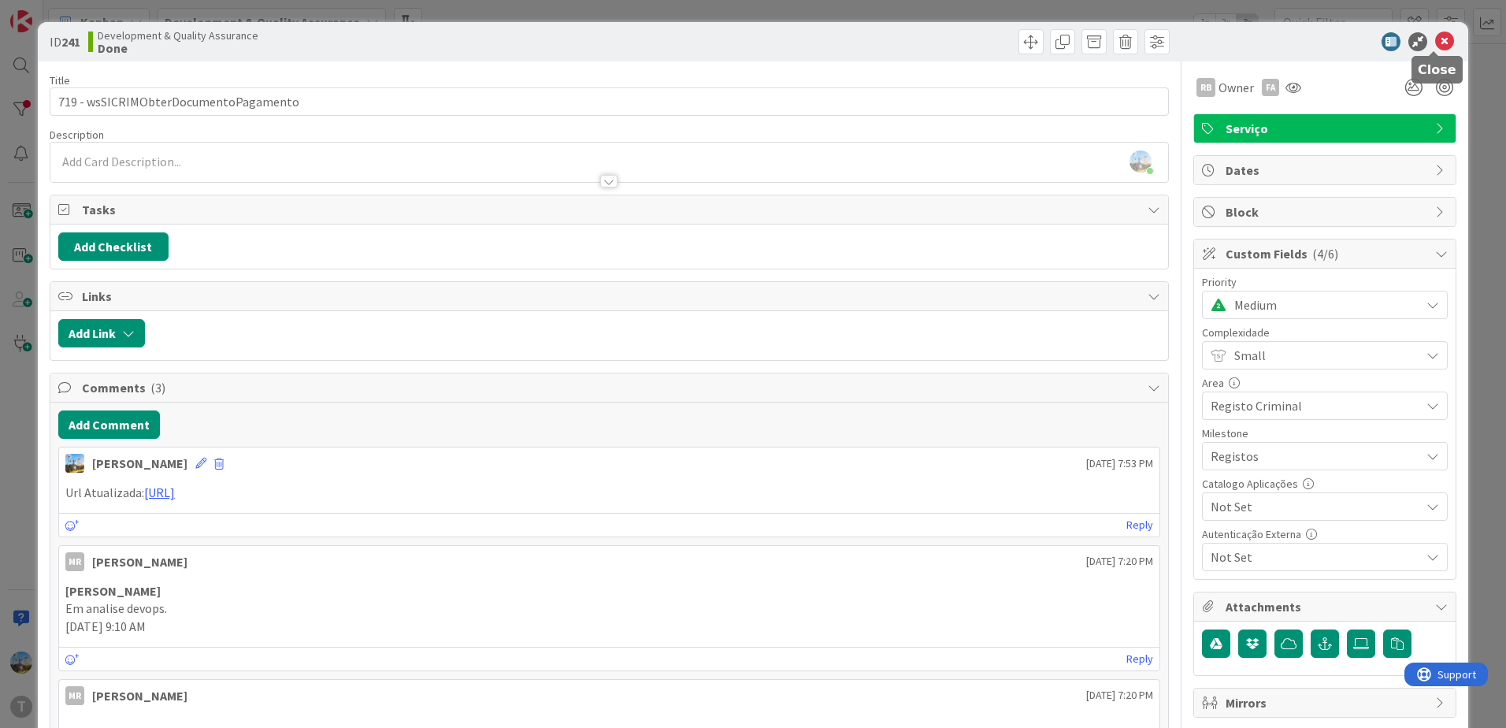
click at [1439, 41] on icon at bounding box center [1444, 41] width 19 height 19
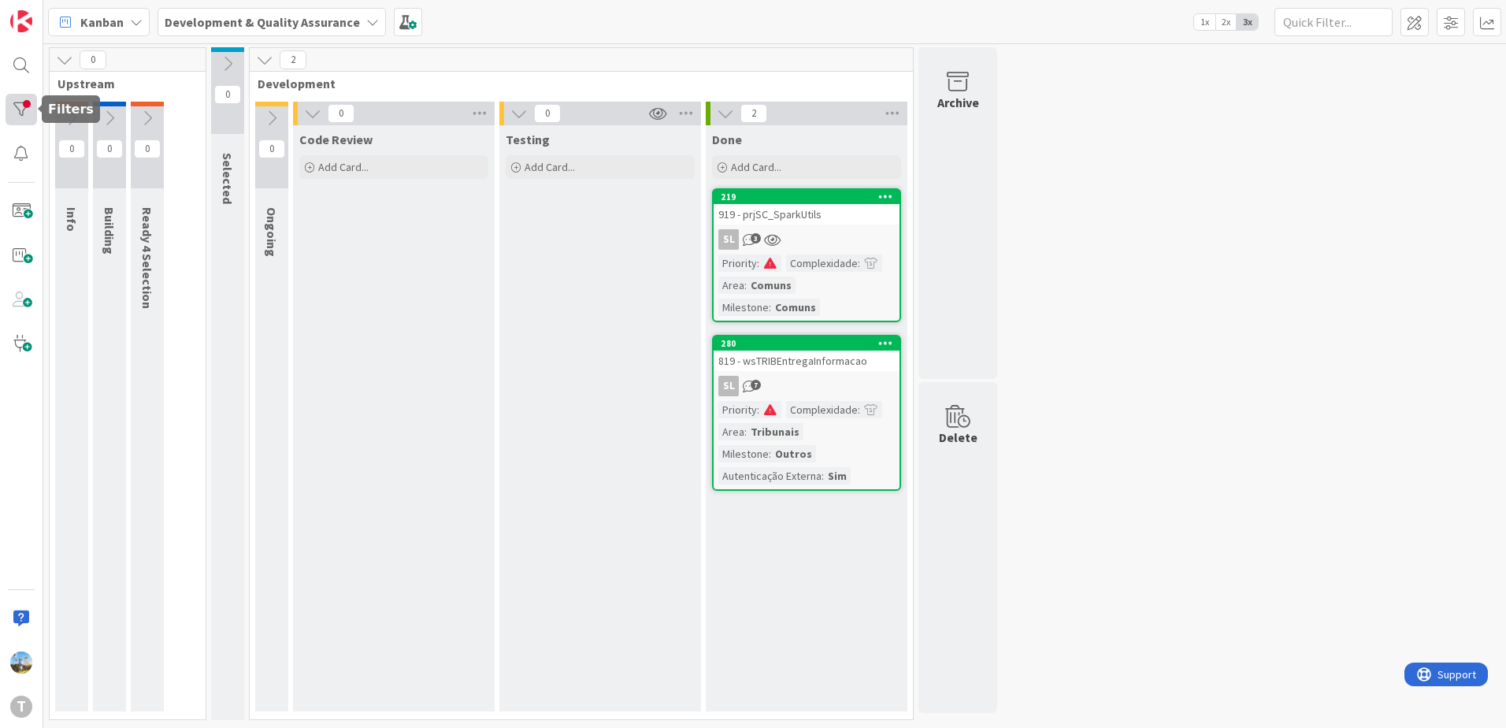
click at [35, 109] on body "T Kanban Development & Quality Assurance 1x 2x 3x 0 Upstream 0 Info 0 Building …" at bounding box center [753, 364] width 1506 height 728
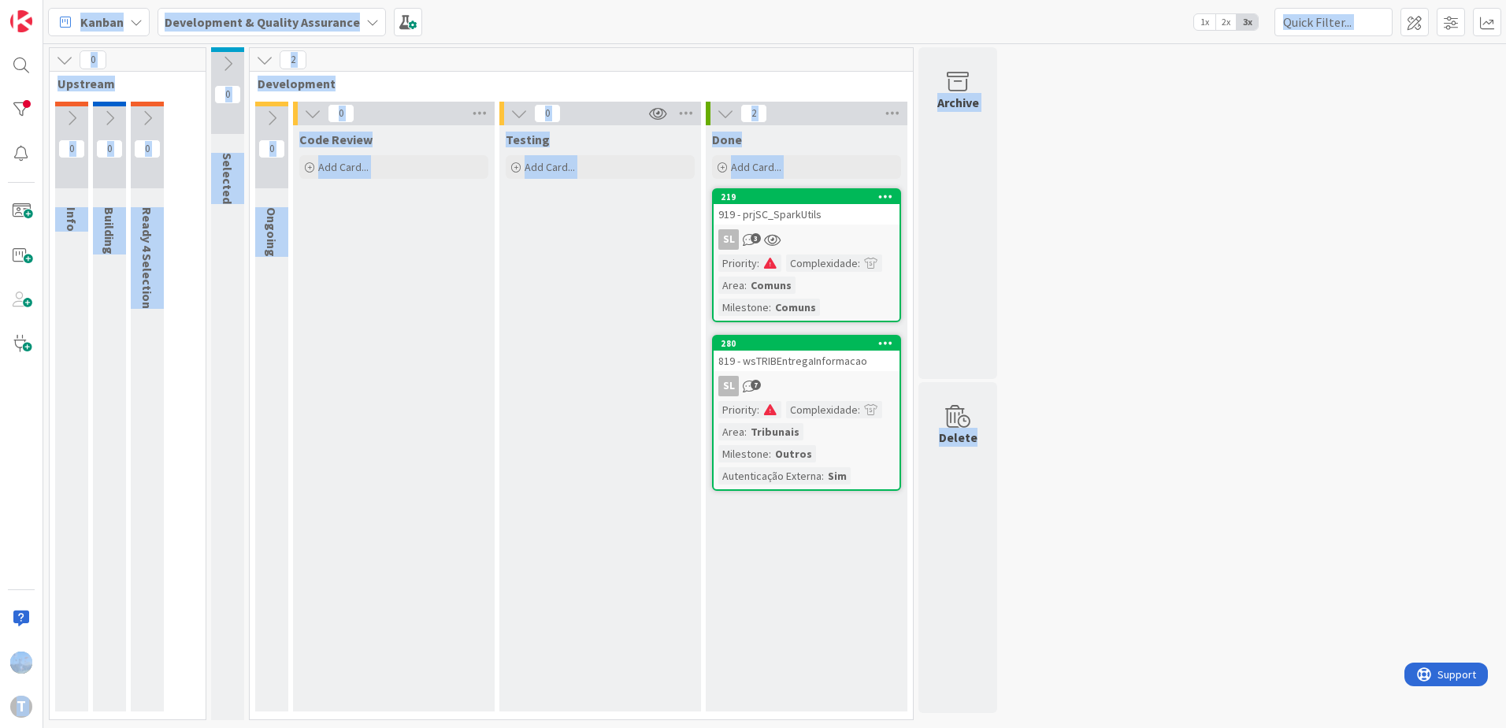
click at [584, 420] on div "Testing Add Card..." at bounding box center [600, 418] width 202 height 586
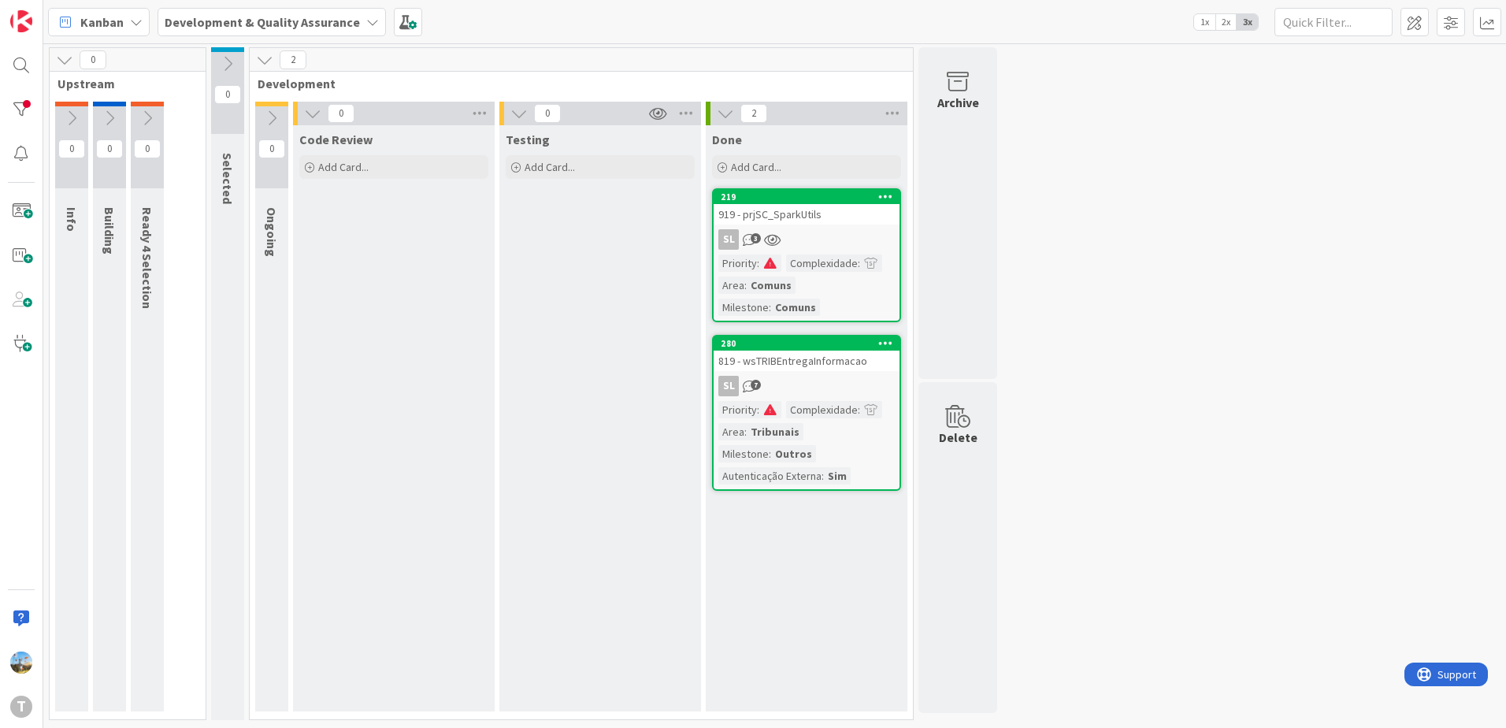
click at [803, 252] on link "219 919 - prjSC_SparkUtils SL 3 Priority : Complexidade : Area : Comuns Milesto…" at bounding box center [806, 255] width 189 height 134
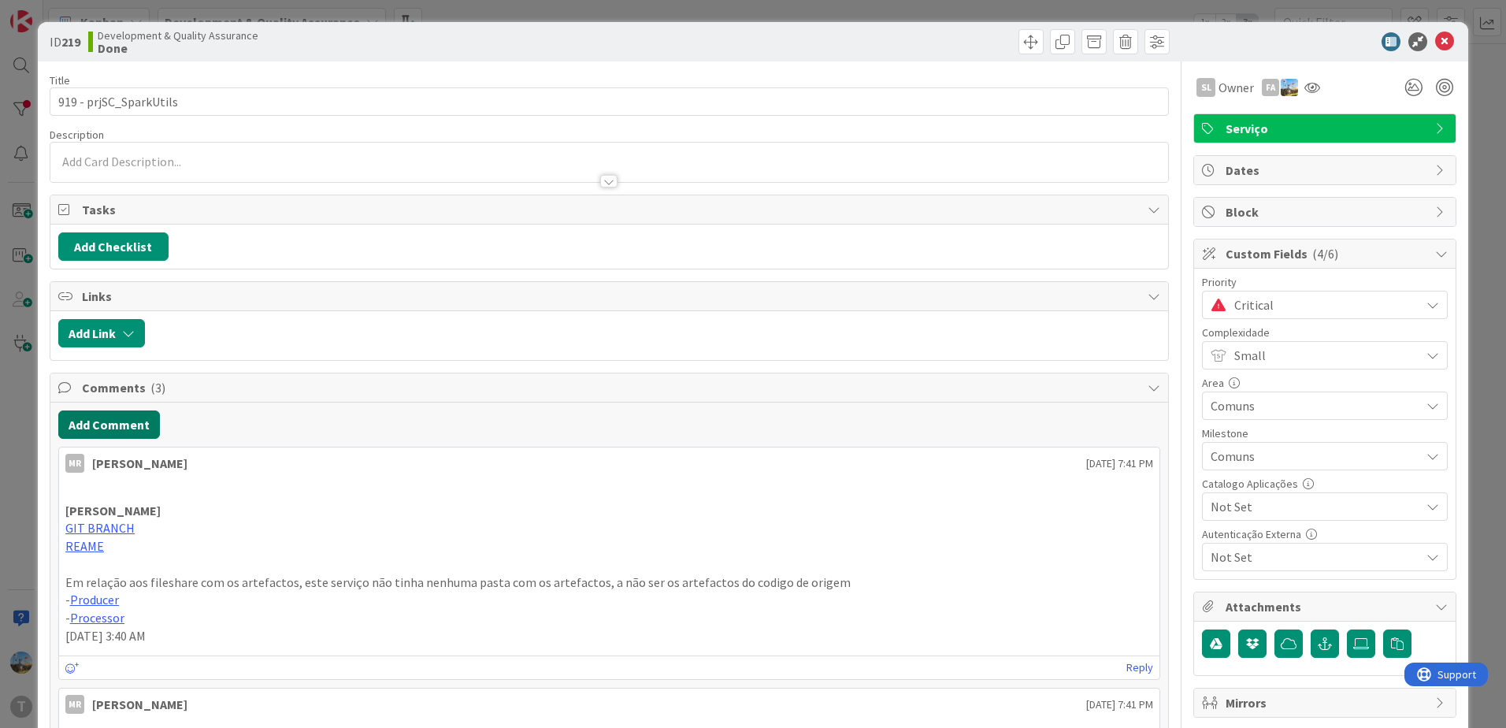
click at [127, 430] on button "Add Comment" at bounding box center [109, 424] width 102 height 28
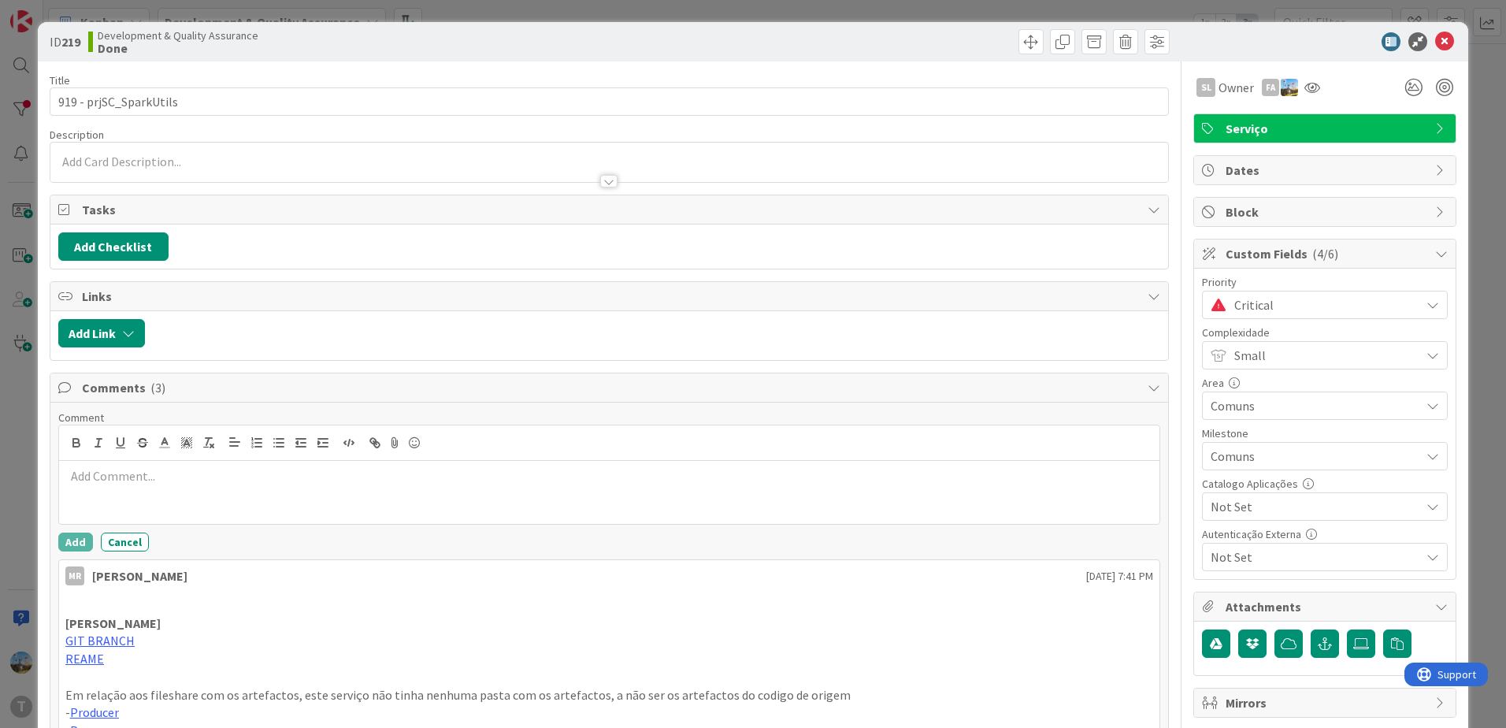
click at [266, 472] on p at bounding box center [609, 476] width 1088 height 18
click at [76, 540] on button "Add" at bounding box center [75, 542] width 35 height 19
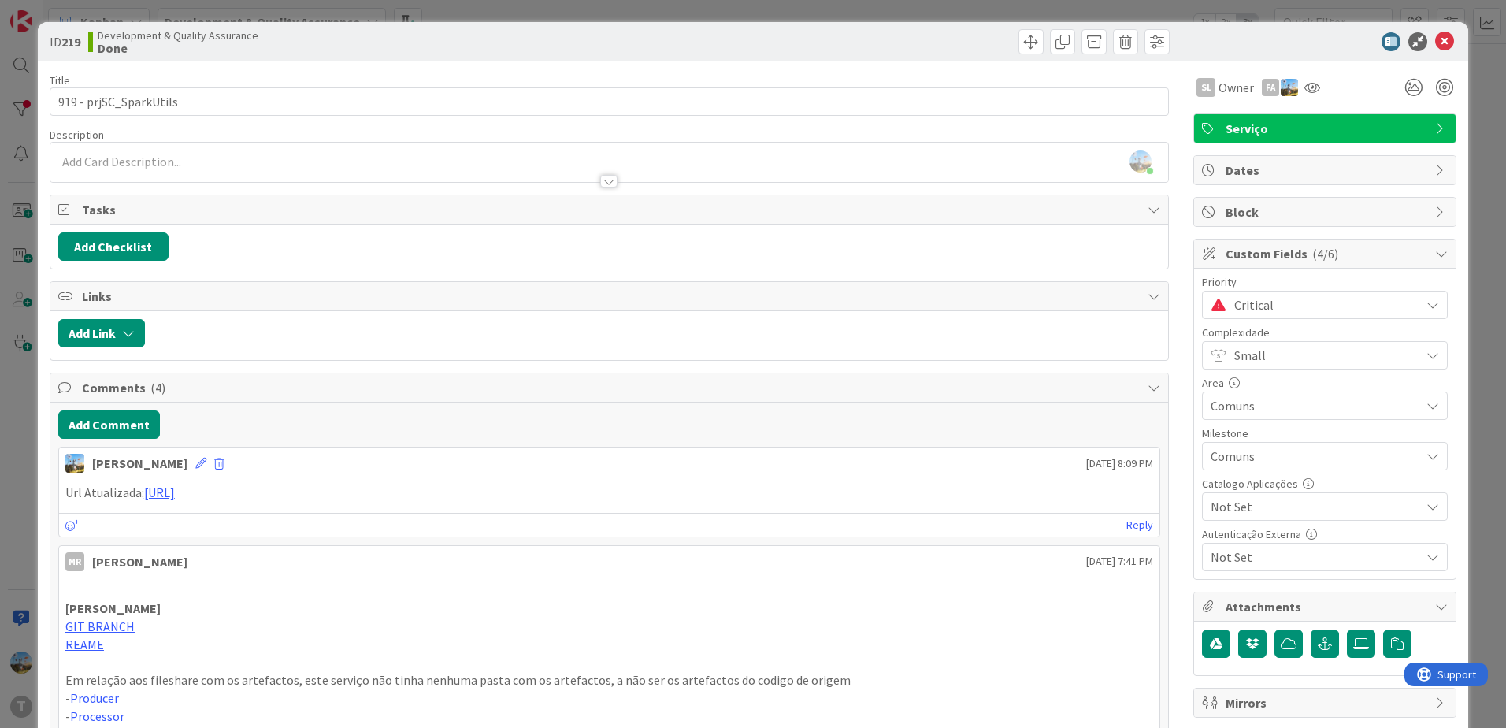
click at [1234, 300] on span "Critical" at bounding box center [1323, 305] width 178 height 22
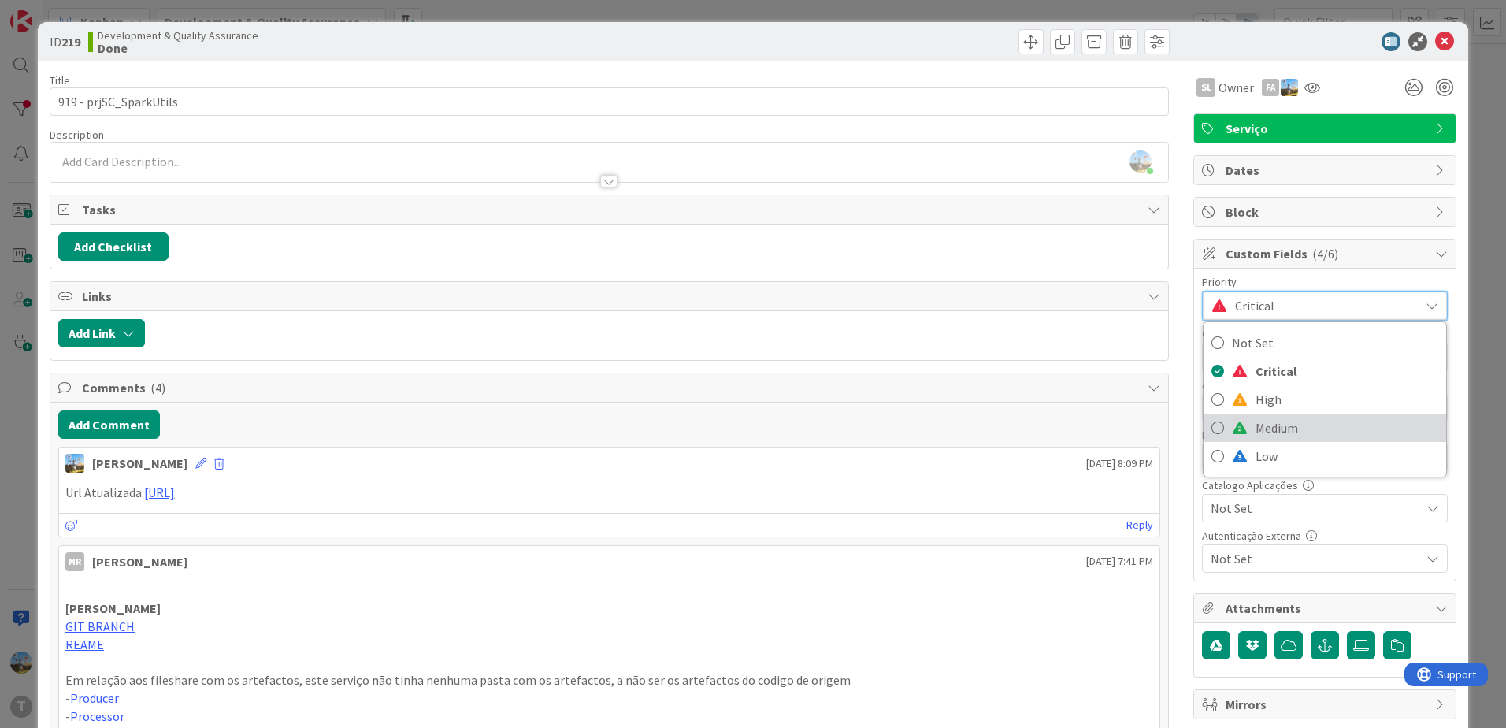
click at [1258, 418] on span "Medium" at bounding box center [1347, 428] width 183 height 24
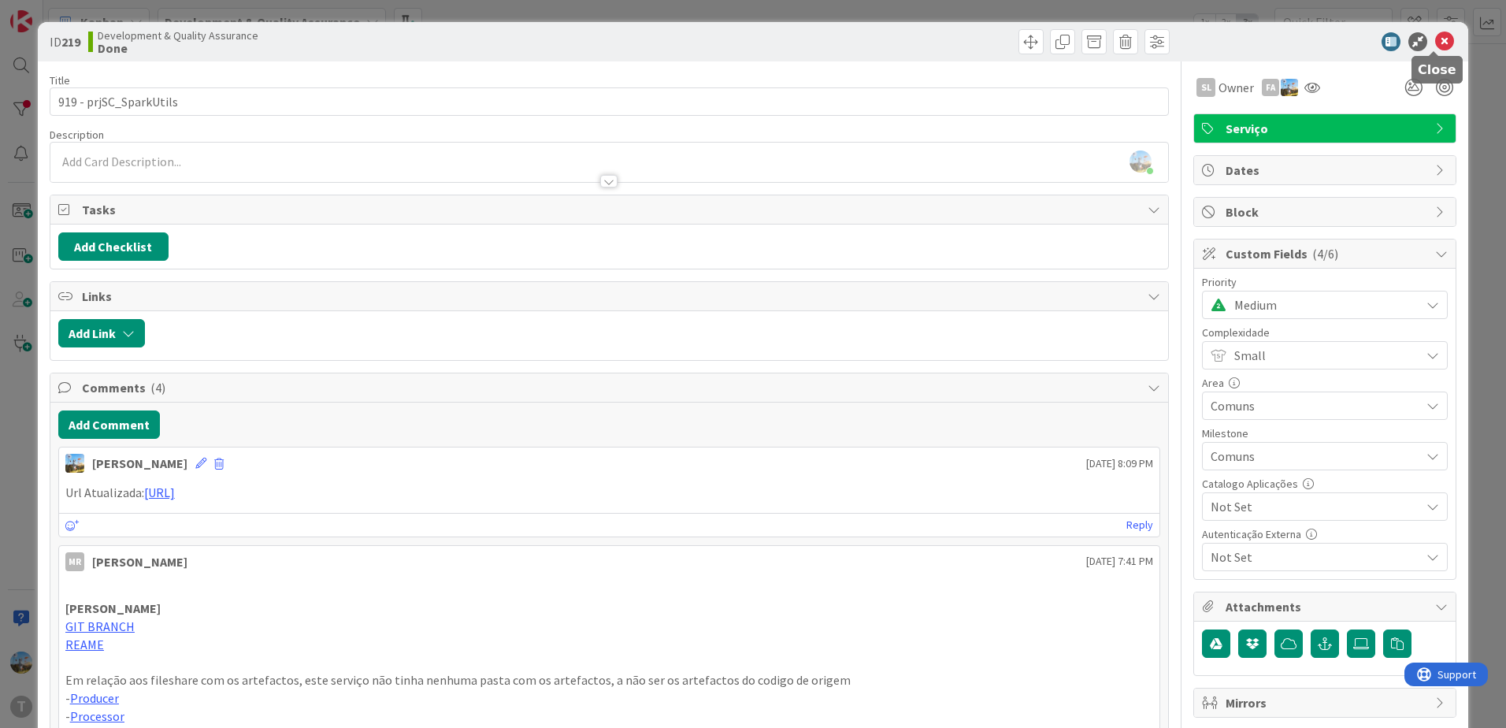
click at [1435, 41] on icon at bounding box center [1444, 41] width 19 height 19
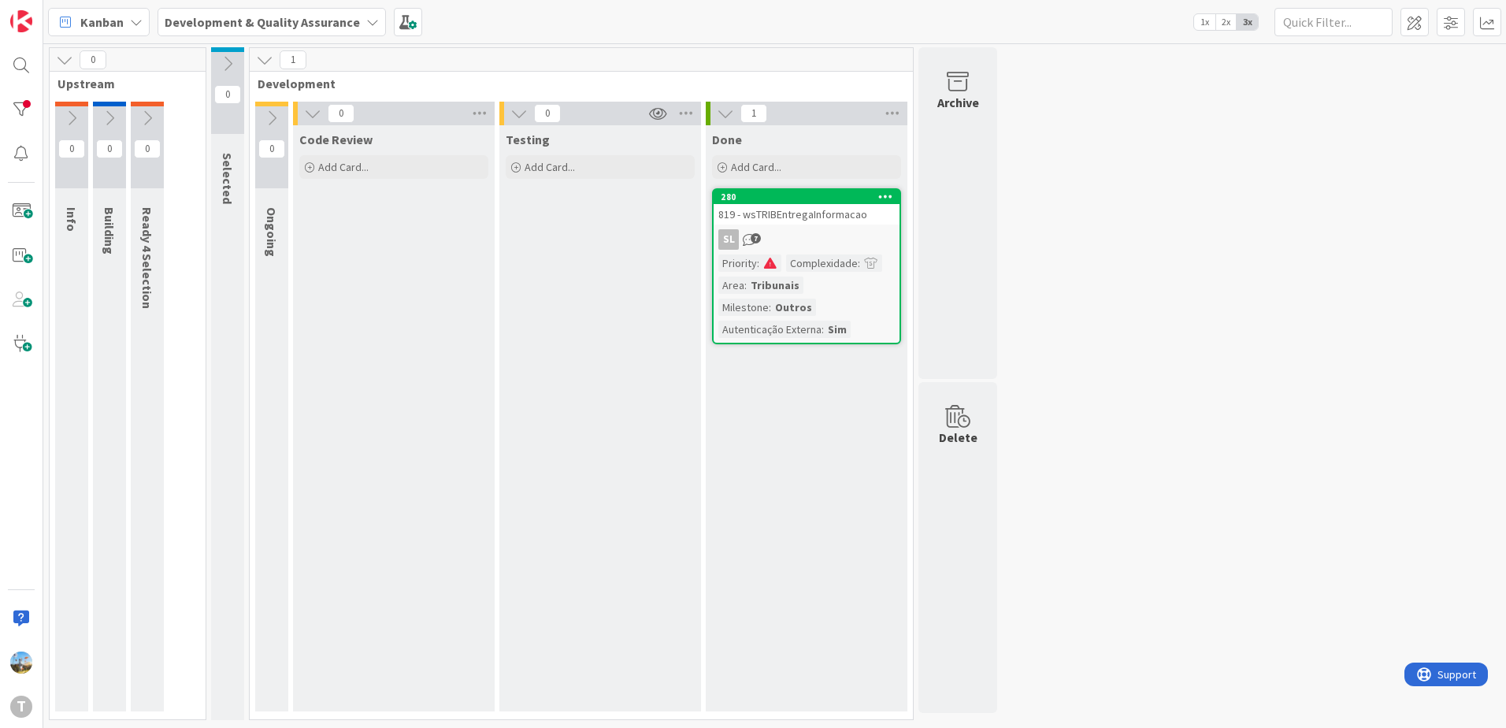
click at [462, 429] on div "Code Review Add Card..." at bounding box center [394, 418] width 202 height 586
click at [24, 155] on div at bounding box center [22, 154] width 32 height 32
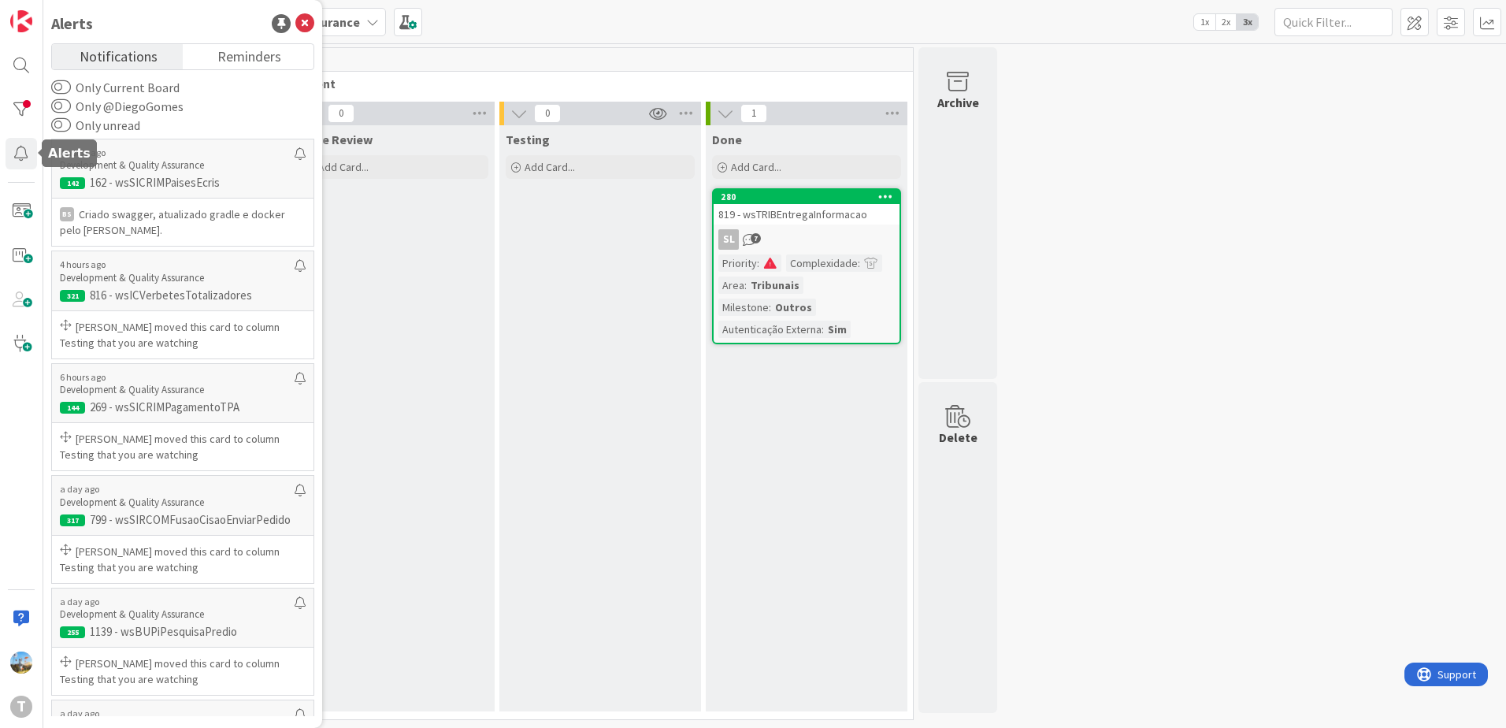
click at [23, 134] on div "T" at bounding box center [21, 364] width 43 height 728
click at [23, 94] on div at bounding box center [22, 110] width 32 height 32
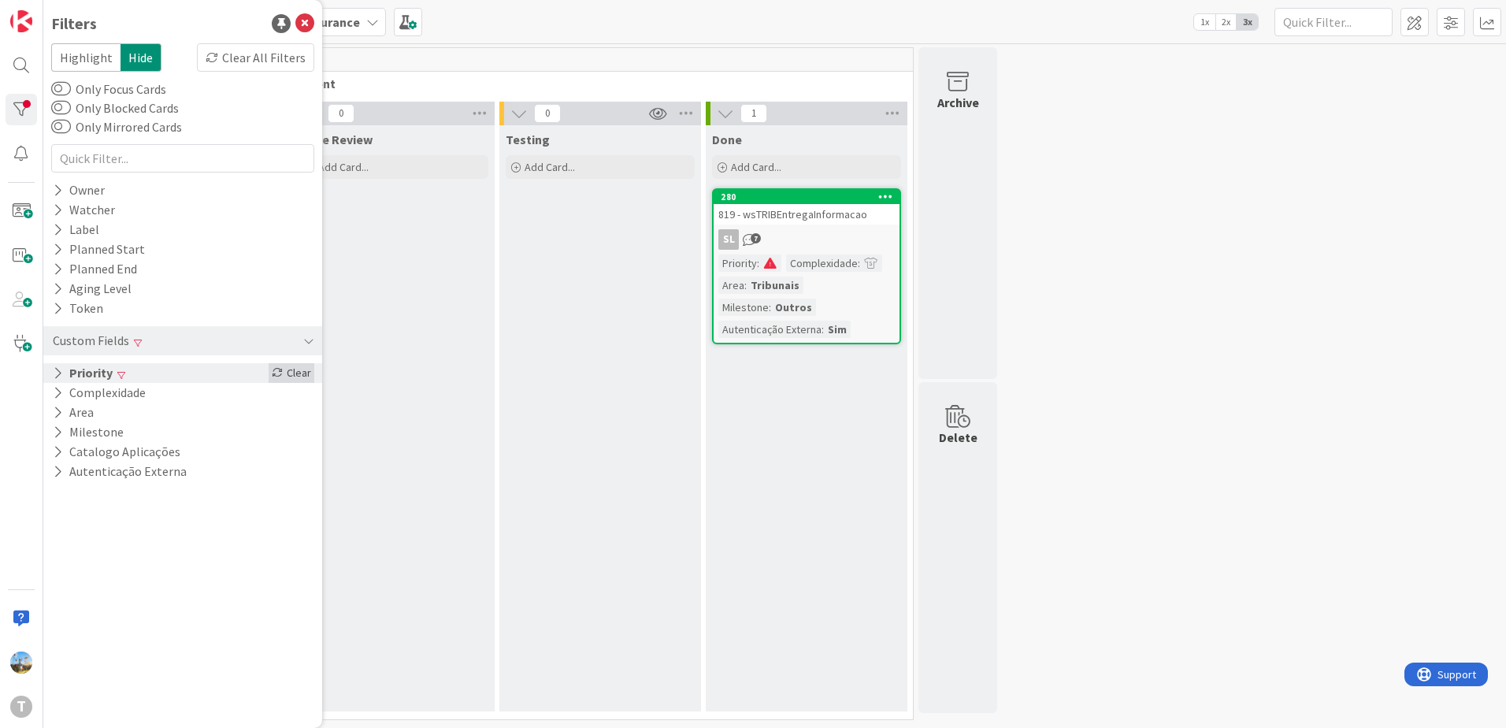
click at [284, 376] on div "Clear" at bounding box center [292, 373] width 46 height 20
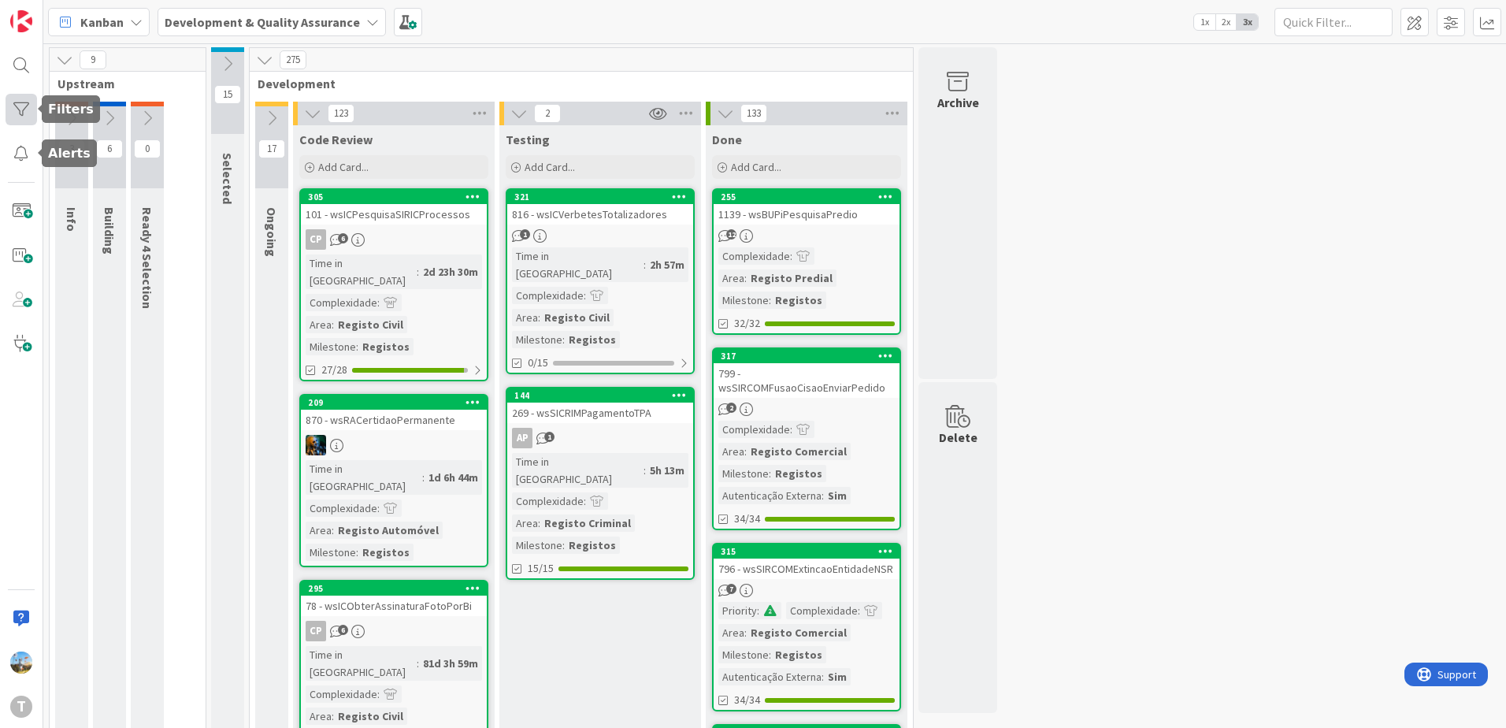
click at [27, 107] on div at bounding box center [22, 110] width 32 height 32
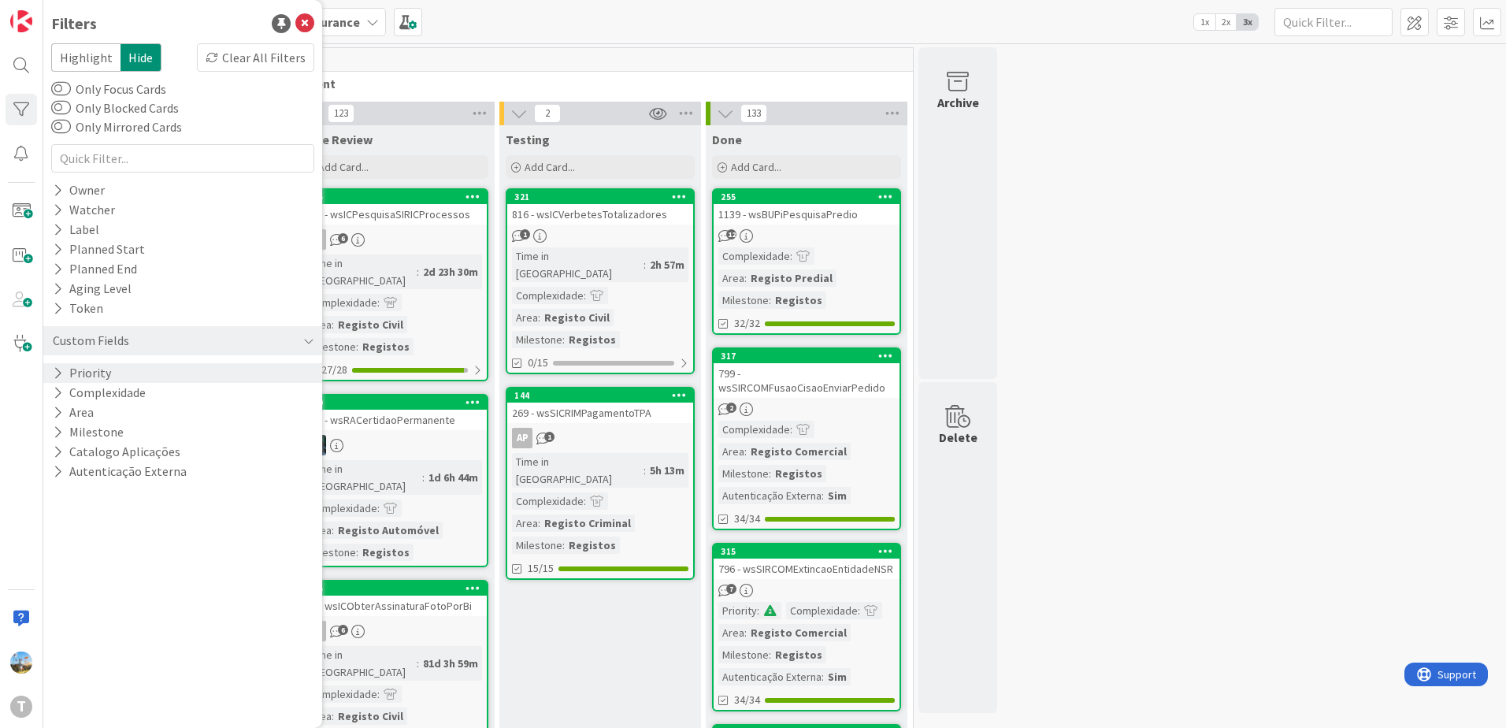
click at [124, 370] on div "Priority" at bounding box center [182, 373] width 279 height 20
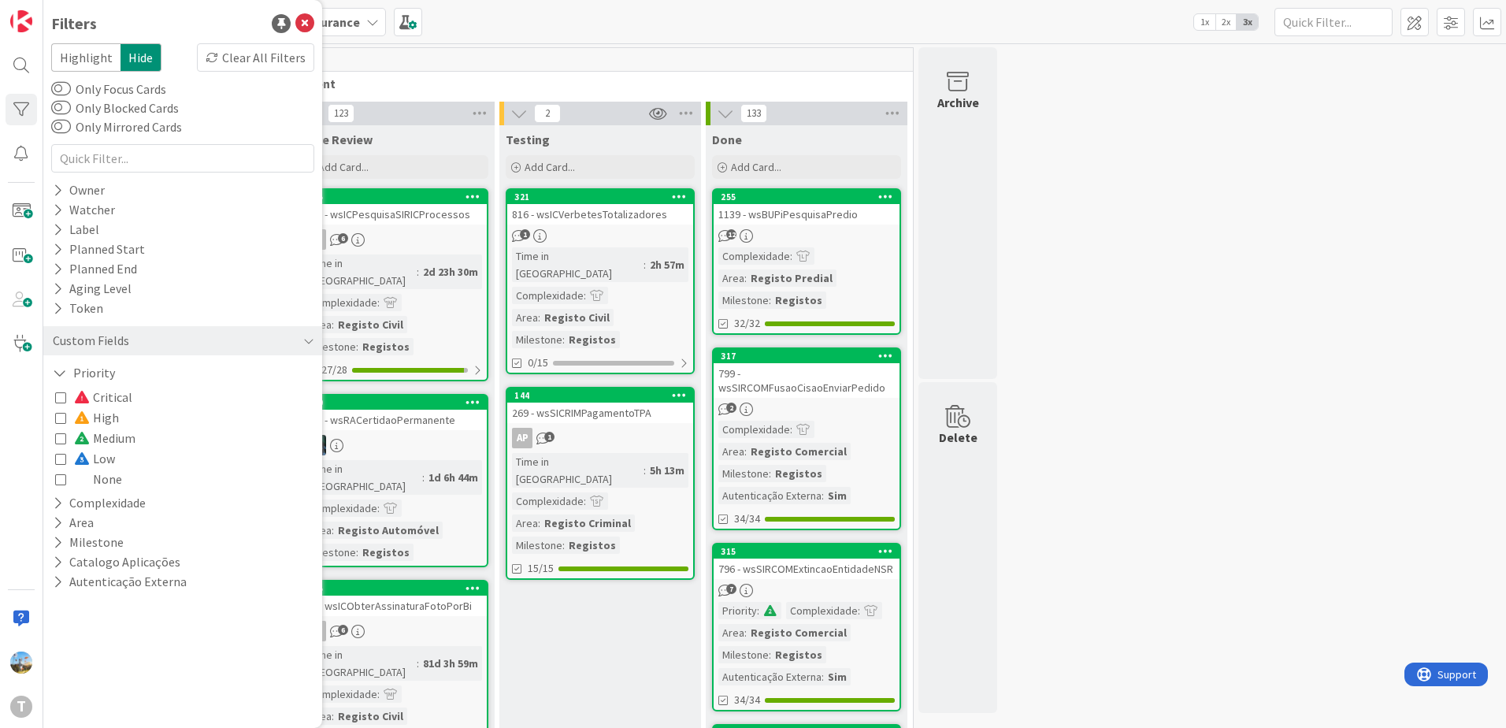
click at [134, 392] on div "Critical High Medium Low None" at bounding box center [182, 438] width 255 height 102
click at [121, 398] on span "Critical" at bounding box center [103, 397] width 58 height 20
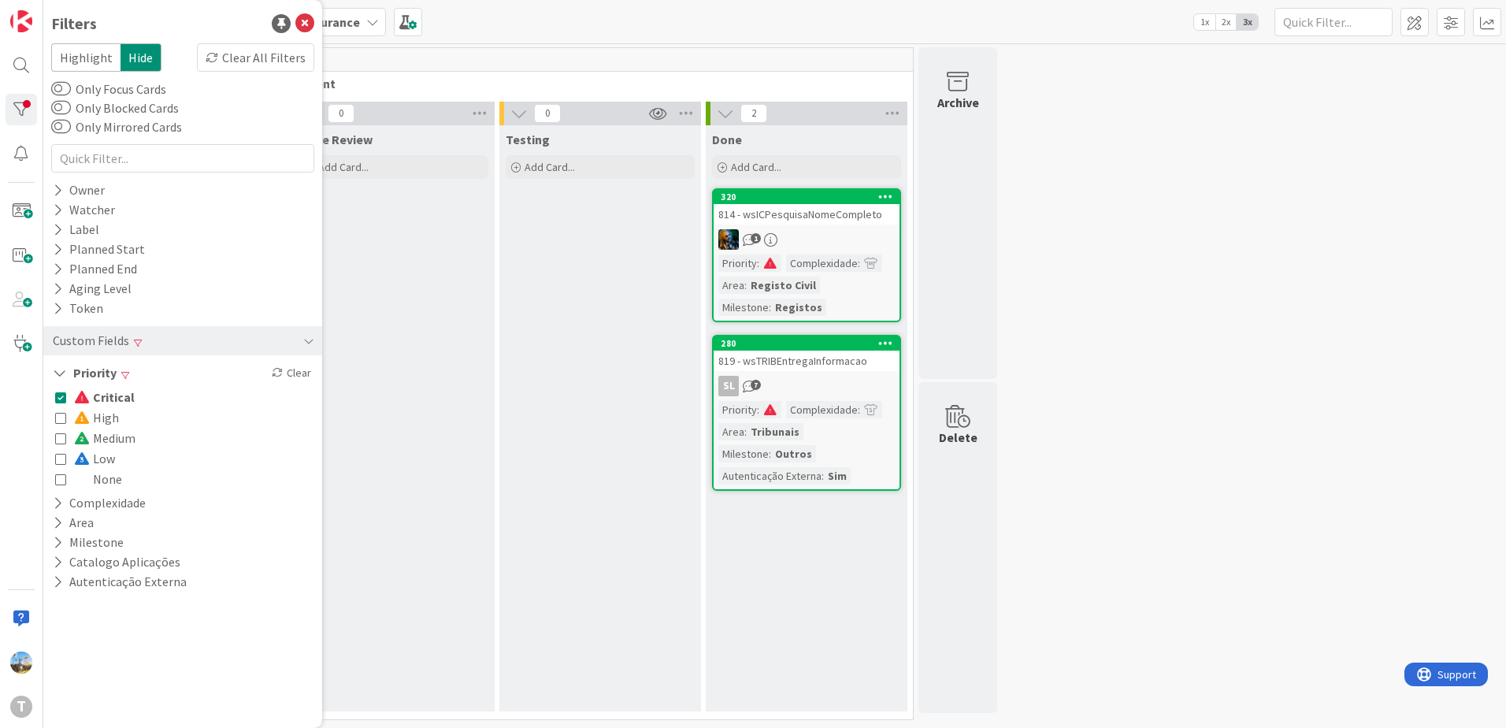
click at [818, 396] on link "280 819 - wsTRIBEntregaInformacao SL 7 Priority : Complexidade : Area : Tribuna…" at bounding box center [806, 413] width 189 height 156
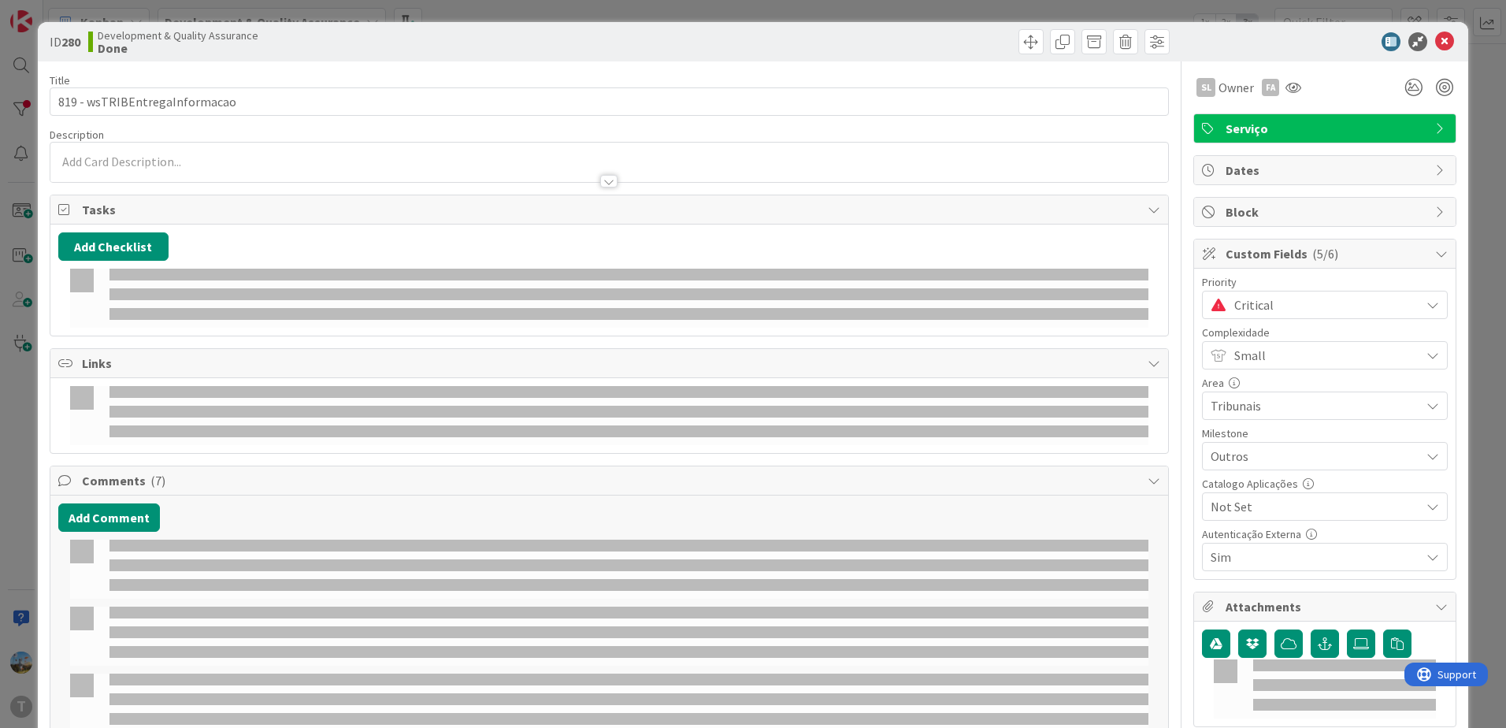
select select "java"
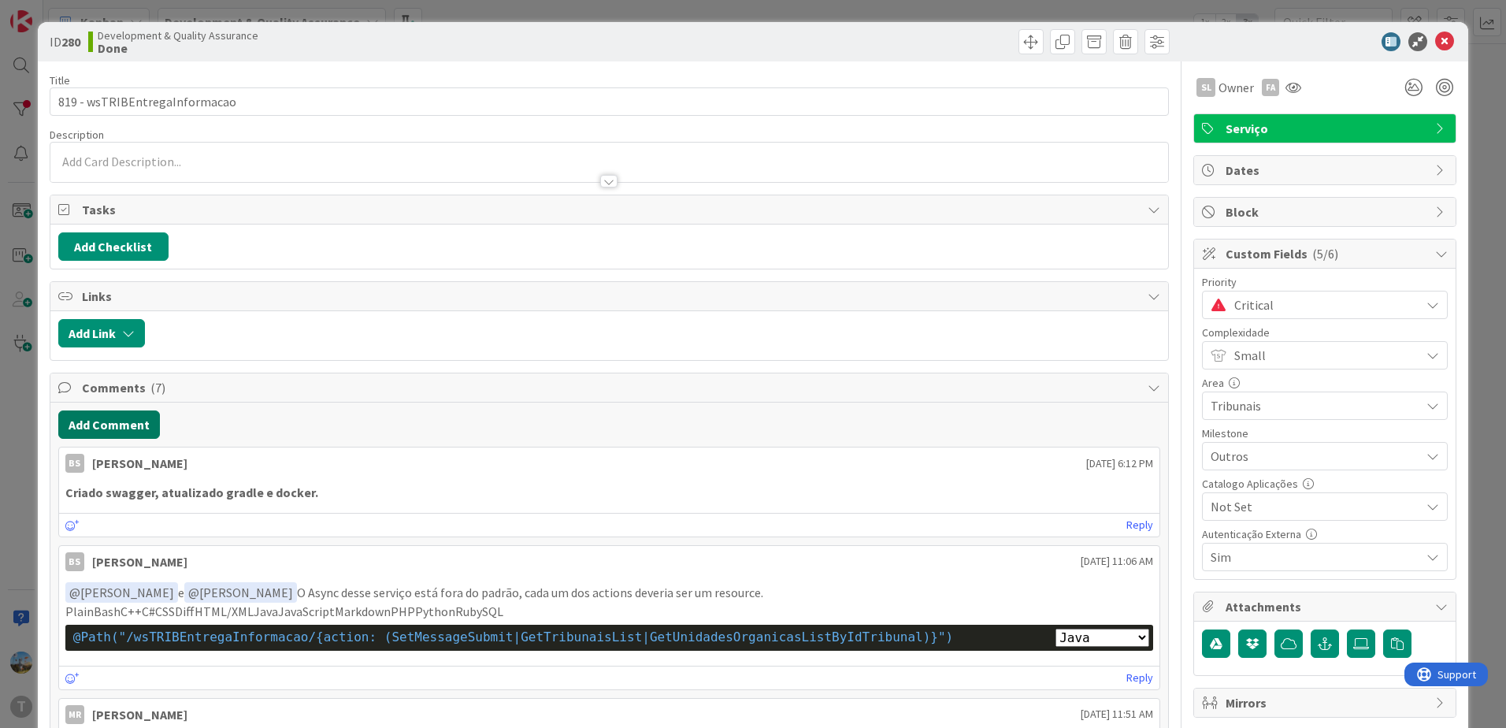
click at [110, 428] on button "Add Comment" at bounding box center [109, 424] width 102 height 28
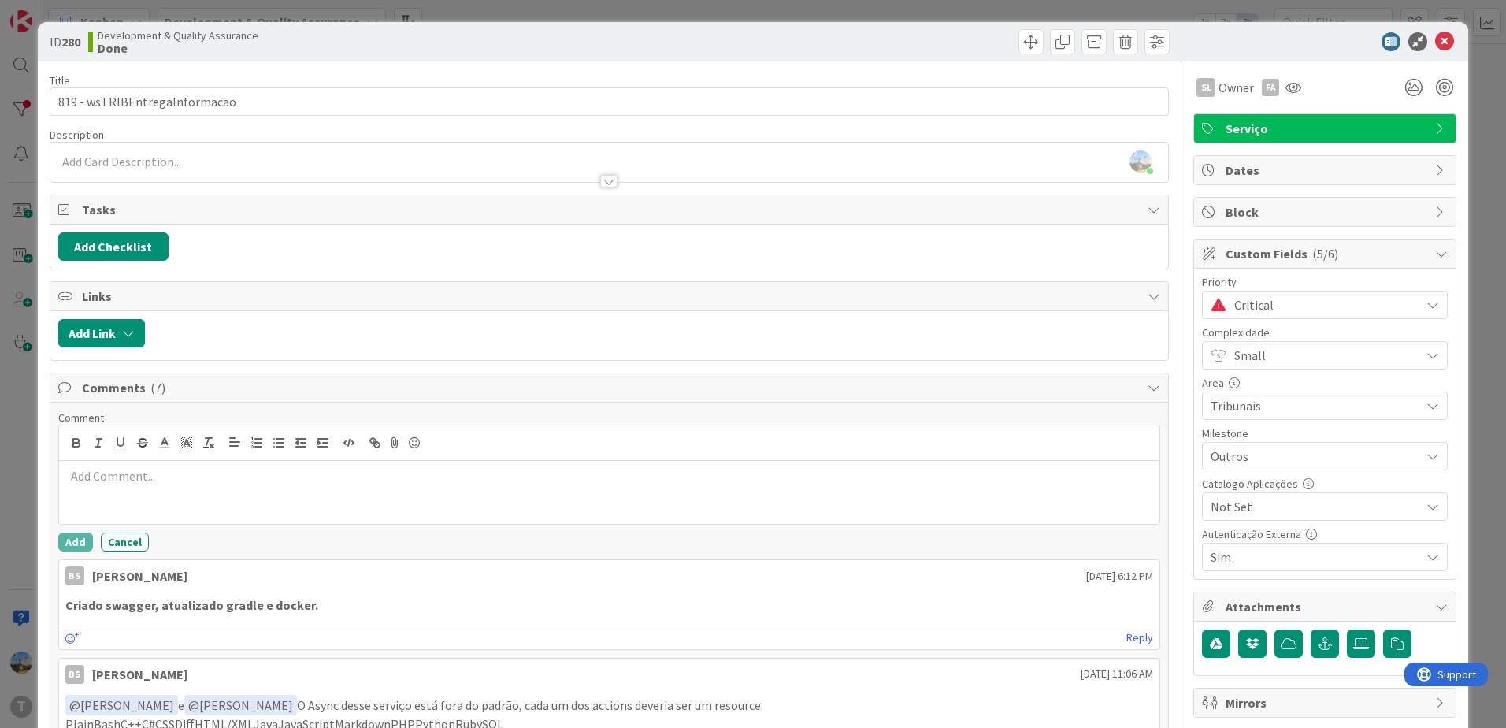
click at [236, 495] on div at bounding box center [609, 492] width 1100 height 63
click at [77, 536] on button "Add" at bounding box center [75, 542] width 35 height 19
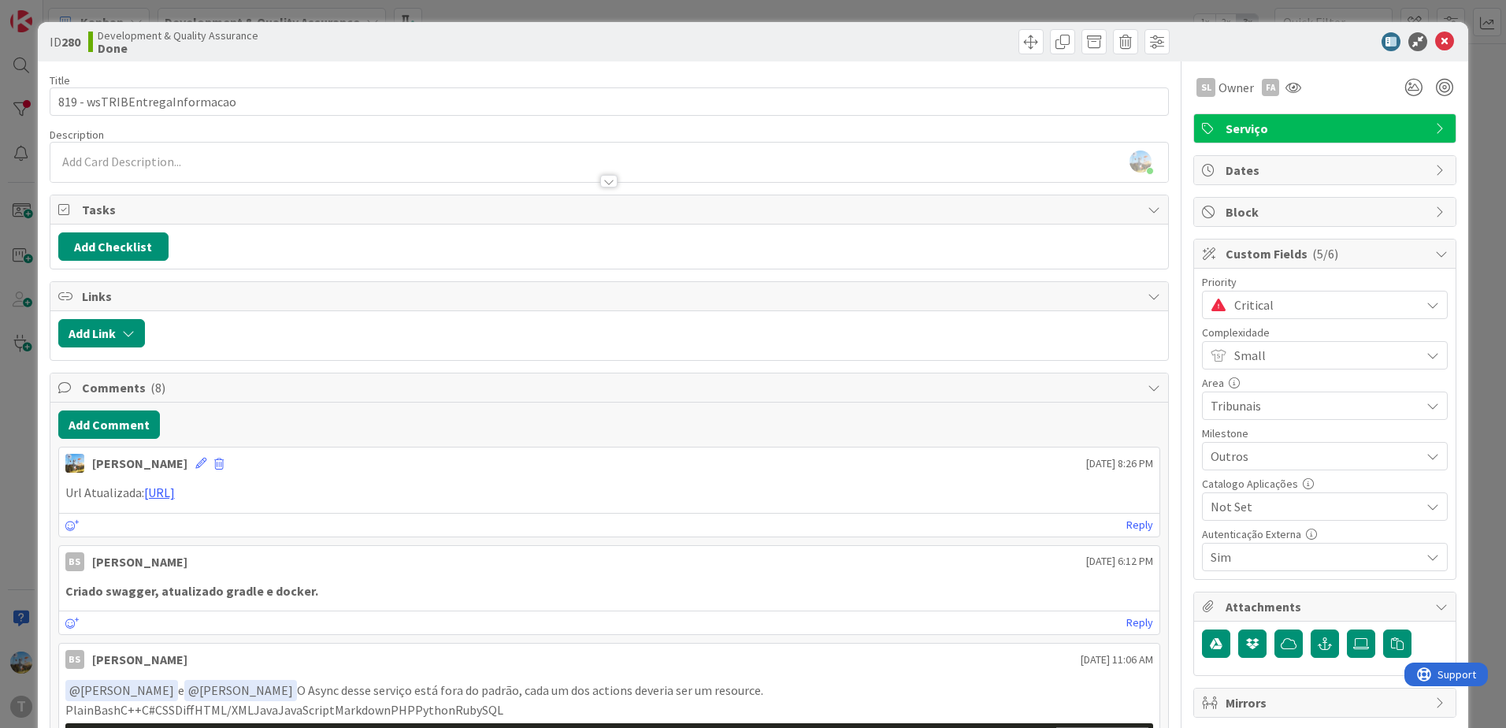
click at [1297, 307] on span "Critical" at bounding box center [1323, 305] width 178 height 22
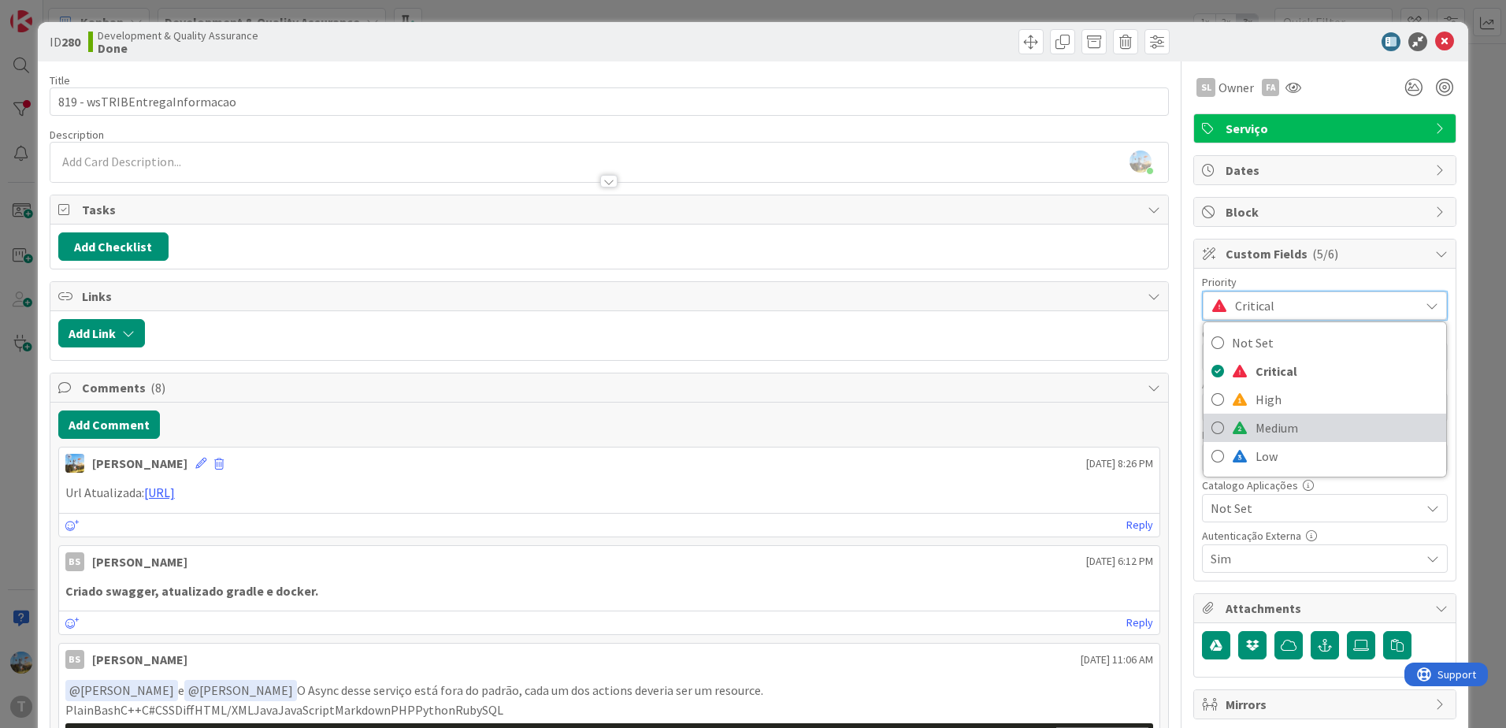
click at [1273, 419] on span "Medium" at bounding box center [1347, 428] width 183 height 24
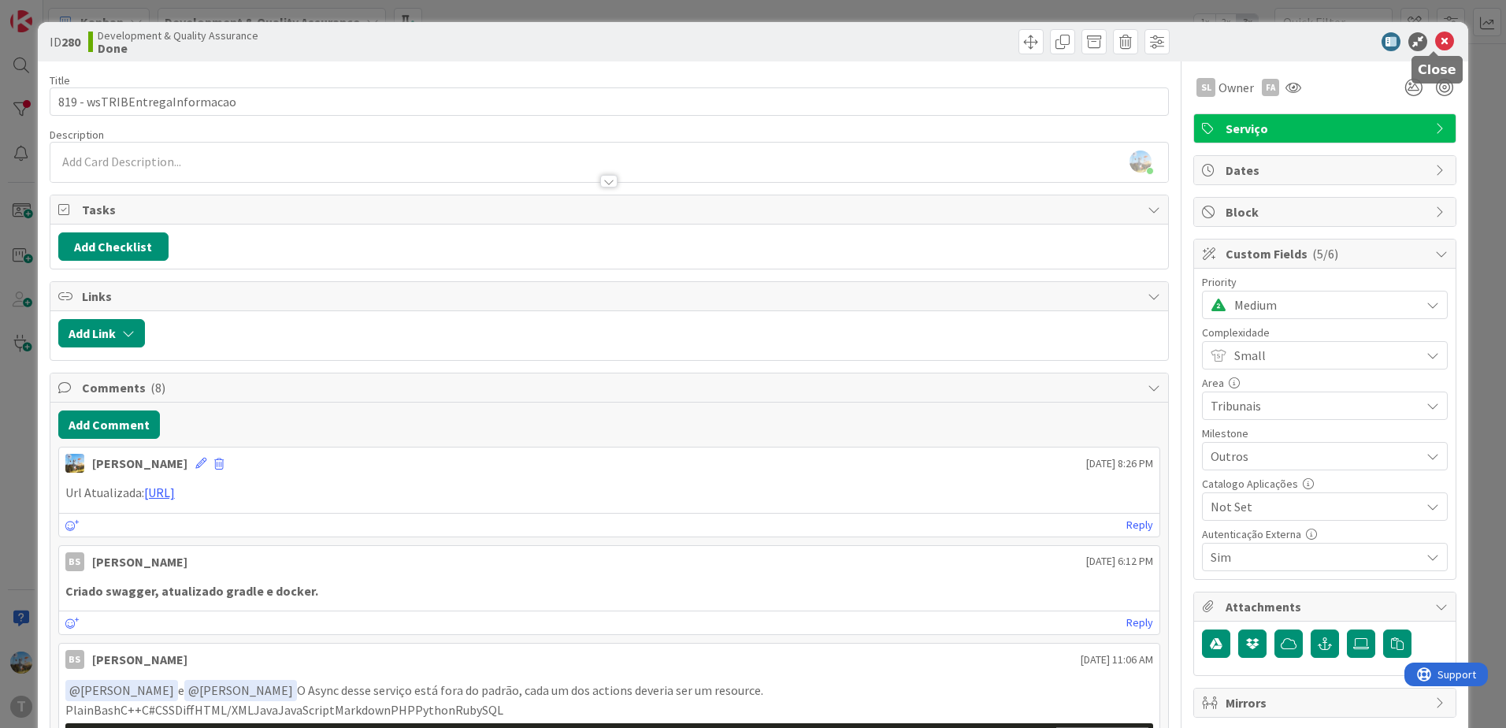
click at [1435, 35] on icon at bounding box center [1444, 41] width 19 height 19
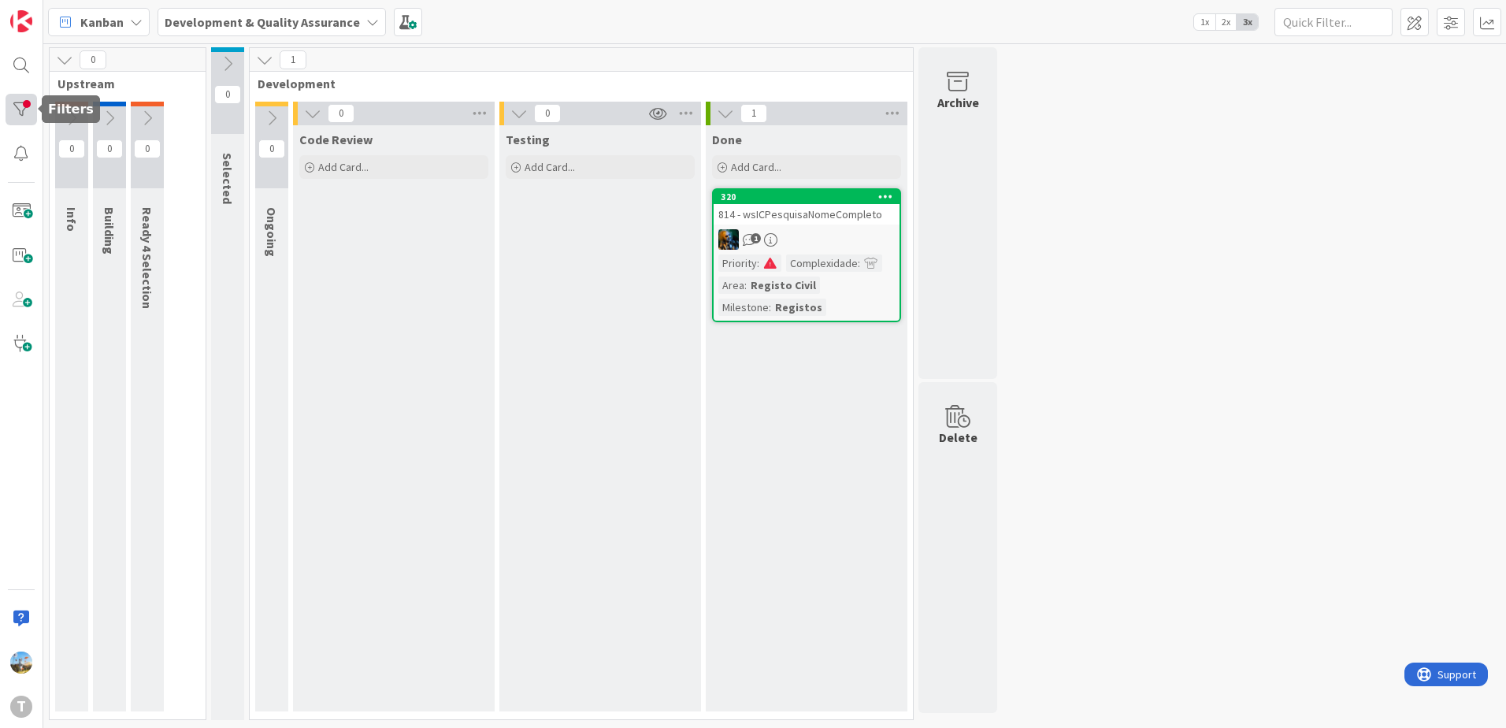
click at [20, 116] on div at bounding box center [22, 110] width 32 height 32
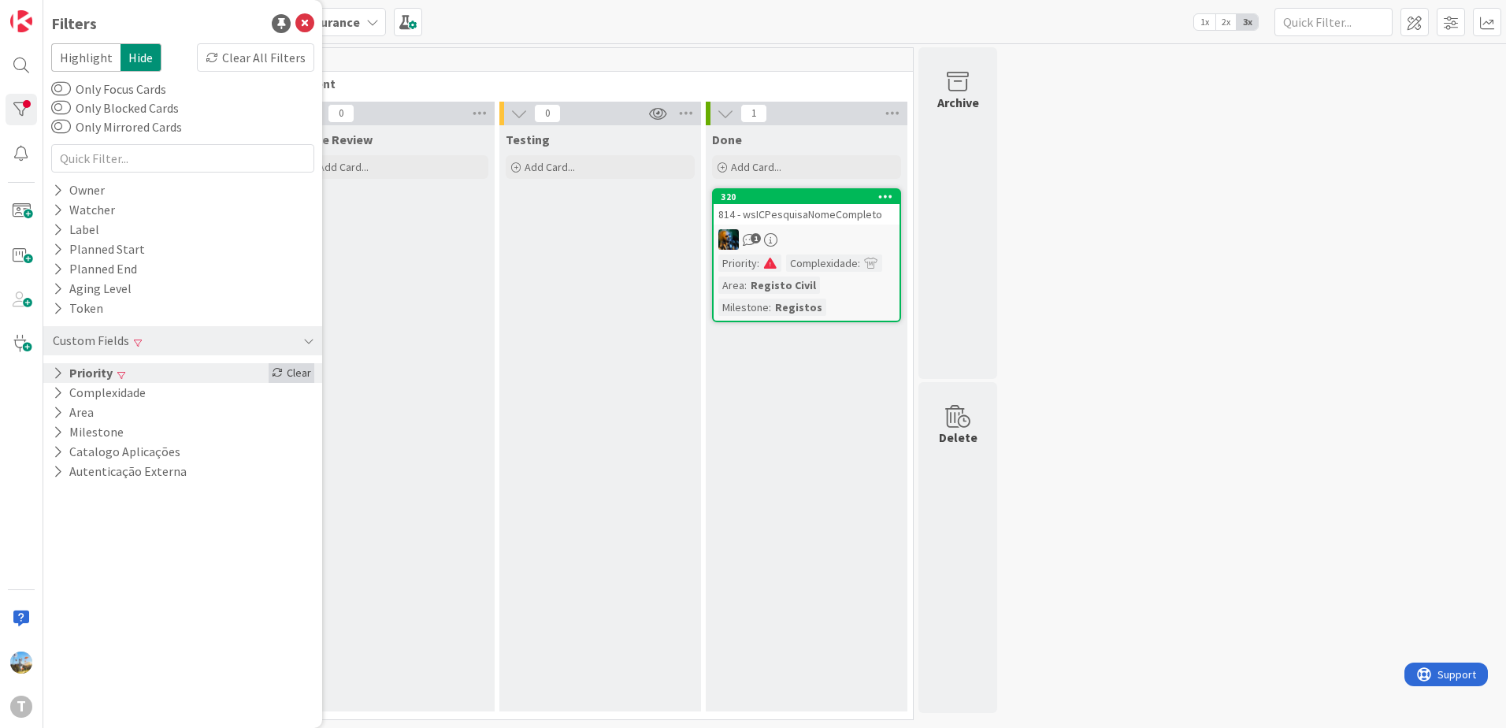
click at [302, 375] on div "Clear" at bounding box center [292, 373] width 46 height 20
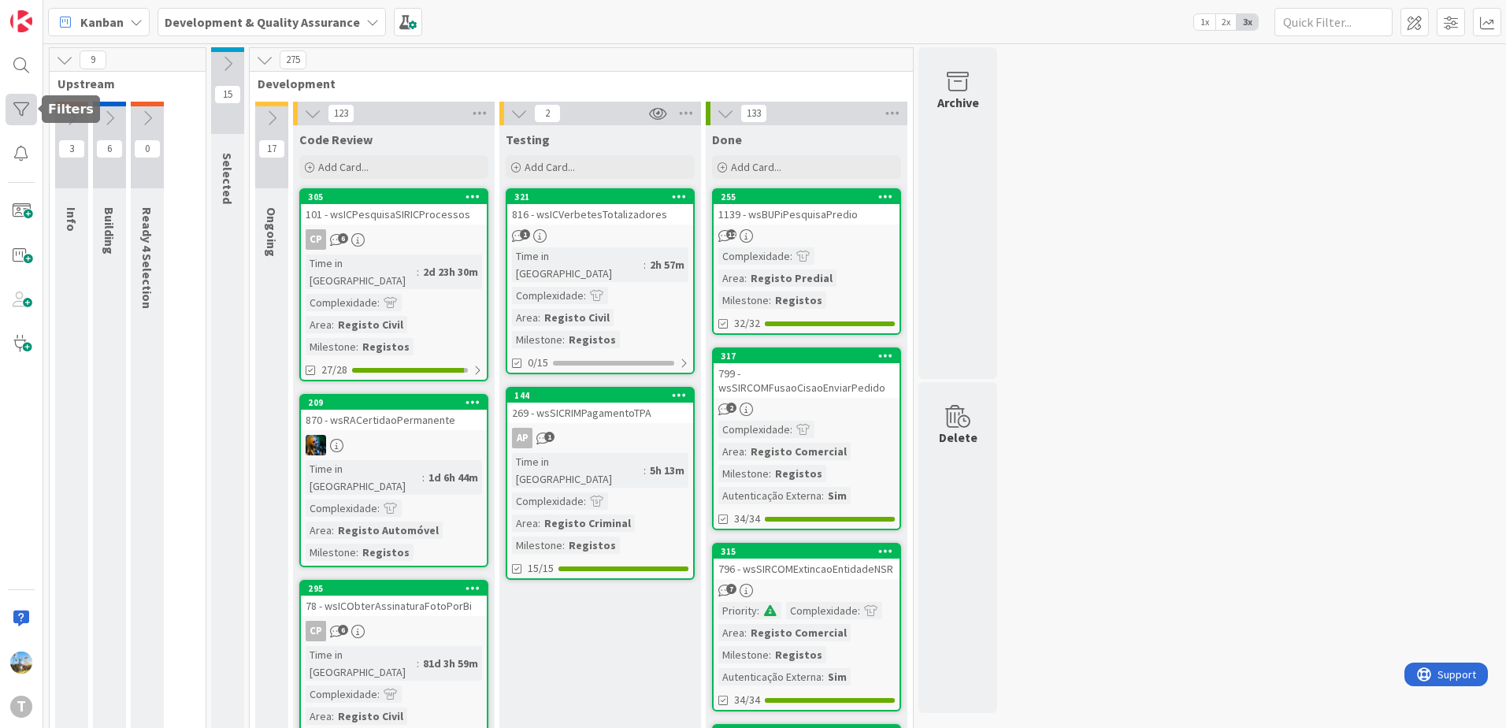
click at [20, 123] on div at bounding box center [22, 110] width 32 height 32
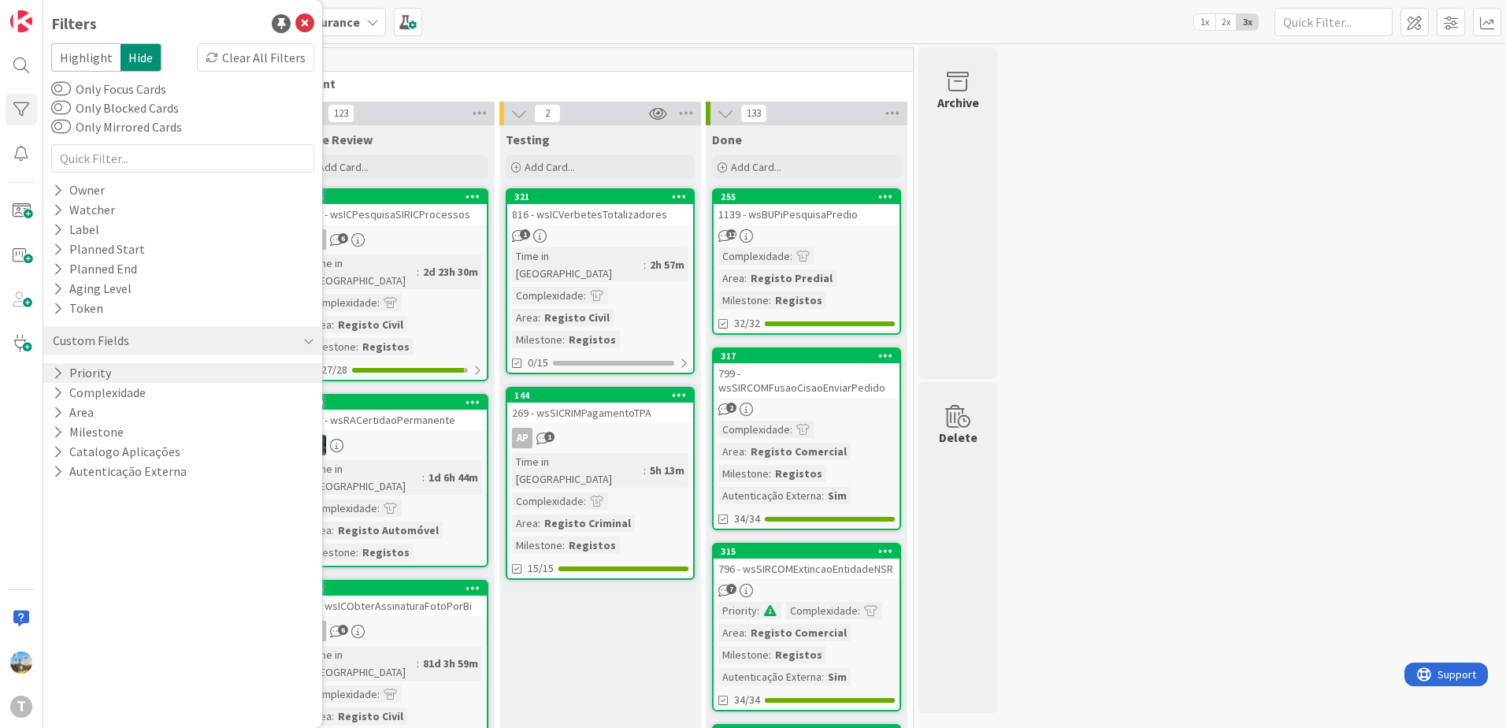
click at [112, 377] on div "Priority" at bounding box center [182, 373] width 279 height 20
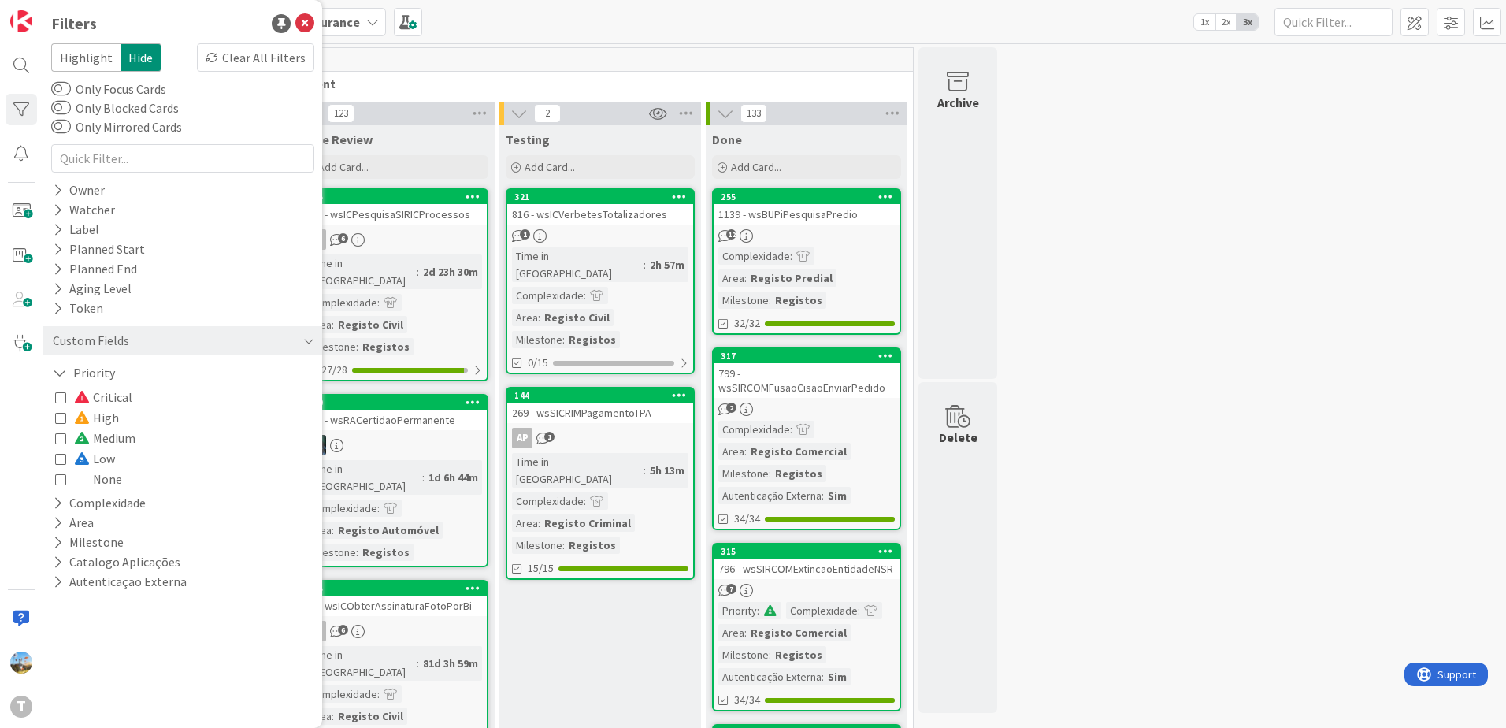
click at [106, 455] on span "Low" at bounding box center [94, 458] width 41 height 20
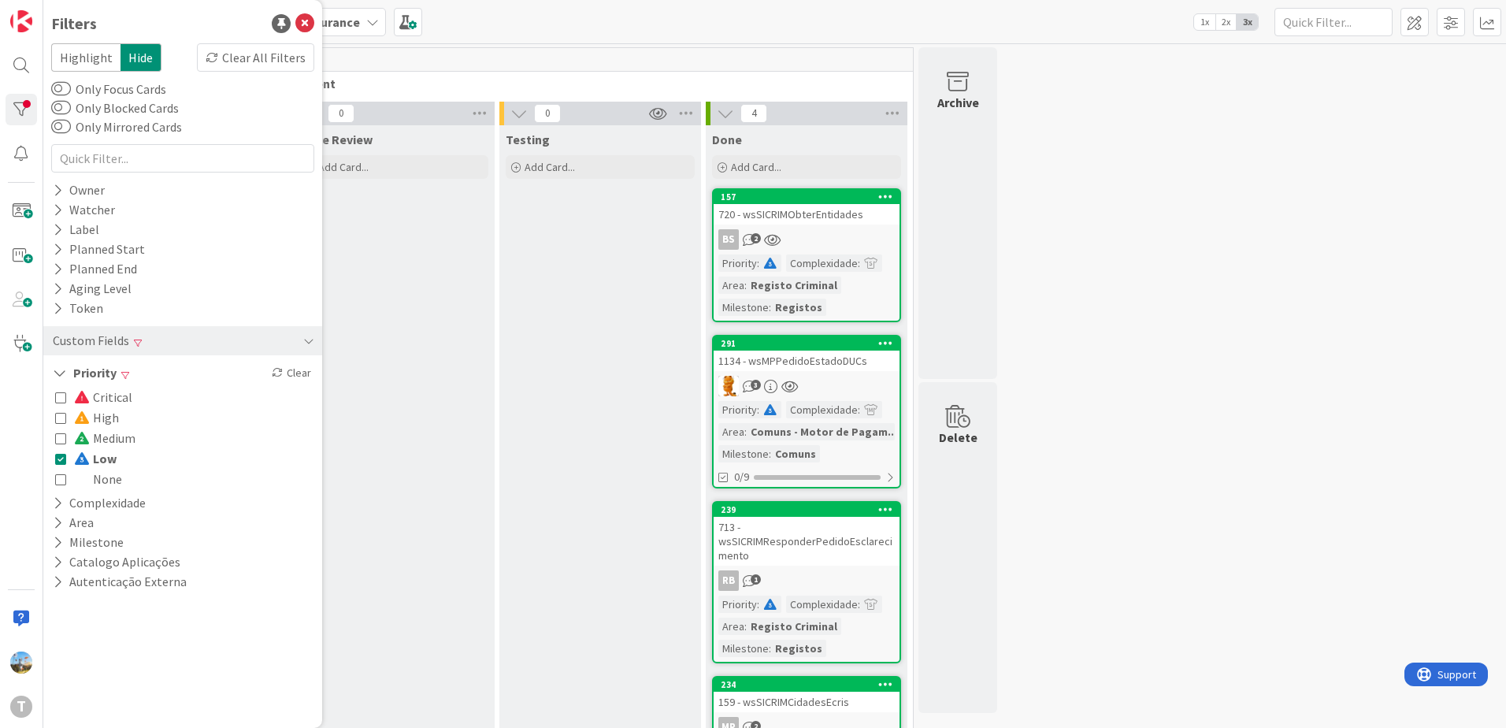
click at [98, 414] on span "High" at bounding box center [96, 417] width 45 height 20
click at [87, 459] on span at bounding box center [83, 458] width 19 height 13
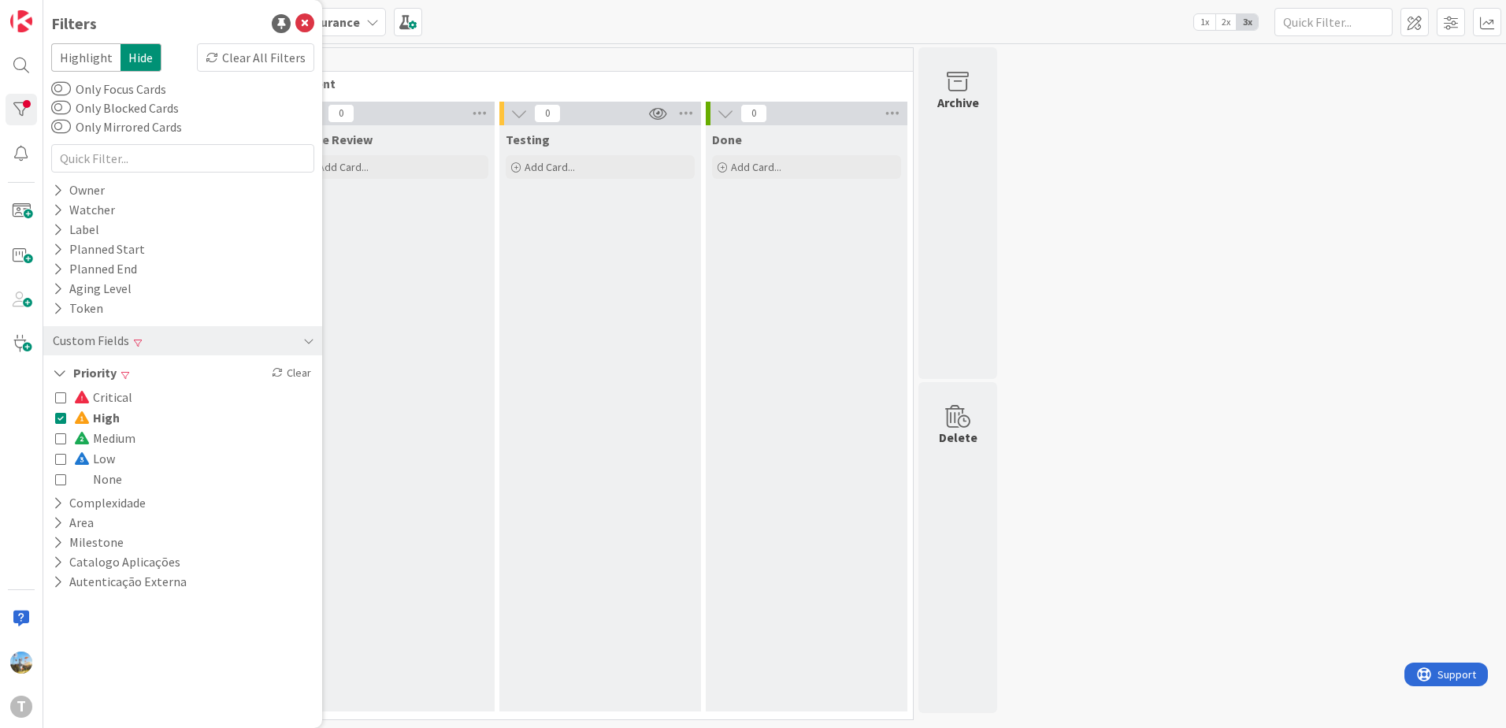
click at [71, 417] on button "High" at bounding box center [87, 417] width 65 height 20
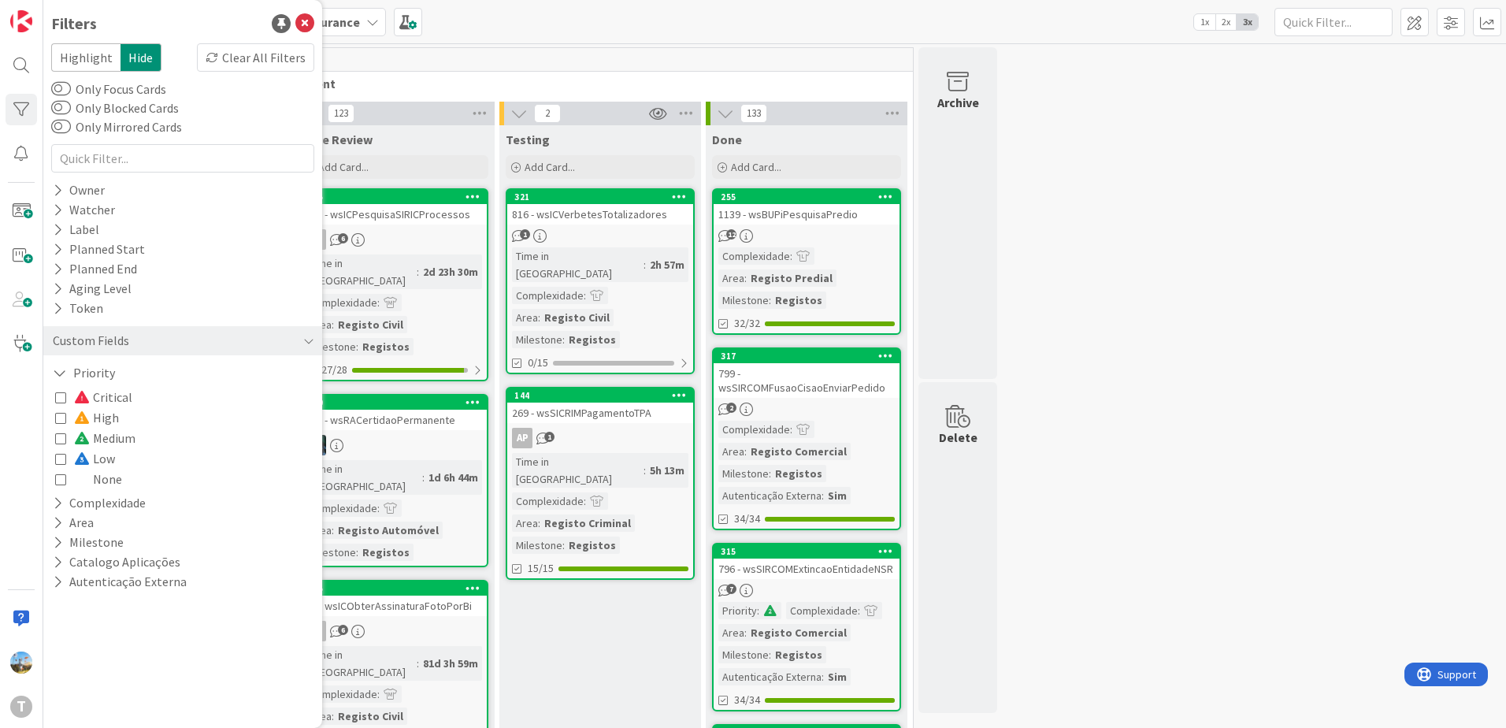
click at [109, 397] on span "Critical" at bounding box center [103, 397] width 58 height 20
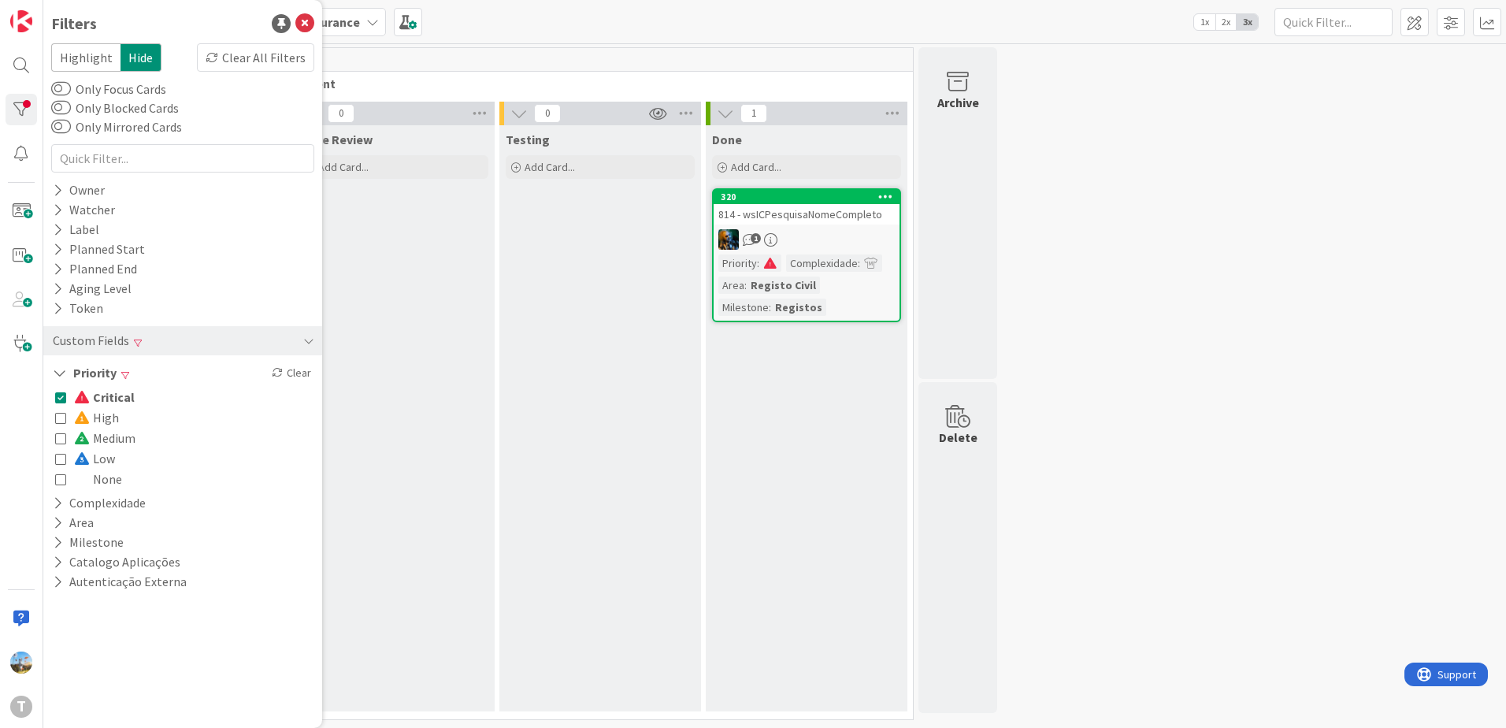
click at [108, 403] on span "Critical" at bounding box center [104, 397] width 61 height 20
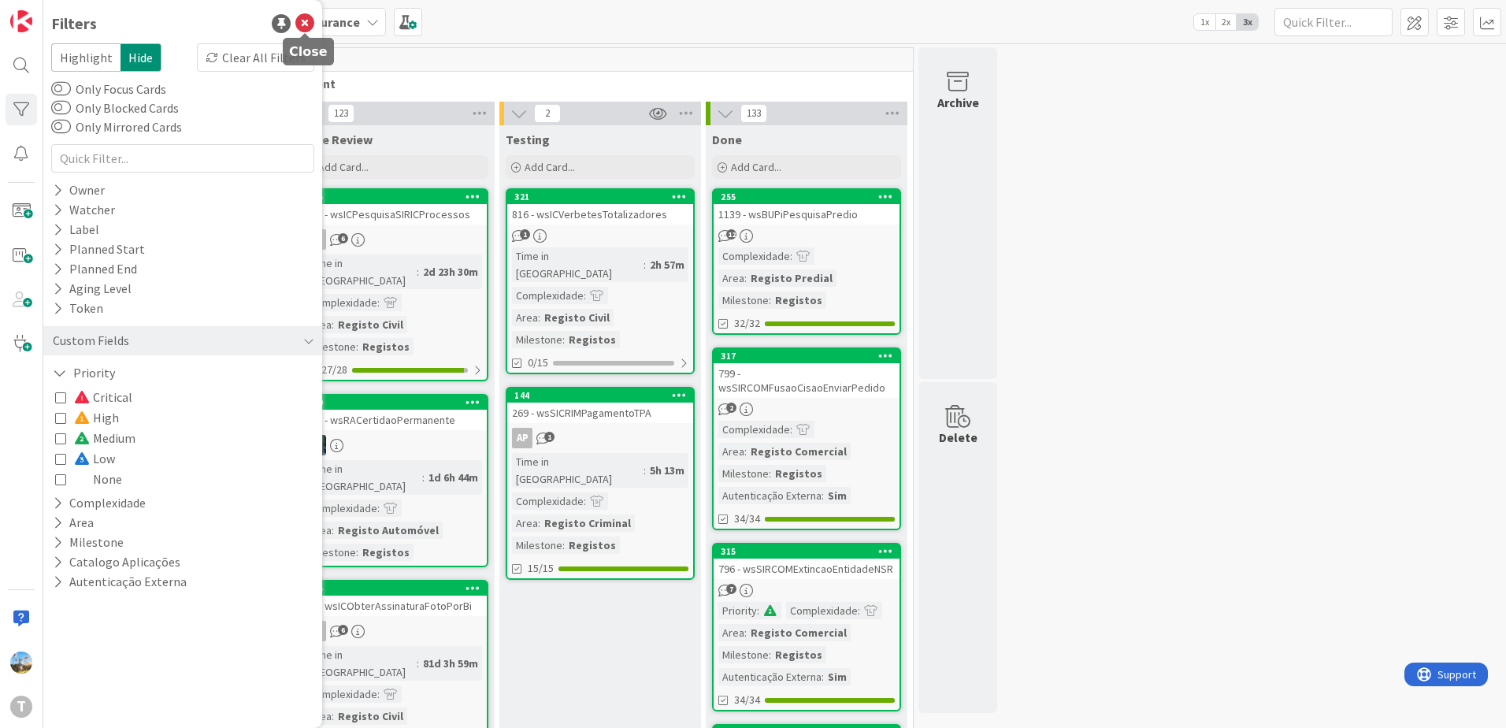
click at [313, 17] on icon at bounding box center [304, 23] width 19 height 19
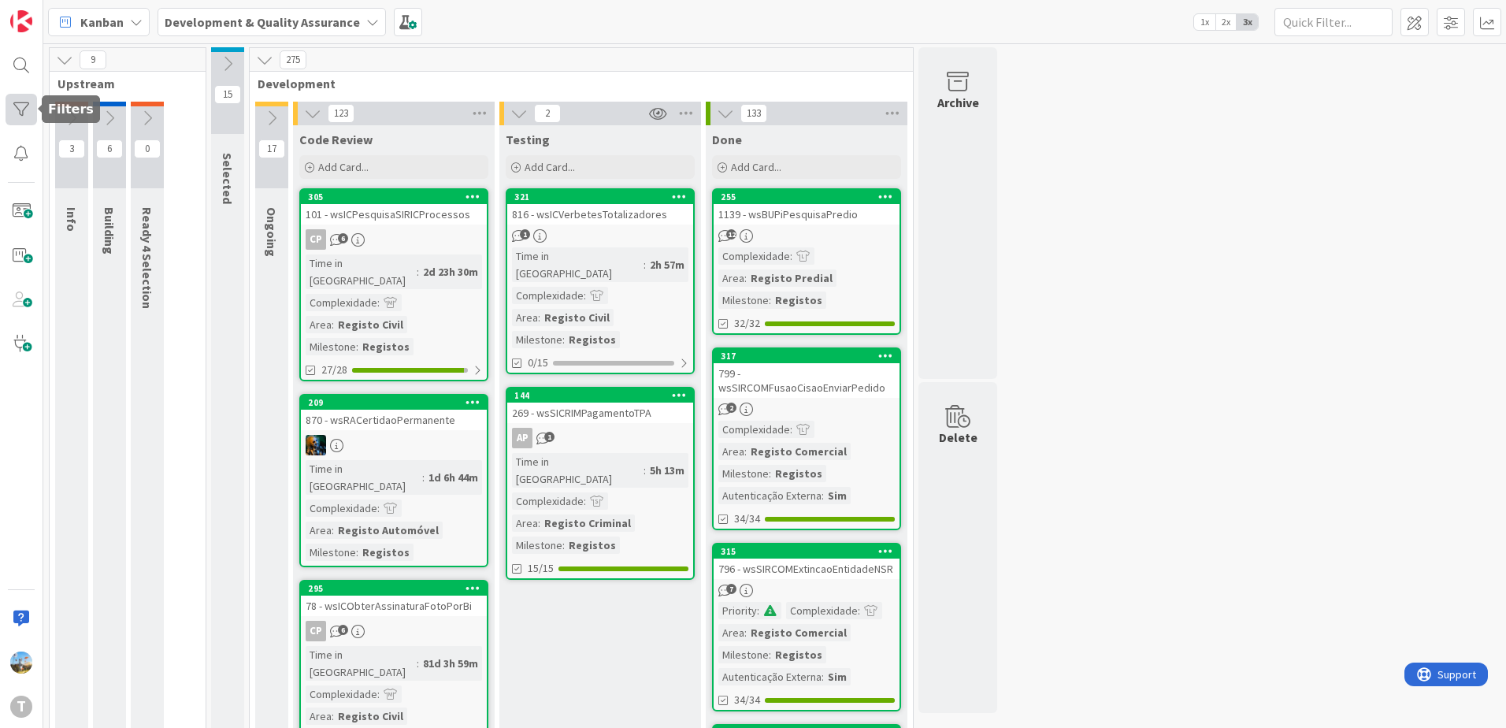
click at [20, 114] on div at bounding box center [22, 110] width 32 height 32
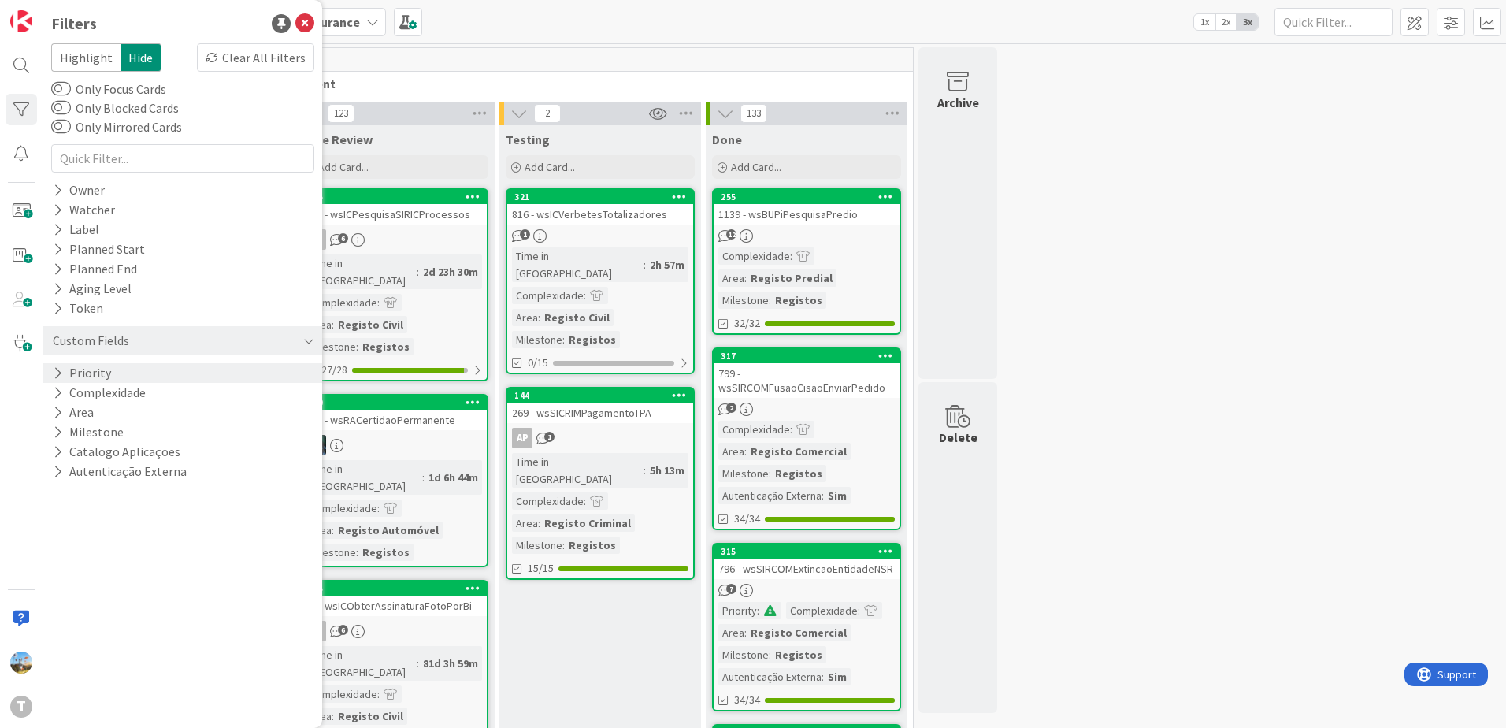
click at [92, 377] on button "Priority" at bounding box center [81, 373] width 61 height 20
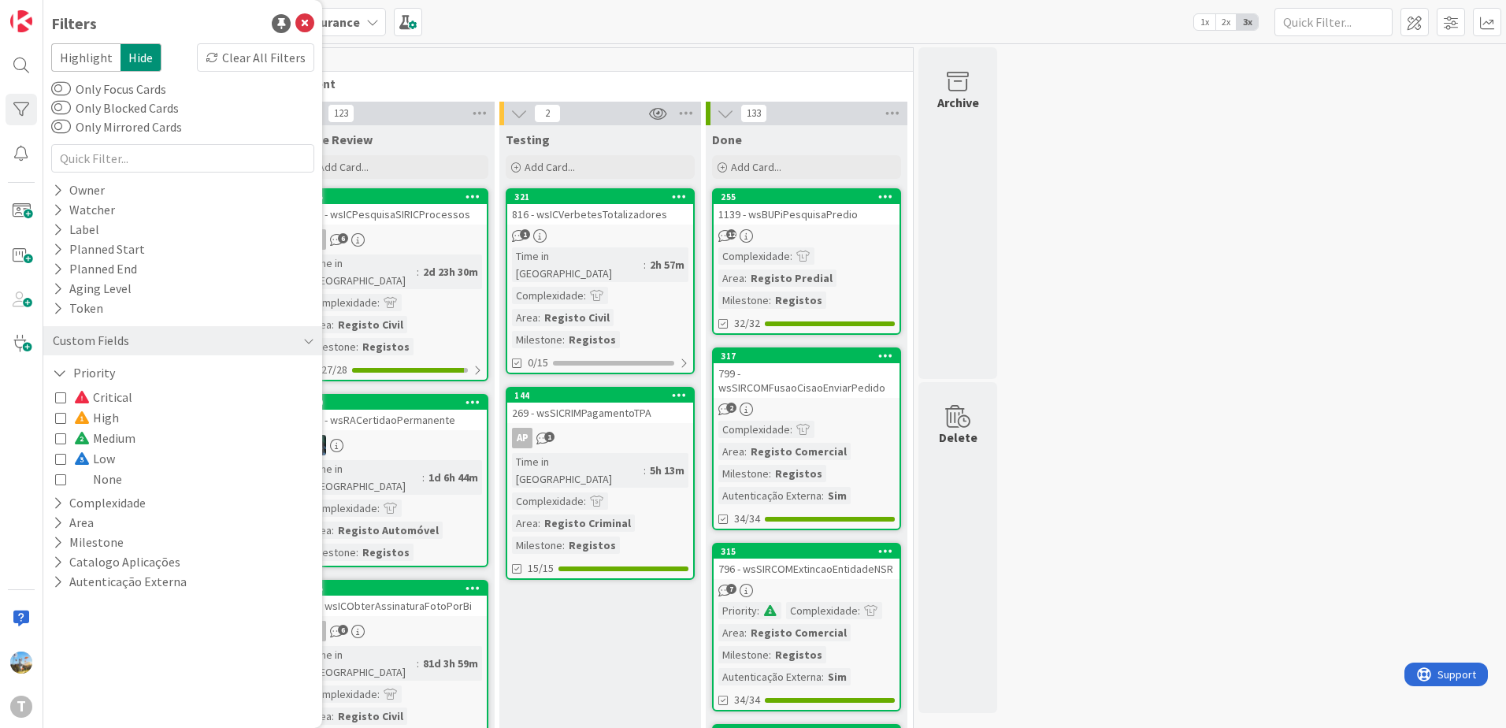
click at [119, 396] on span "Critical" at bounding box center [103, 397] width 58 height 20
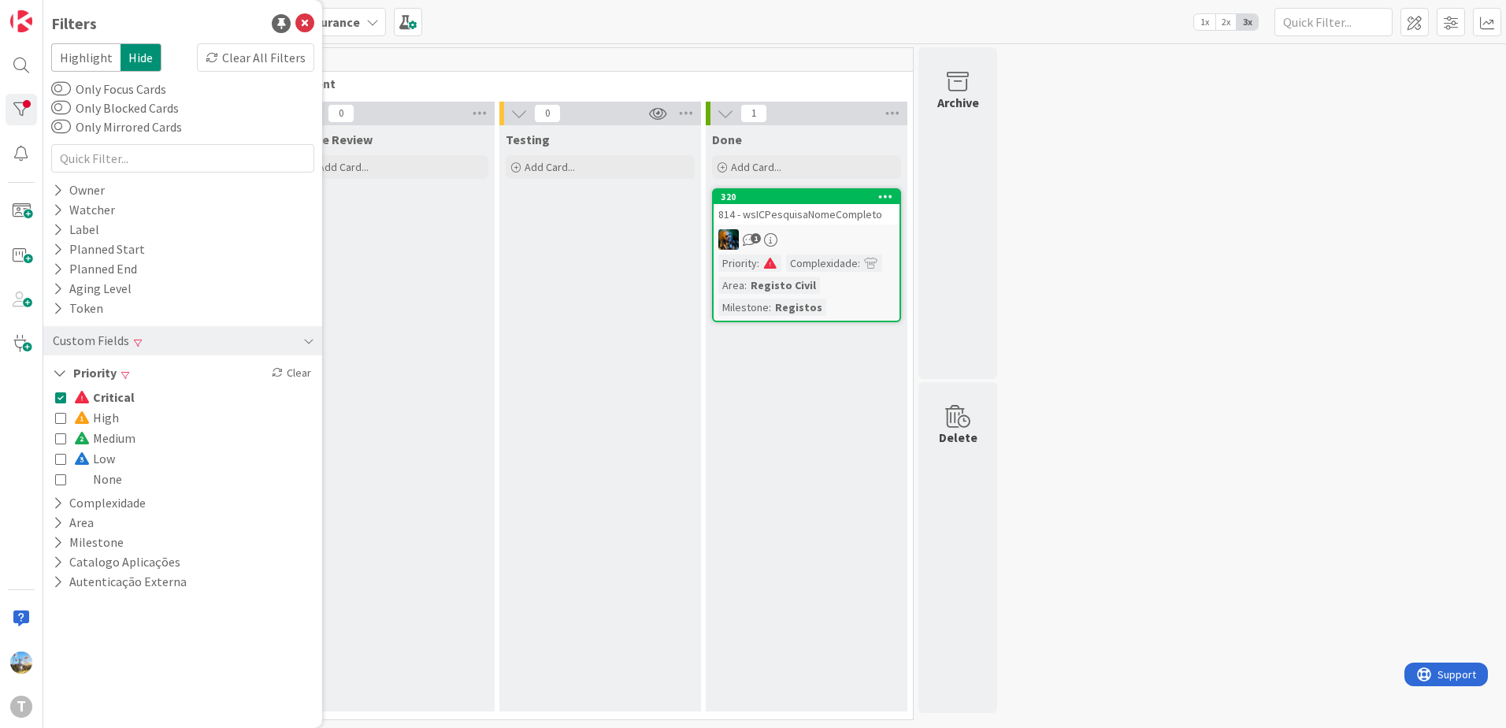
drag, startPoint x: 86, startPoint y: 401, endPoint x: 89, endPoint y: 409, distance: 8.5
click at [86, 401] on span at bounding box center [83, 397] width 19 height 13
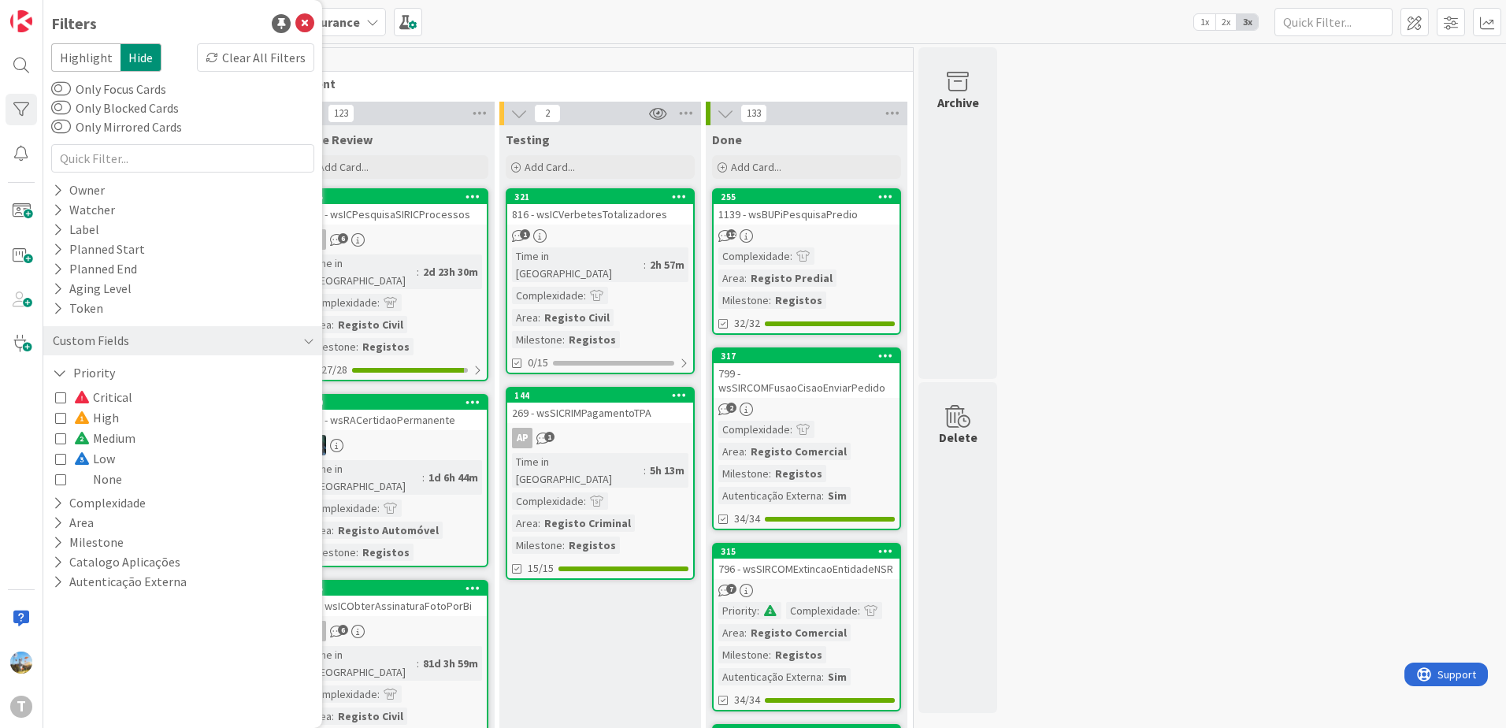
click at [89, 436] on span at bounding box center [83, 438] width 19 height 13
